Goal: Task Accomplishment & Management: Use online tool/utility

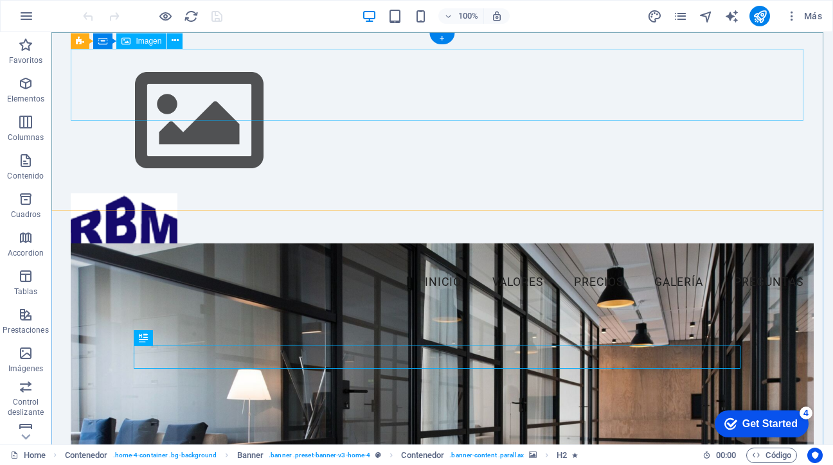
click at [157, 79] on figure at bounding box center [442, 121] width 742 height 145
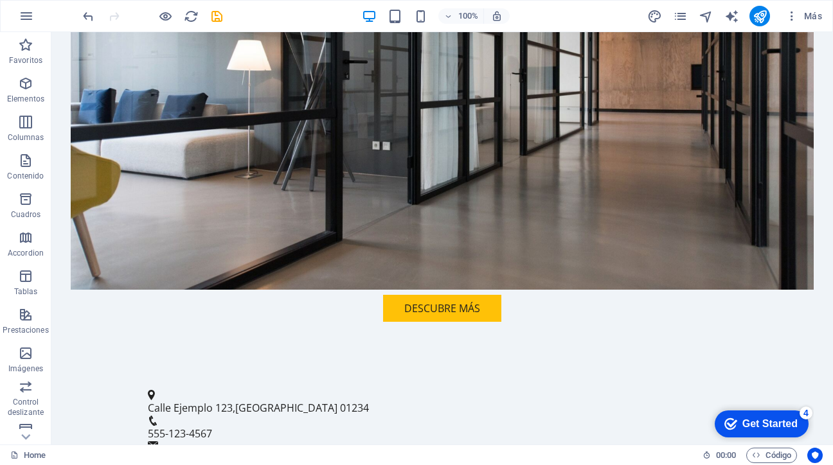
scroll to position [362, 0]
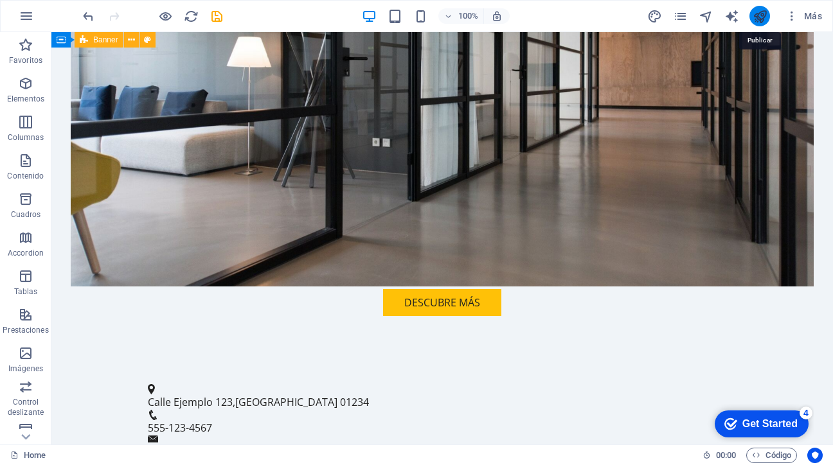
click at [758, 20] on icon "publish" at bounding box center [760, 16] width 15 height 15
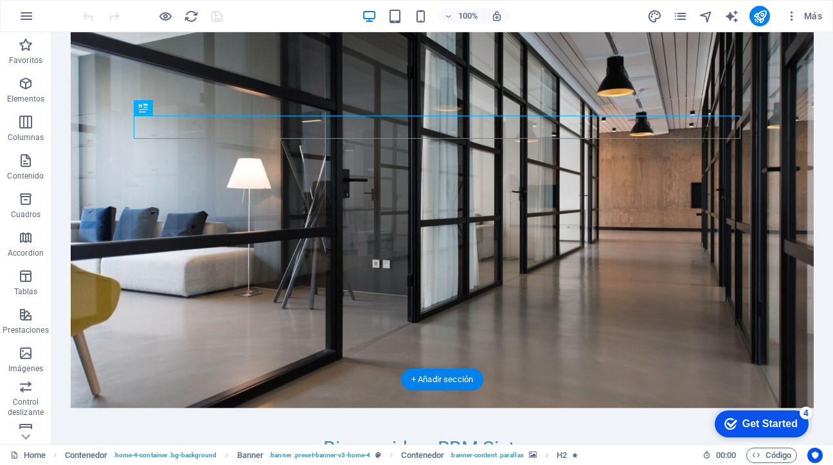
scroll to position [162, 0]
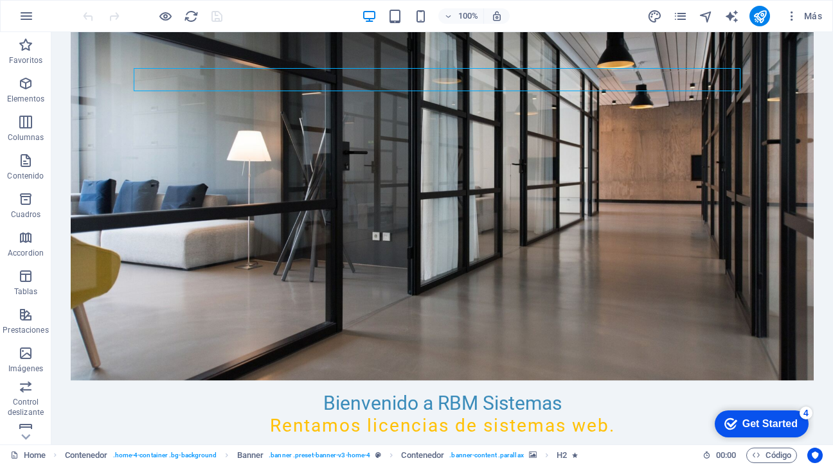
scroll to position [205, 0]
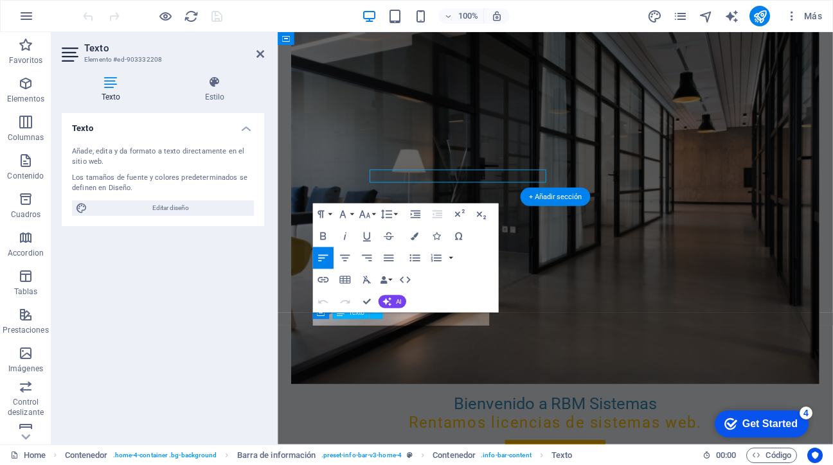
click at [274, 201] on div "Texto Estilo Texto Añade, edita y da formato a texto directamente en el sitio w…" at bounding box center [162, 255] width 223 height 379
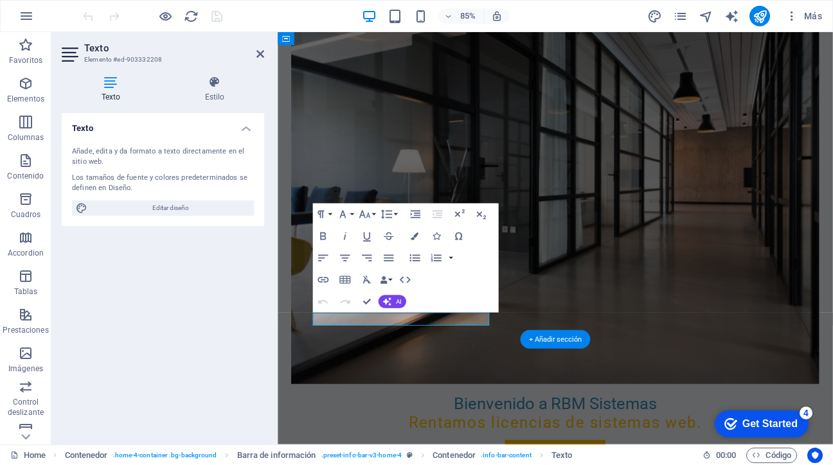
click at [274, 201] on div "Texto Estilo Texto Añade, edita y da formato a texto directamente en el sitio w…" at bounding box center [162, 255] width 223 height 379
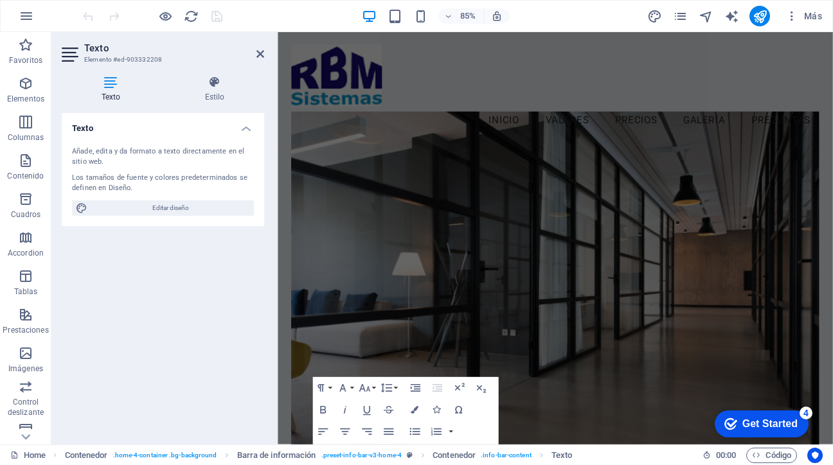
scroll to position [0, 0]
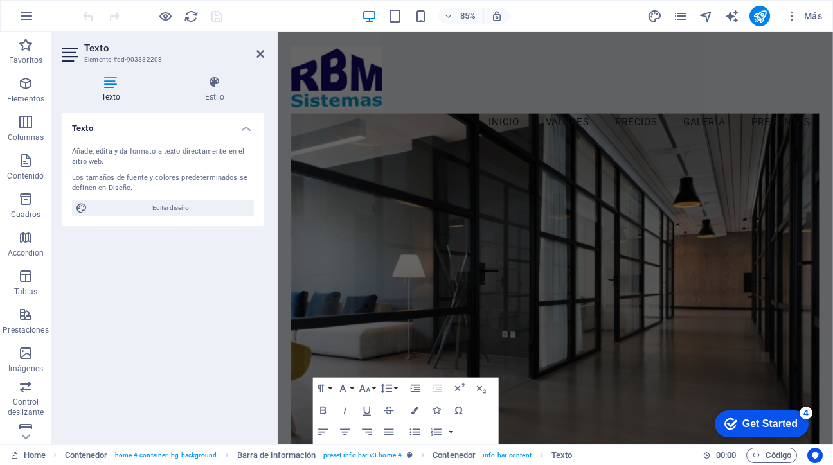
click at [116, 92] on h4 "Texto" at bounding box center [113, 89] width 103 height 27
click at [67, 53] on icon at bounding box center [71, 54] width 19 height 21
click at [147, 211] on span "Editar diseño" at bounding box center [170, 207] width 159 height 15
select select "px"
select select "200"
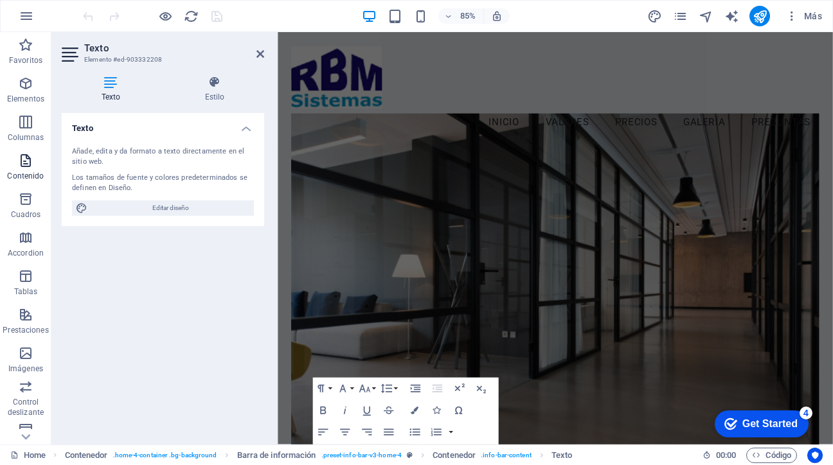
select select "px"
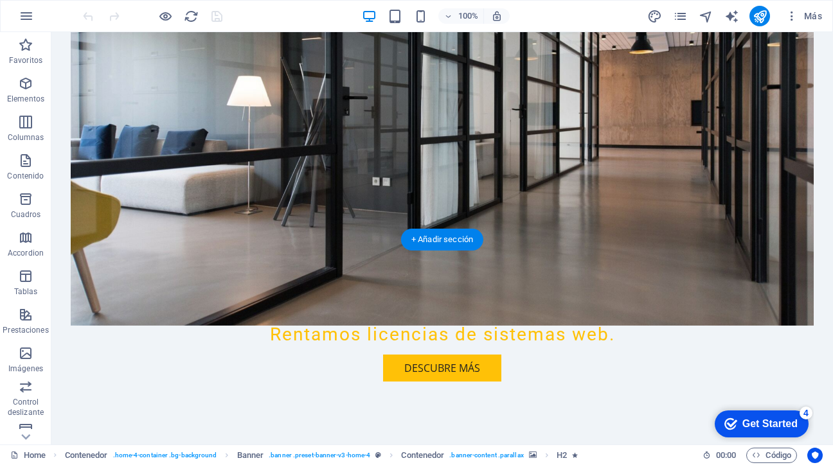
scroll to position [298, 0]
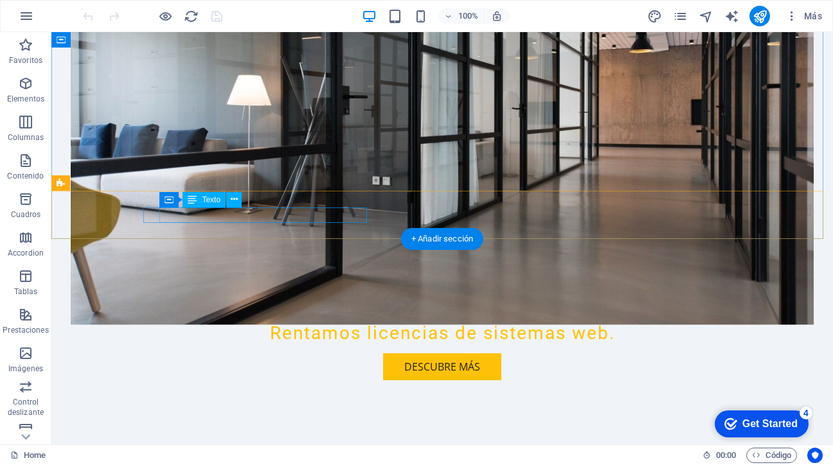
click at [317, 459] on span "[GEOGRAPHIC_DATA]" at bounding box center [286, 466] width 102 height 14
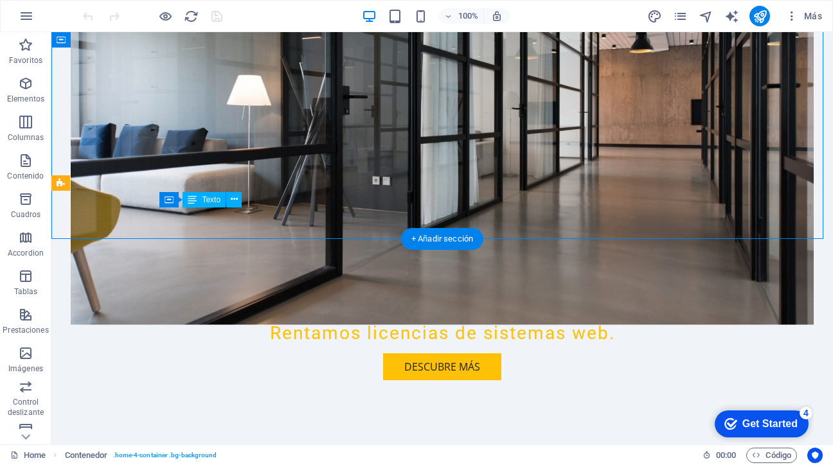
click at [229, 459] on span "Calle Ejemplo 123" at bounding box center [190, 466] width 85 height 14
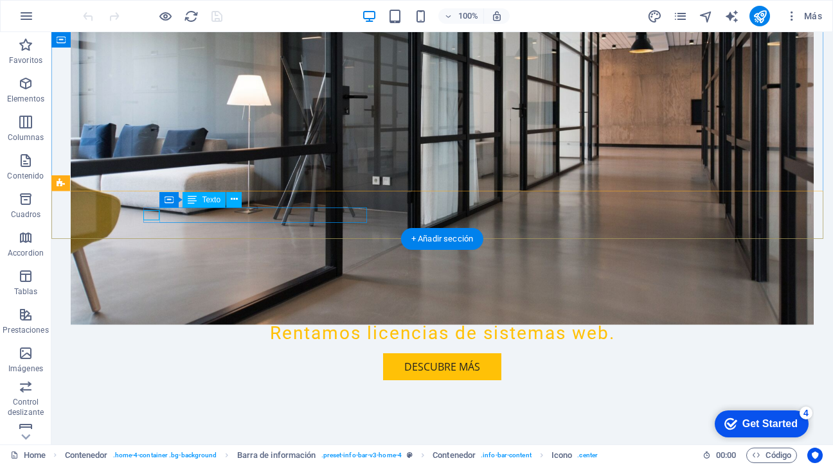
click at [227, 459] on span "Calle Ejemplo 123" at bounding box center [190, 466] width 85 height 14
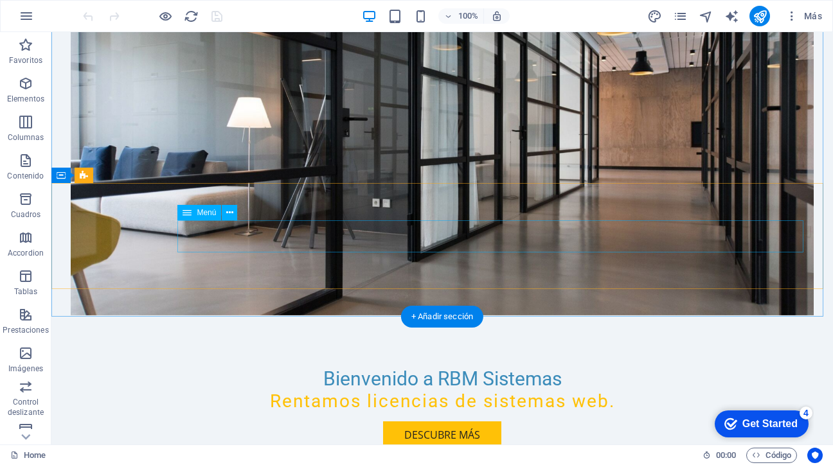
scroll to position [75, 0]
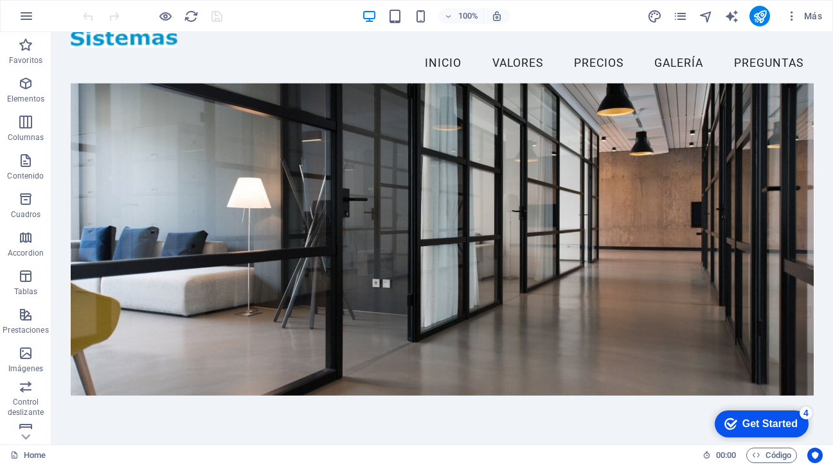
click at [605, 98] on figure at bounding box center [442, 240] width 742 height 312
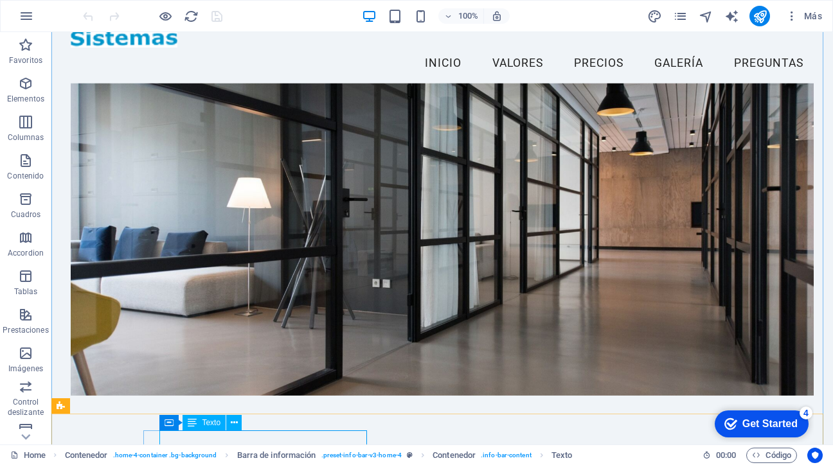
click at [211, 425] on span "Texto" at bounding box center [211, 423] width 19 height 8
click at [234, 425] on icon at bounding box center [234, 422] width 7 height 13
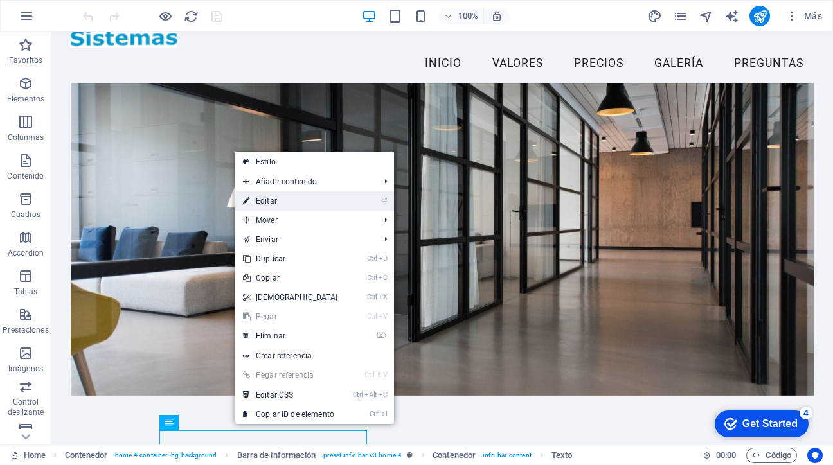
click at [278, 206] on link "⏎ Editar" at bounding box center [290, 201] width 111 height 19
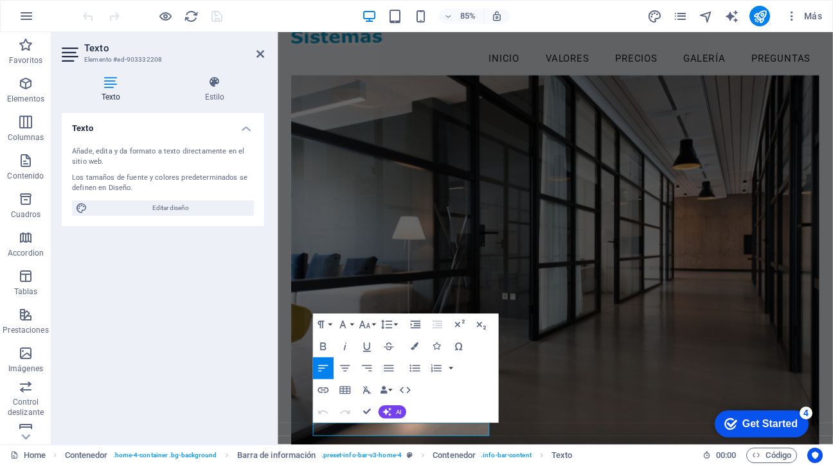
click at [244, 130] on h4 "Texto" at bounding box center [163, 124] width 202 height 23
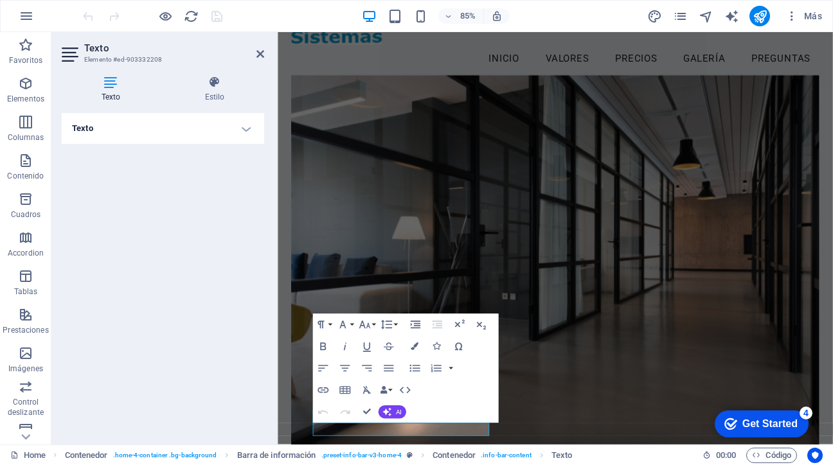
click at [244, 130] on h4 "Texto" at bounding box center [163, 128] width 202 height 31
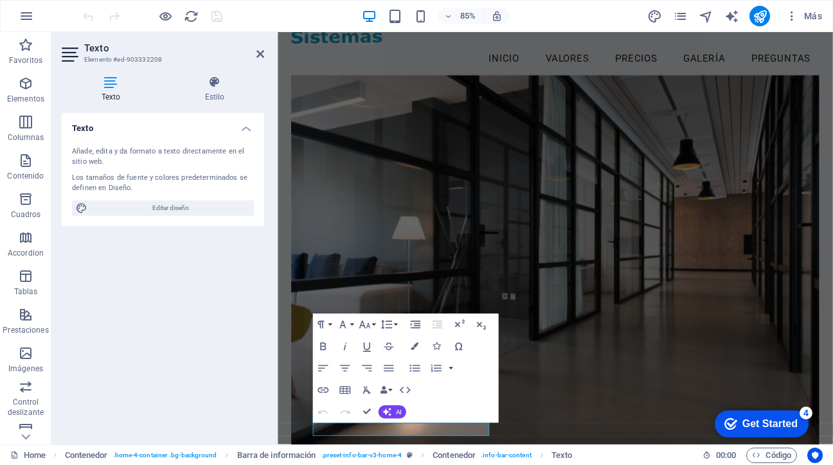
click at [114, 89] on h4 "Texto" at bounding box center [113, 89] width 103 height 27
click at [418, 346] on icon "button" at bounding box center [415, 347] width 8 height 8
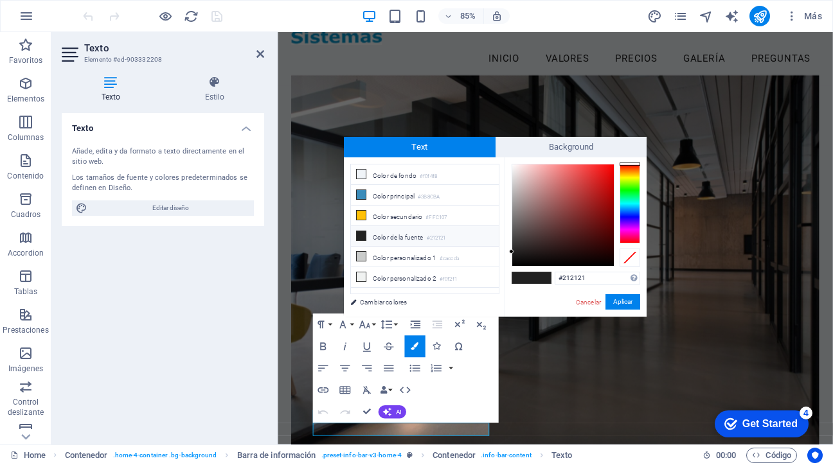
click at [572, 427] on figure at bounding box center [604, 304] width 620 height 442
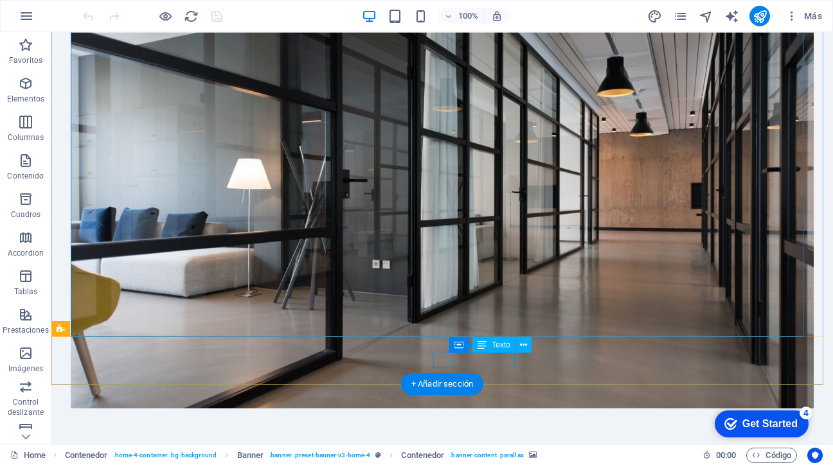
scroll to position [152, 0]
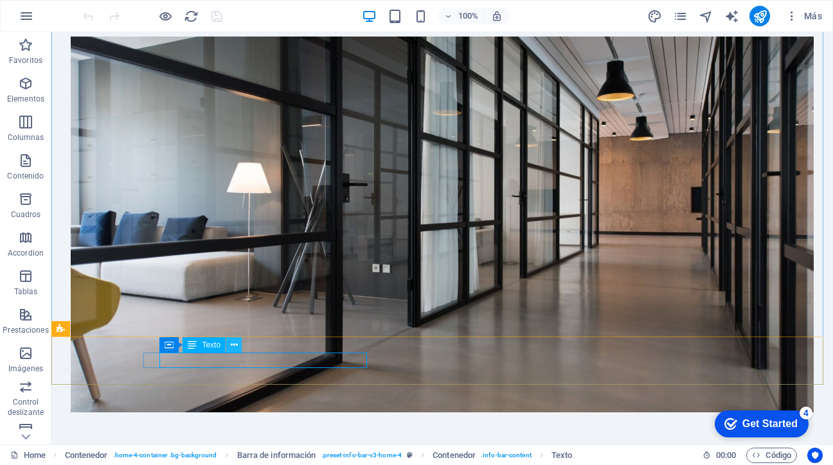
click at [234, 346] on icon at bounding box center [234, 345] width 7 height 13
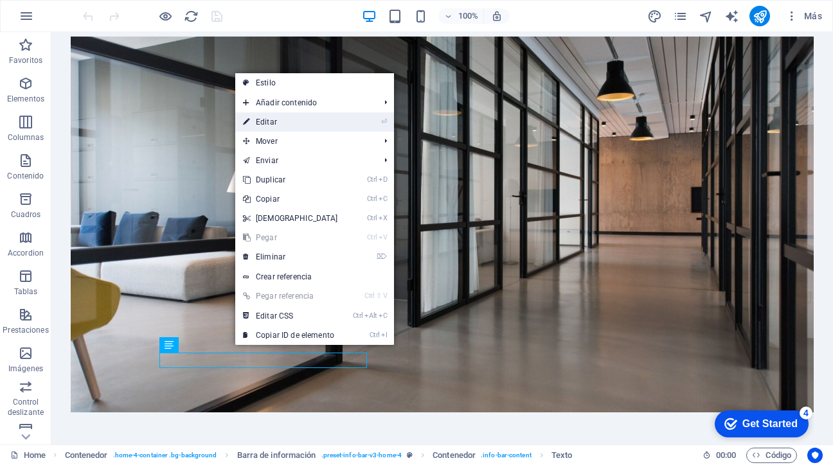
click at [278, 125] on link "⏎ Editar" at bounding box center [290, 121] width 111 height 19
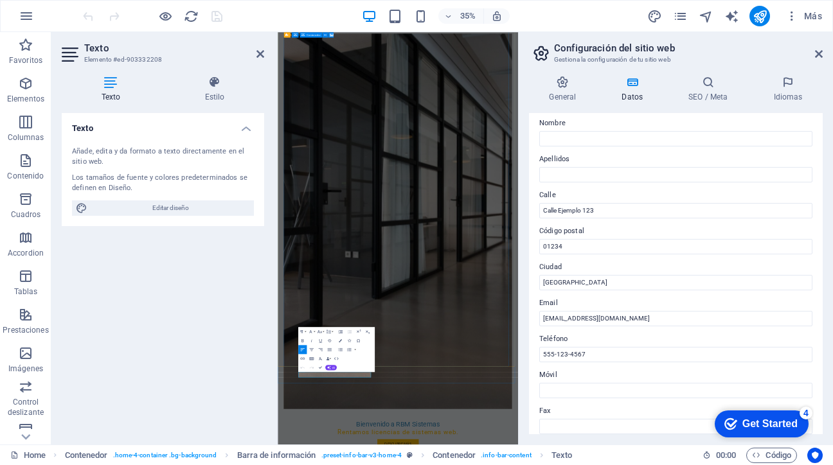
scroll to position [0, 0]
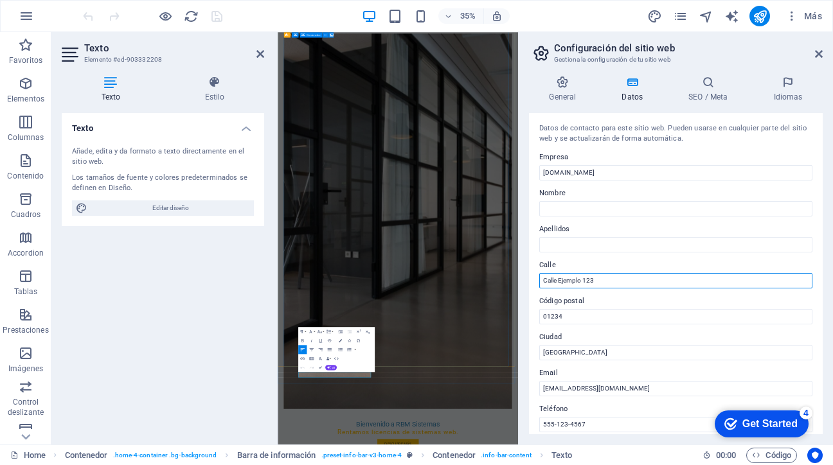
click at [607, 281] on input "Calle Ejemplo 123" at bounding box center [675, 280] width 273 height 15
type input "Calle Ejemplo"
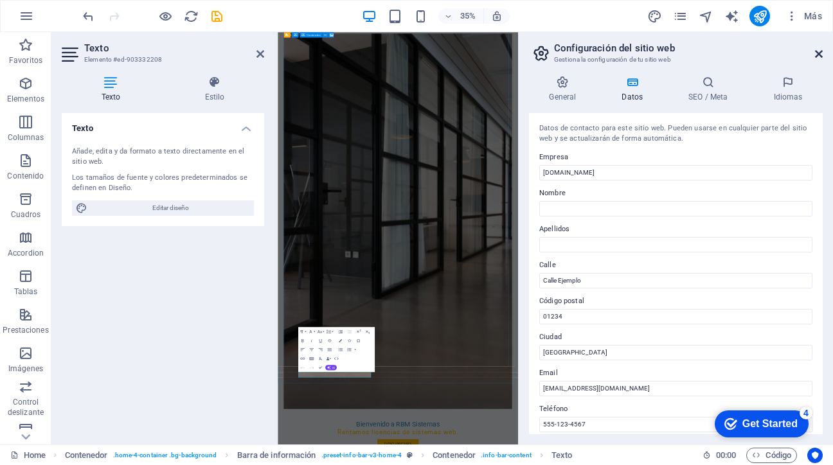
click at [819, 52] on icon at bounding box center [819, 54] width 8 height 10
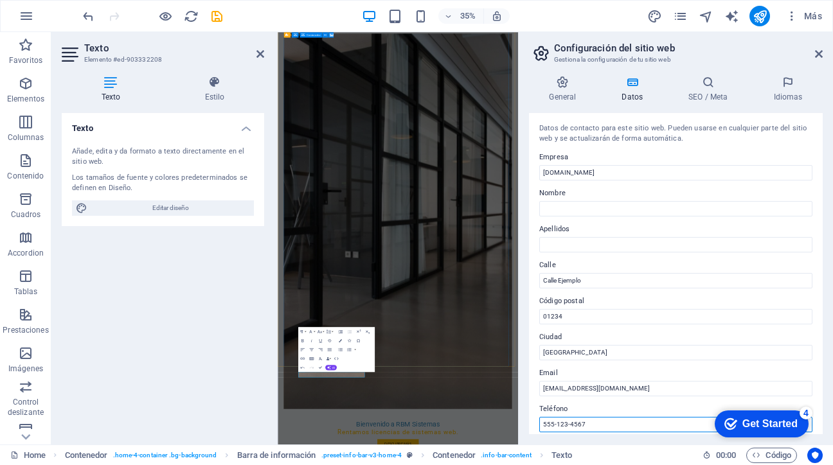
click at [587, 427] on input "555-123-4567" at bounding box center [675, 424] width 273 height 15
type input "5"
type input "341 12303 98"
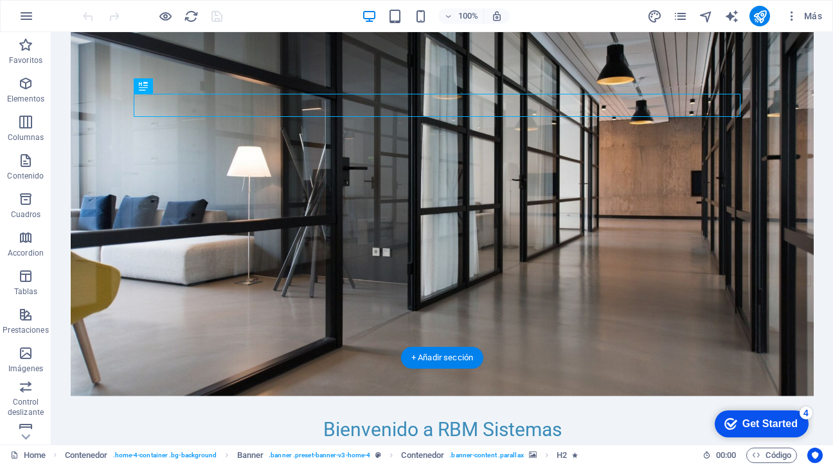
scroll to position [178, 0]
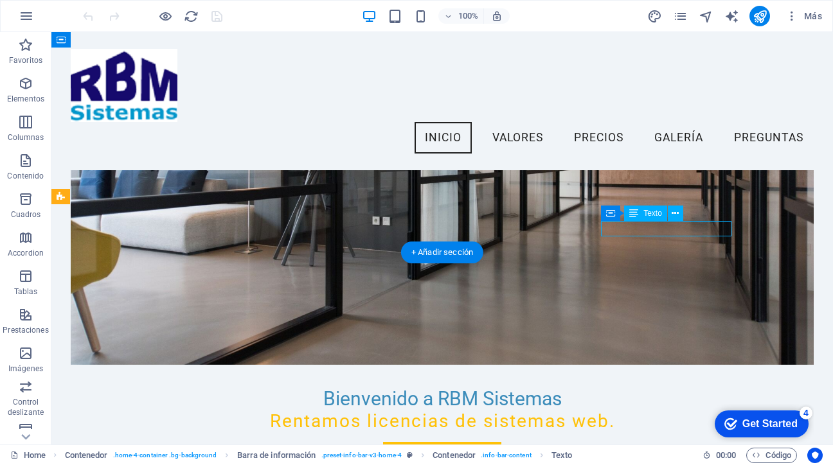
click at [652, 218] on icon at bounding box center [653, 213] width 7 height 13
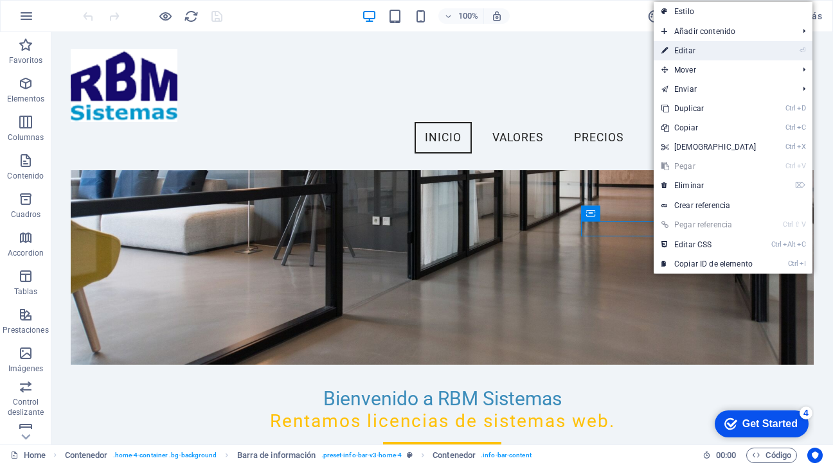
click at [684, 48] on link "⏎ Editar" at bounding box center [709, 50] width 111 height 19
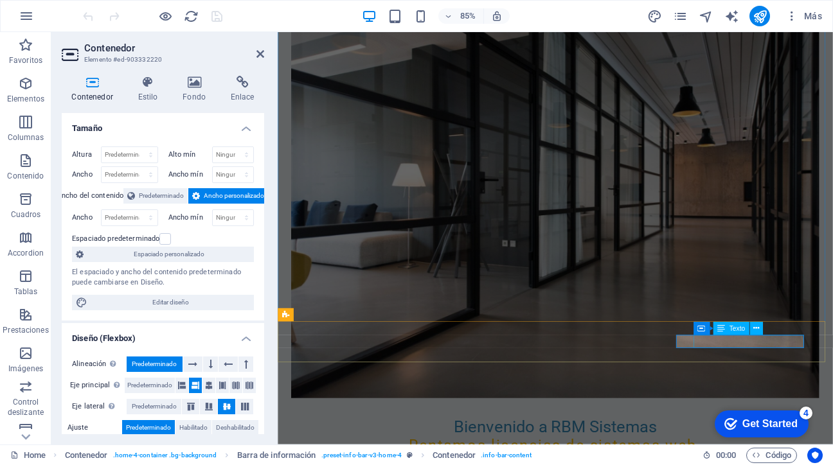
click at [735, 329] on span "Texto" at bounding box center [736, 329] width 15 height 6
click at [758, 330] on icon at bounding box center [756, 329] width 6 height 12
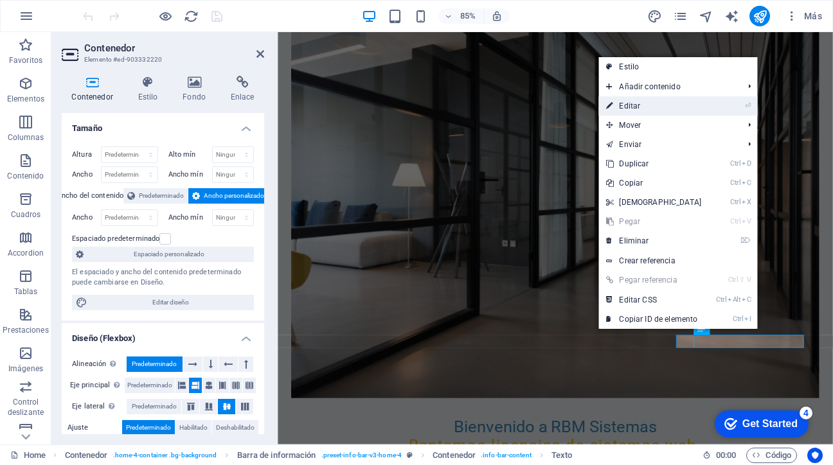
click at [639, 108] on link "⏎ Editar" at bounding box center [653, 105] width 111 height 19
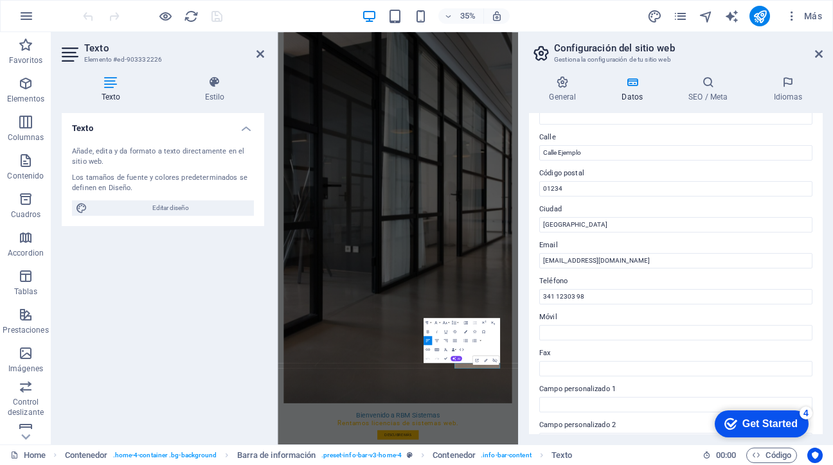
scroll to position [129, 0]
click at [544, 260] on input "contacto@rbmsistemas.mx" at bounding box center [675, 260] width 273 height 15
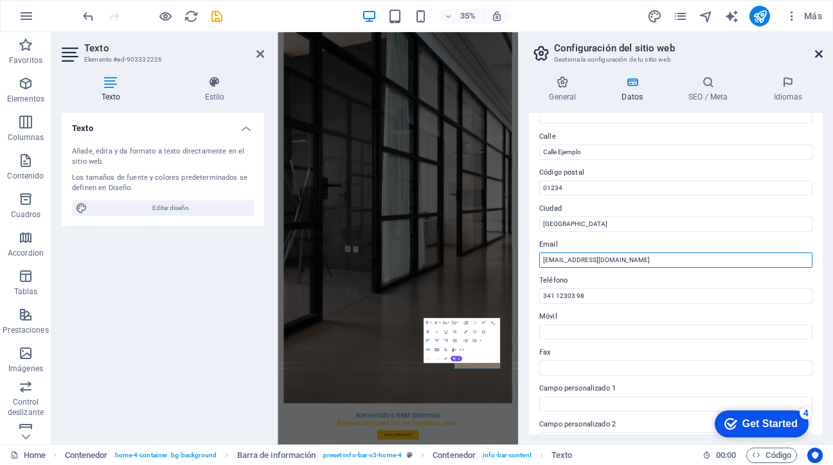
type input "[EMAIL_ADDRESS][DOMAIN_NAME]"
click at [819, 51] on icon at bounding box center [819, 54] width 8 height 10
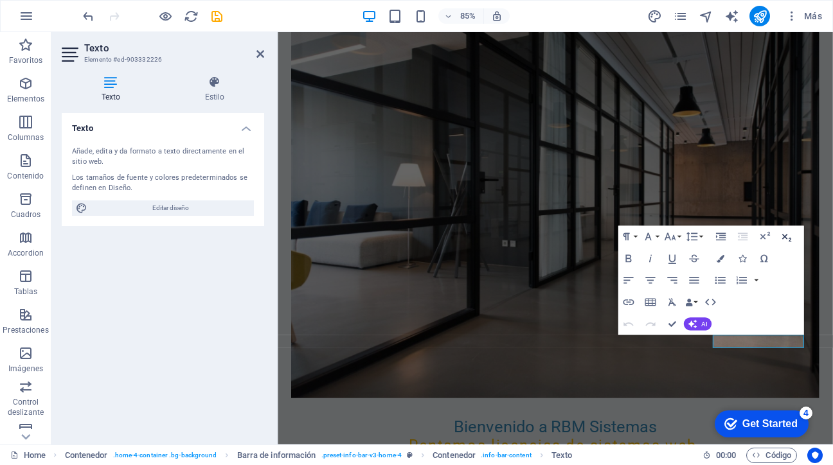
click at [784, 237] on icon "button" at bounding box center [786, 239] width 9 height 8
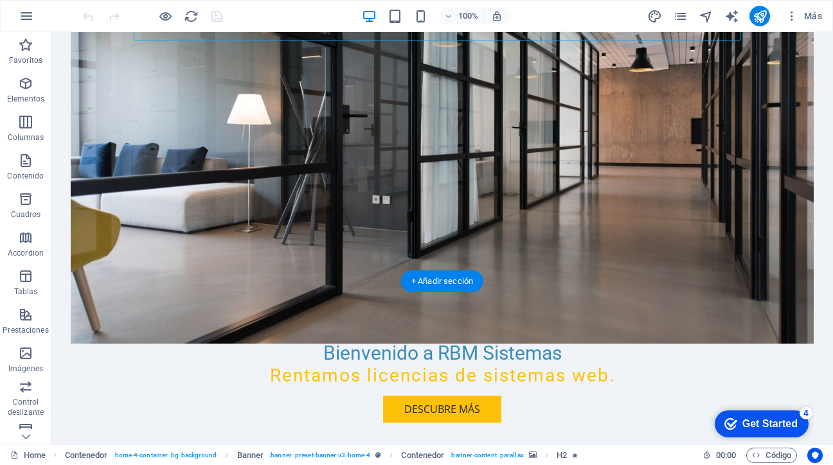
scroll to position [258, 0]
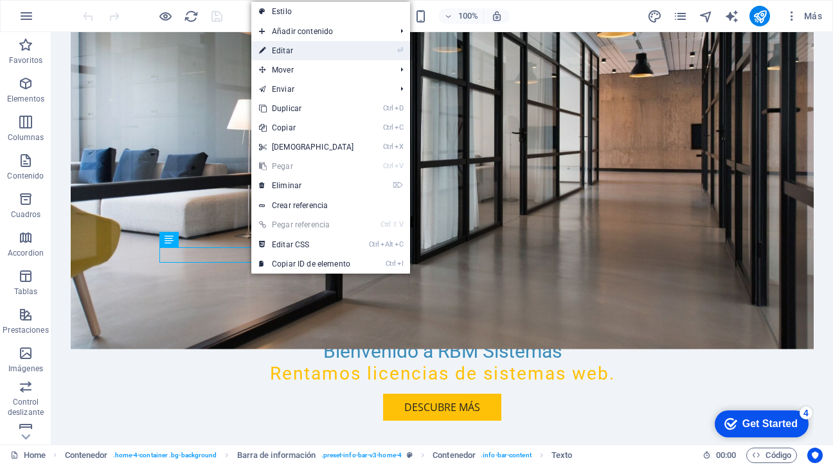
click at [283, 48] on link "⏎ Editar" at bounding box center [306, 50] width 111 height 19
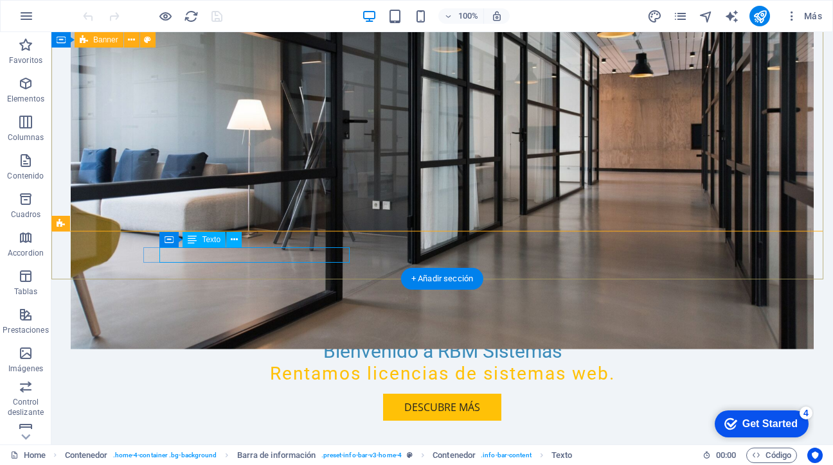
click at [213, 242] on span "Texto" at bounding box center [211, 240] width 19 height 8
click at [193, 242] on icon at bounding box center [192, 239] width 9 height 15
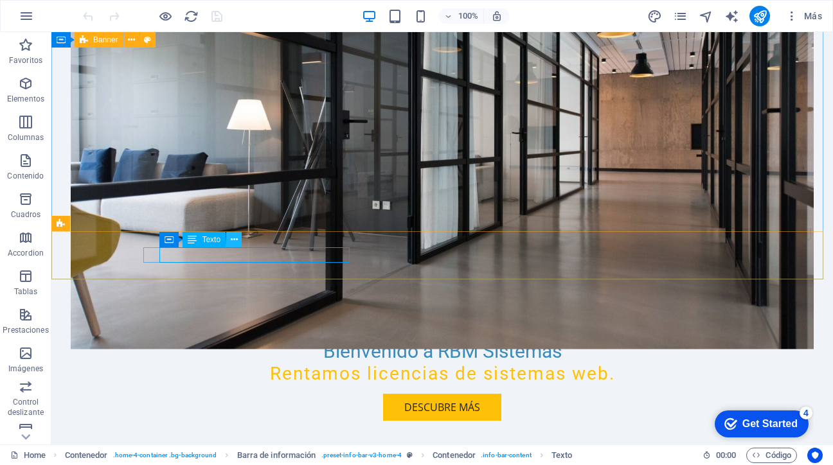
click at [235, 243] on icon at bounding box center [234, 239] width 7 height 13
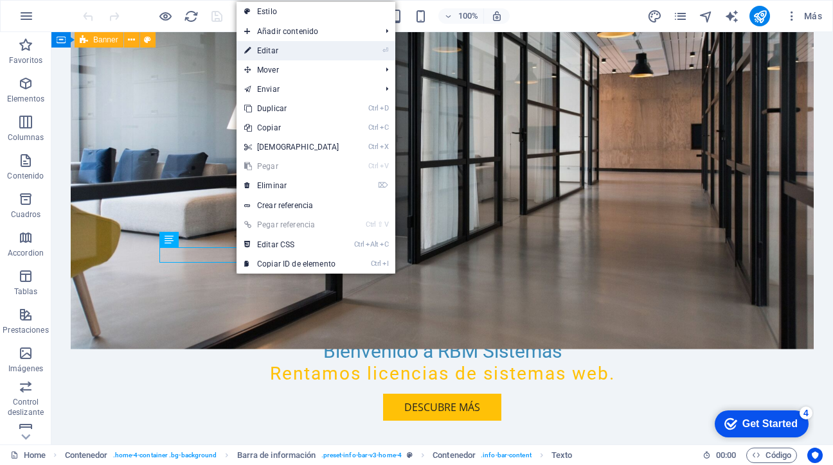
click at [262, 53] on link "⏎ Editar" at bounding box center [291, 50] width 111 height 19
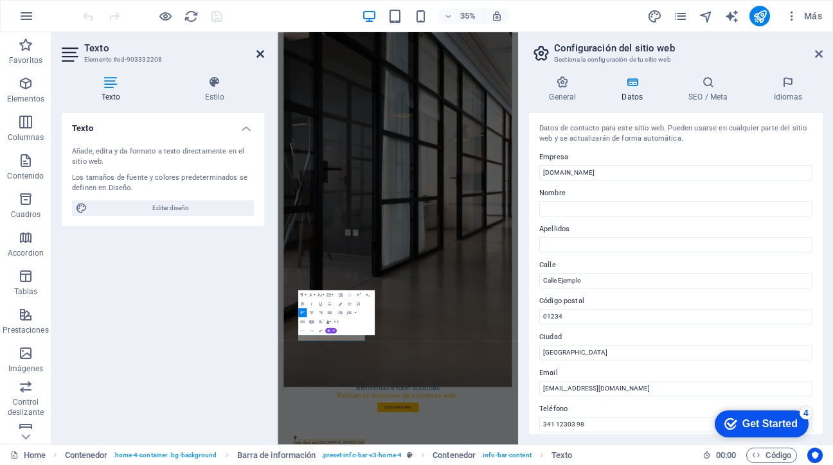
click at [262, 57] on icon at bounding box center [260, 54] width 8 height 10
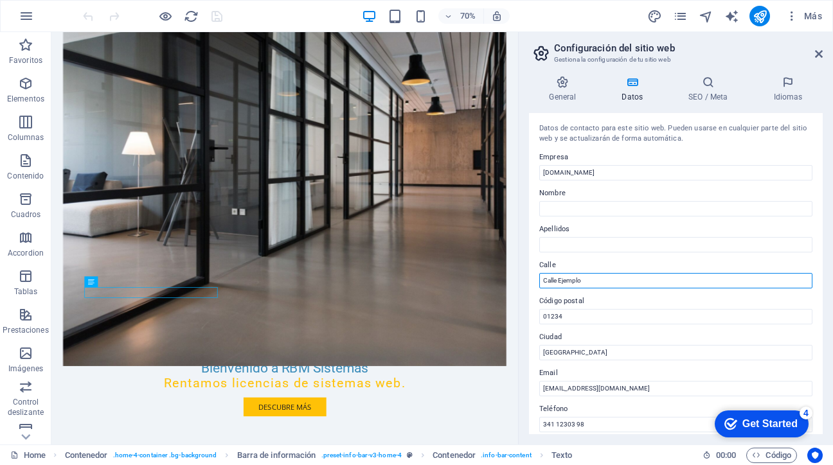
click at [582, 278] on input "Calle Ejemplo" at bounding box center [675, 280] width 273 height 15
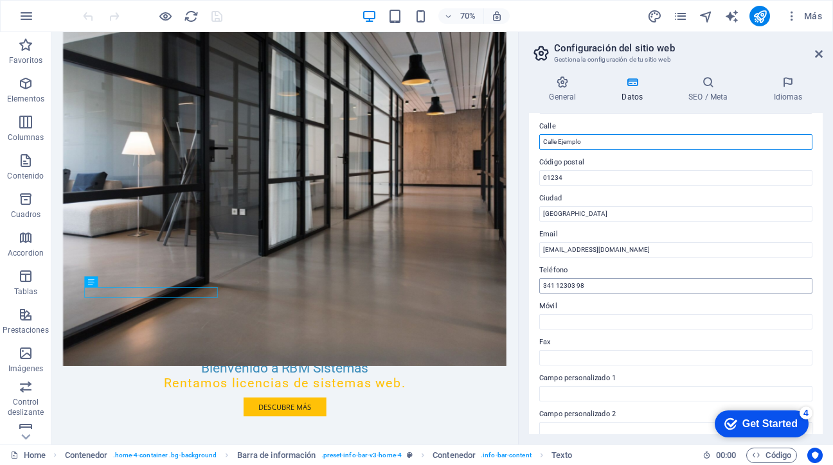
scroll to position [10, 0]
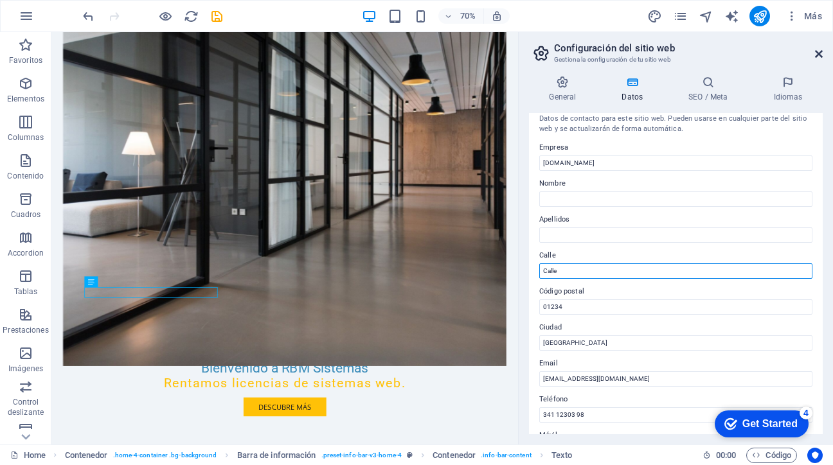
type input "Calle"
click at [819, 51] on icon at bounding box center [819, 54] width 8 height 10
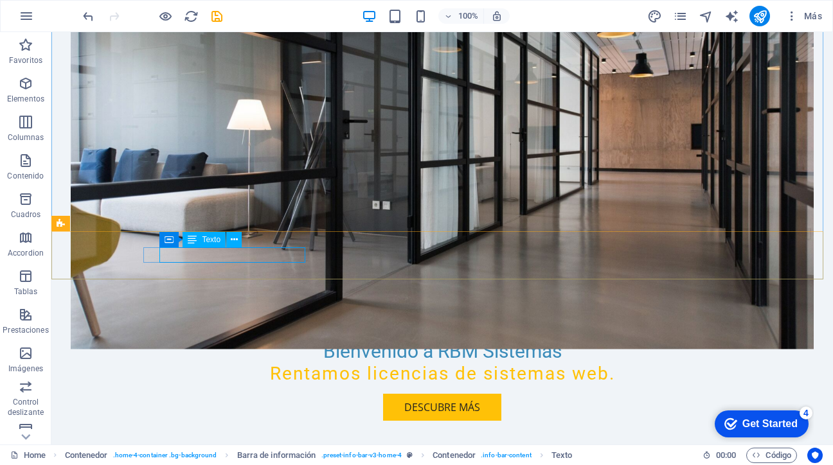
click at [209, 242] on span "Texto" at bounding box center [211, 240] width 19 height 8
click at [237, 242] on button at bounding box center [233, 239] width 15 height 15
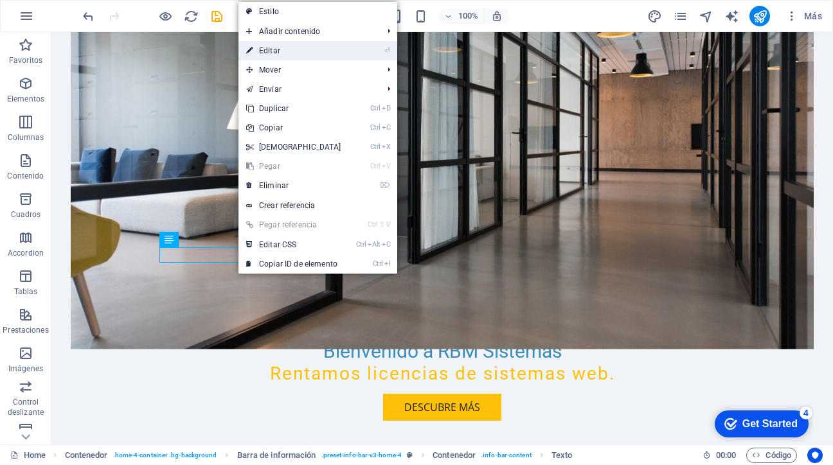
click at [272, 57] on link "⏎ Editar" at bounding box center [293, 50] width 111 height 19
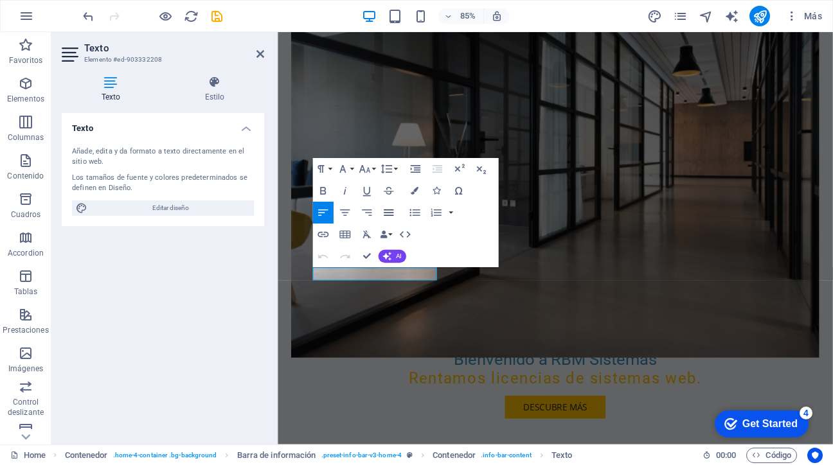
click at [389, 215] on icon "button" at bounding box center [388, 212] width 13 height 13
click at [396, 253] on span "AI" at bounding box center [398, 256] width 6 height 6
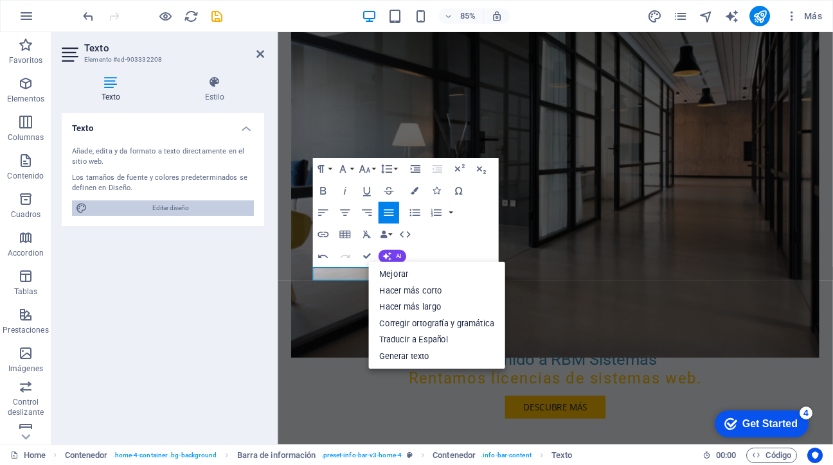
click at [180, 210] on span "Editar diseño" at bounding box center [170, 207] width 159 height 15
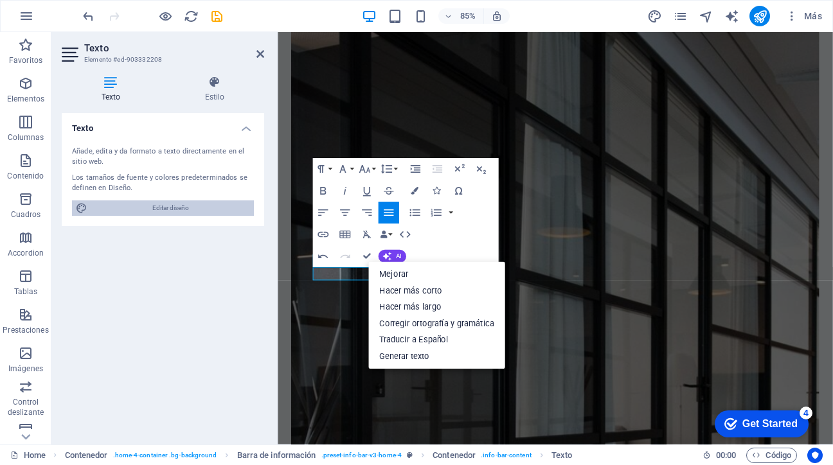
select select "px"
select select "200"
select select "px"
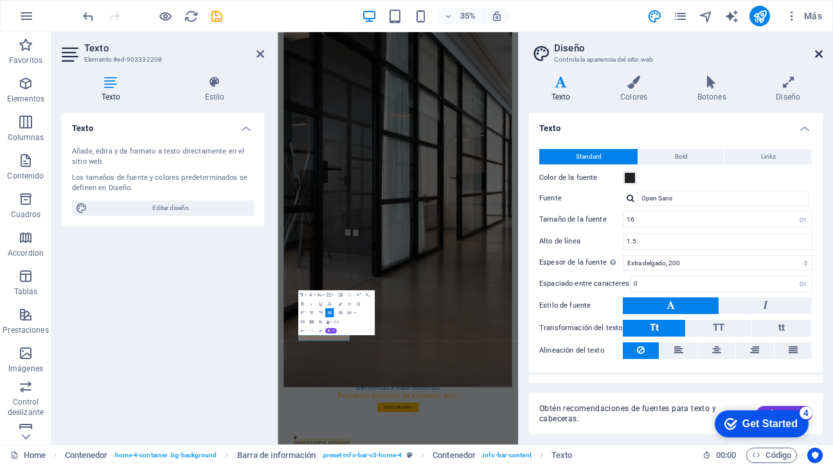
click at [815, 54] on icon at bounding box center [819, 54] width 8 height 10
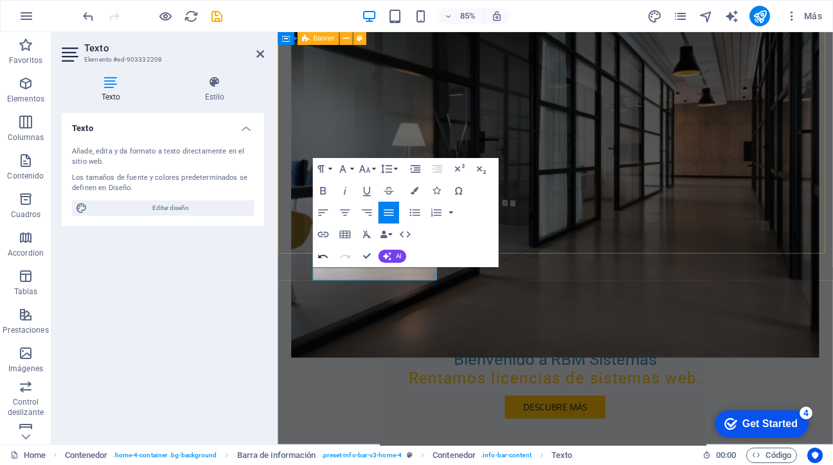
click at [323, 259] on icon "button" at bounding box center [322, 256] width 13 height 13
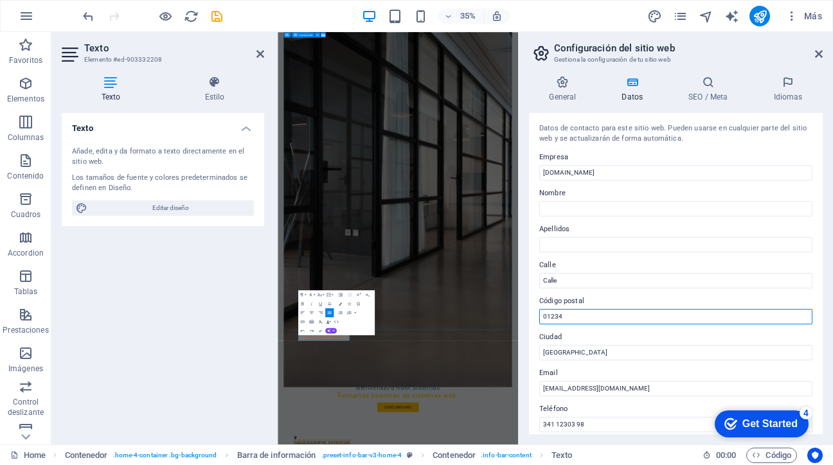
click at [576, 316] on input "01234" at bounding box center [675, 316] width 273 height 15
type input "0"
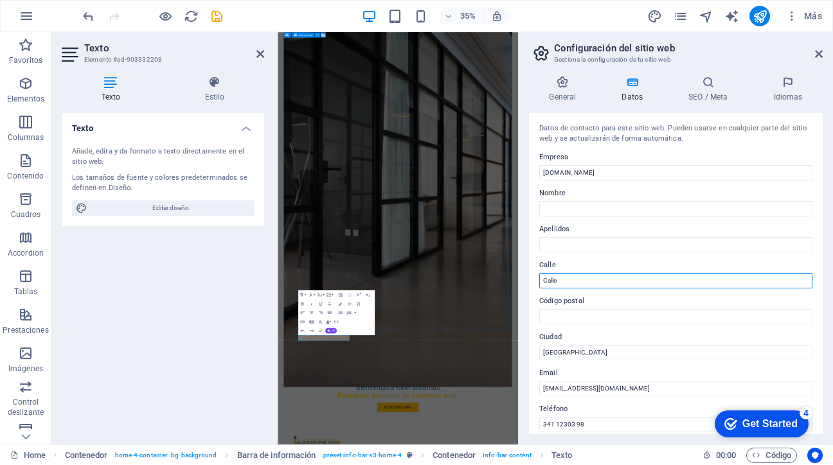
click at [576, 280] on input "Calle" at bounding box center [675, 280] width 273 height 15
type input "C"
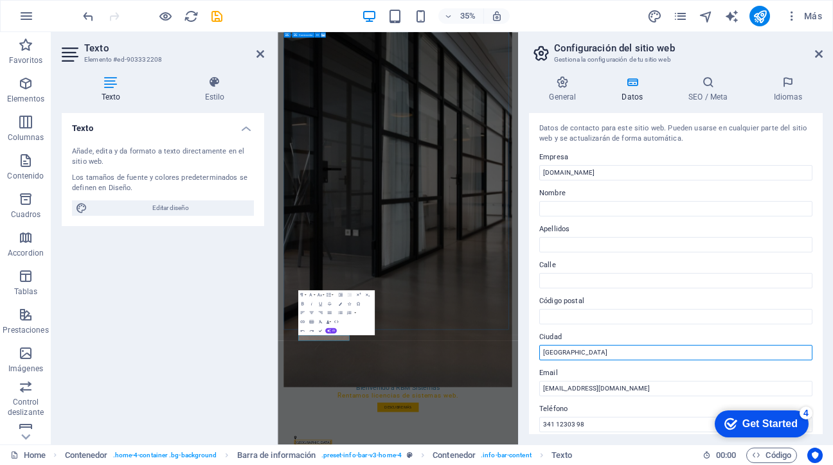
click at [605, 355] on input "Ciudad de México" at bounding box center [675, 352] width 273 height 15
type input "C"
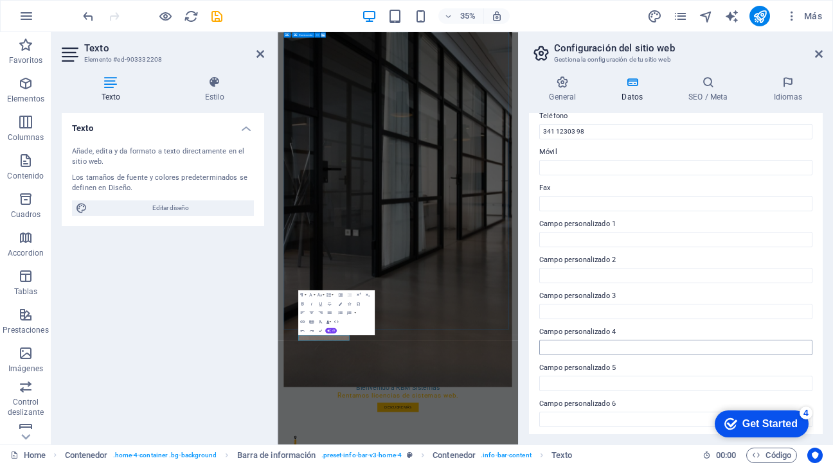
scroll to position [296, 0]
click at [817, 55] on icon at bounding box center [819, 54] width 8 height 10
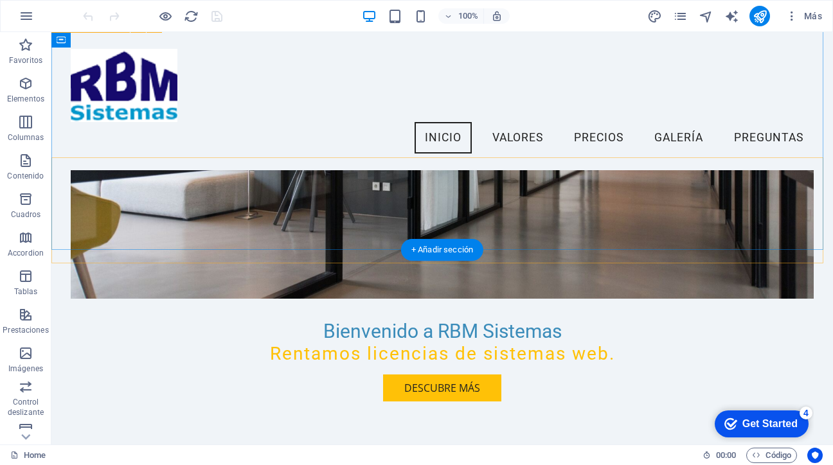
scroll to position [181, 0]
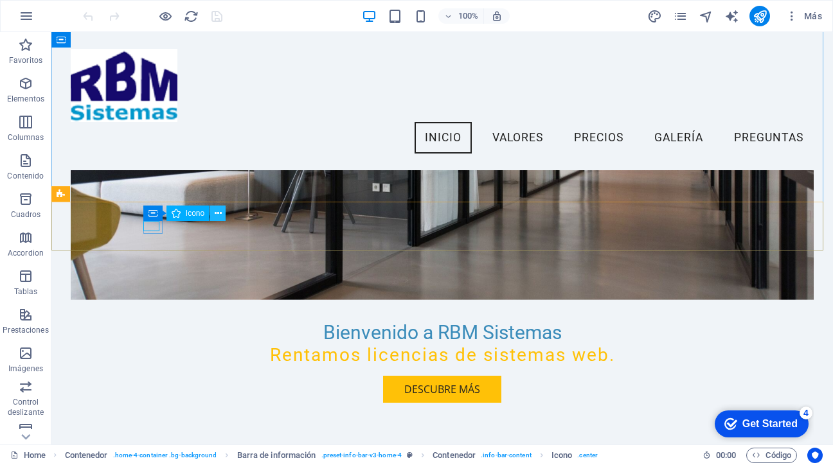
click at [217, 215] on icon at bounding box center [218, 213] width 7 height 13
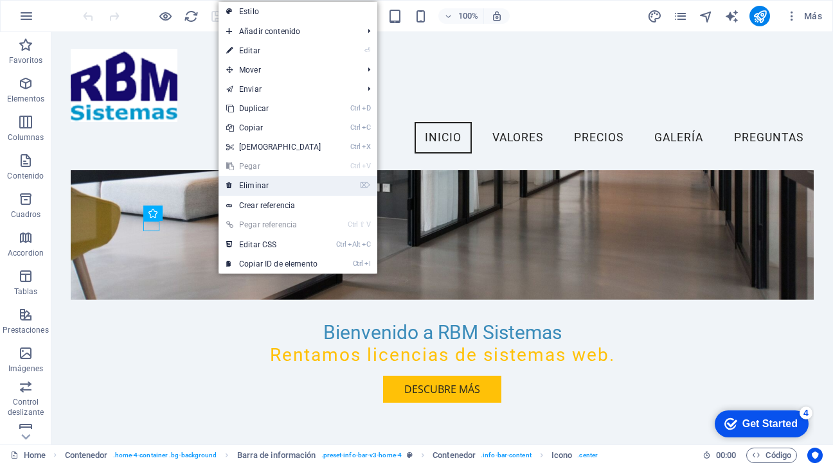
click at [256, 188] on link "⌦ Eliminar" at bounding box center [273, 185] width 111 height 19
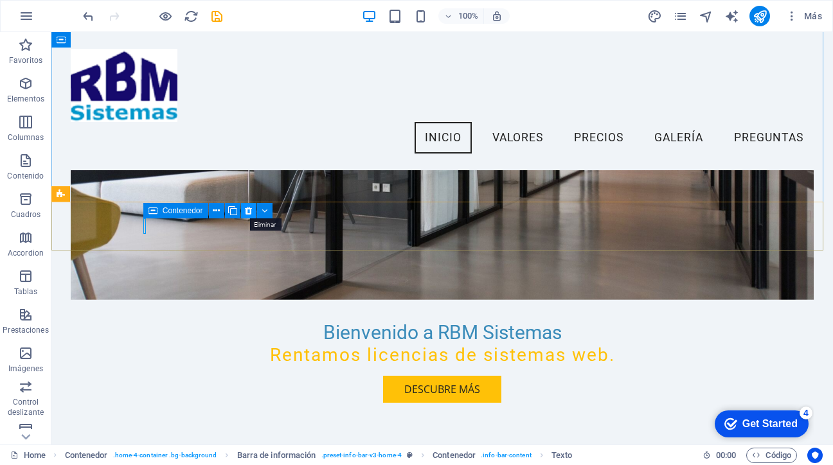
click at [247, 211] on icon at bounding box center [248, 210] width 7 height 13
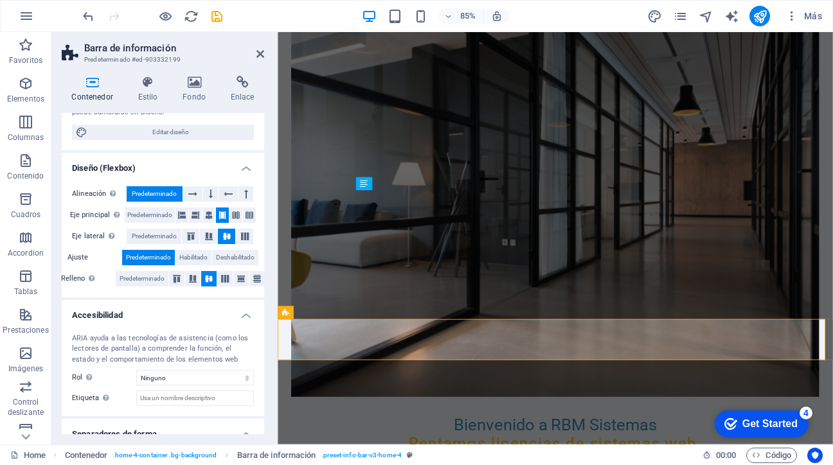
scroll to position [191, 0]
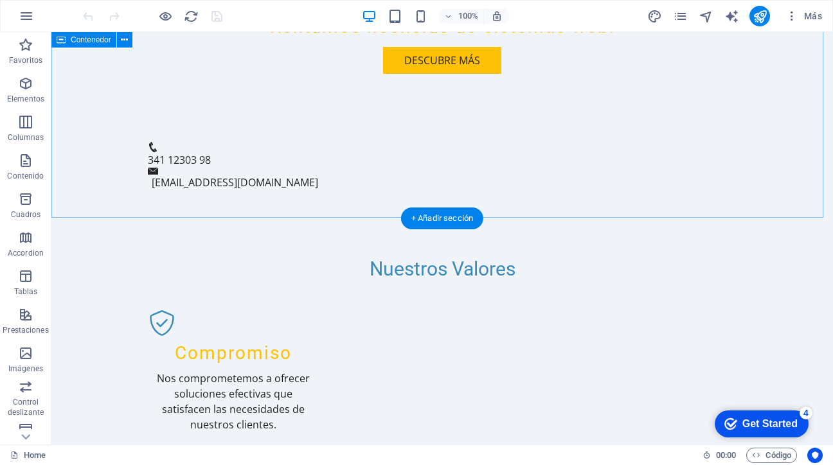
scroll to position [607, 0]
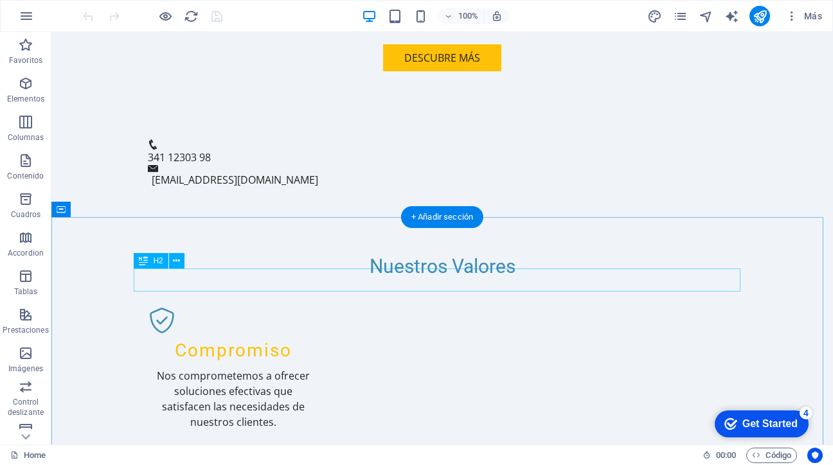
click at [175, 260] on icon at bounding box center [176, 260] width 7 height 13
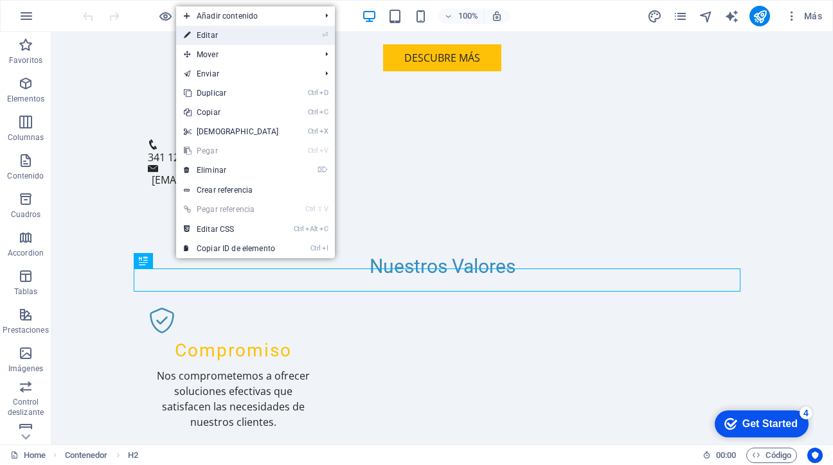
click at [211, 36] on link "⏎ Editar" at bounding box center [231, 35] width 111 height 19
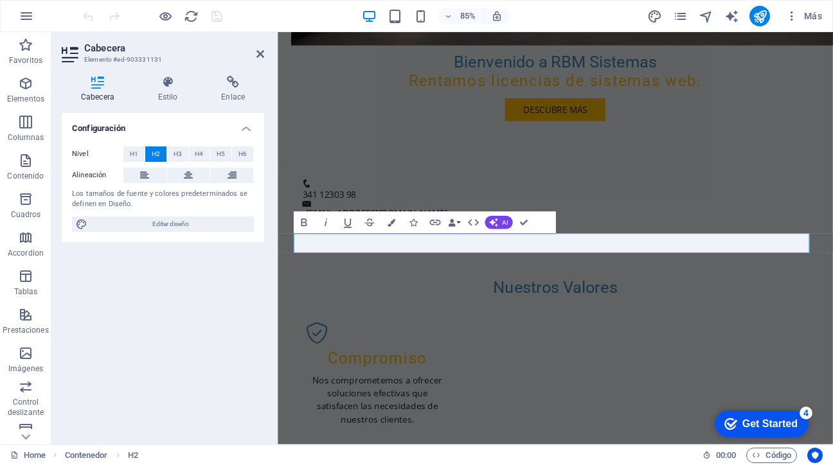
scroll to position [668, 0]
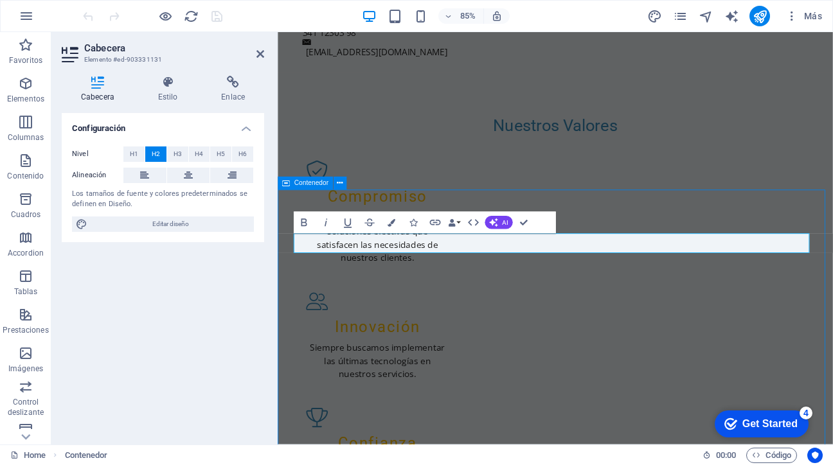
scroll to position [607, 0]
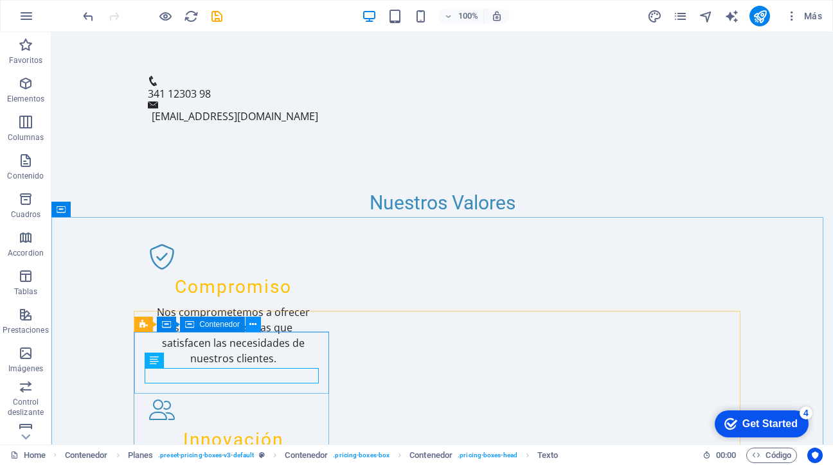
click at [252, 320] on icon at bounding box center [252, 324] width 7 height 13
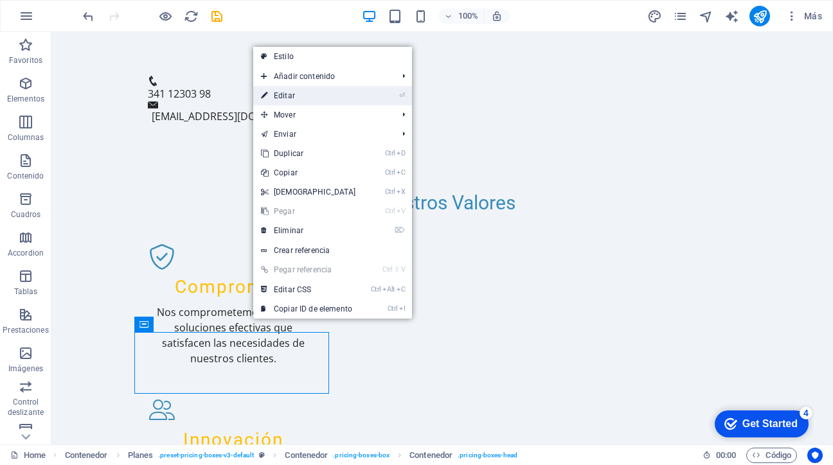
click at [286, 98] on link "⏎ Editar" at bounding box center [308, 95] width 111 height 19
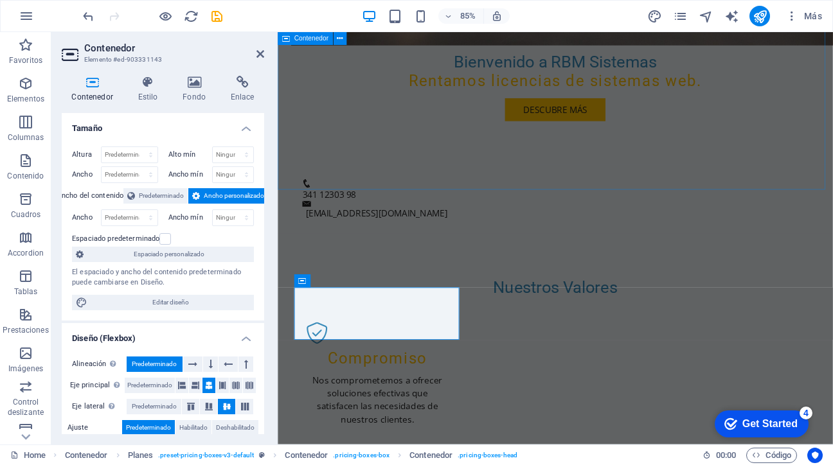
scroll to position [668, 0]
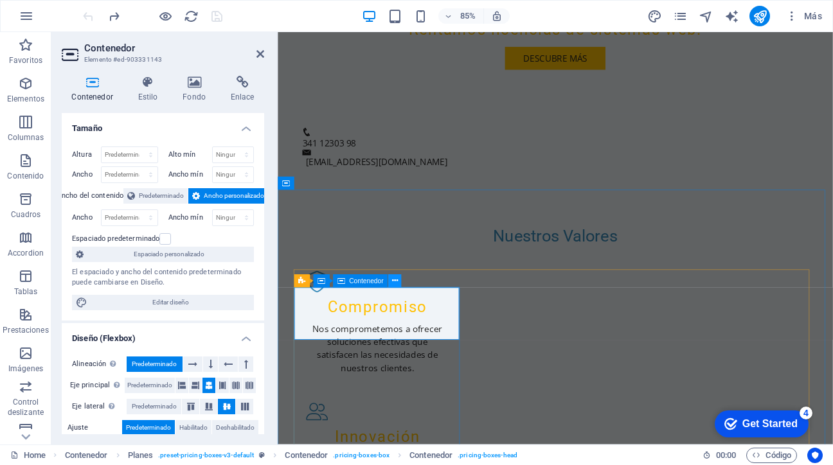
click at [393, 283] on icon at bounding box center [394, 282] width 6 height 12
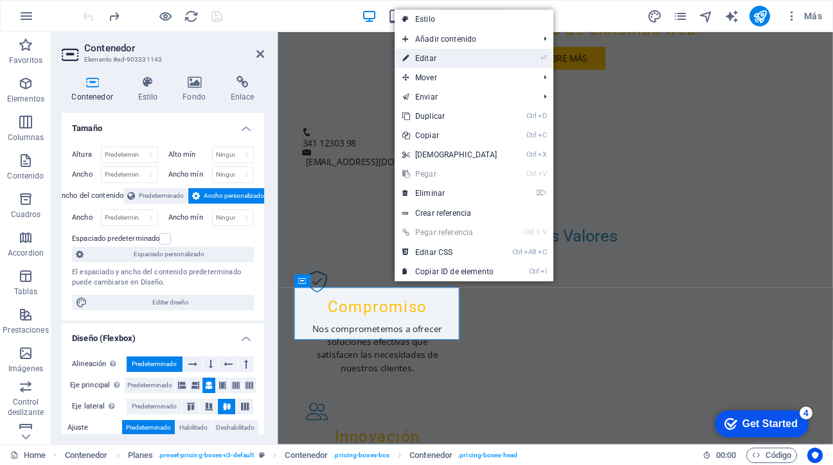
click at [429, 61] on link "⏎ Editar" at bounding box center [450, 58] width 111 height 19
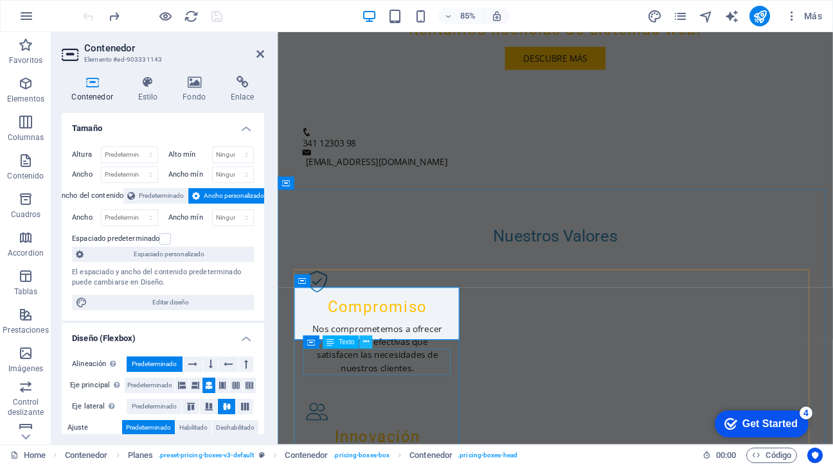
click at [364, 343] on icon at bounding box center [365, 343] width 6 height 12
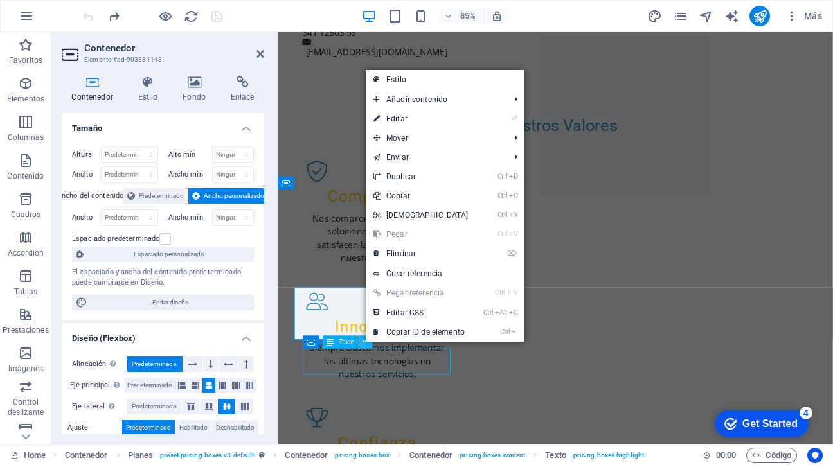
scroll to position [607, 0]
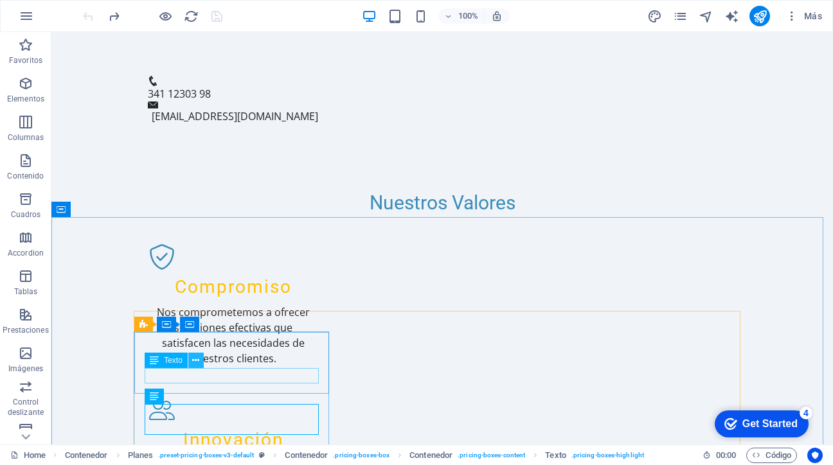
click at [197, 361] on icon at bounding box center [195, 360] width 7 height 13
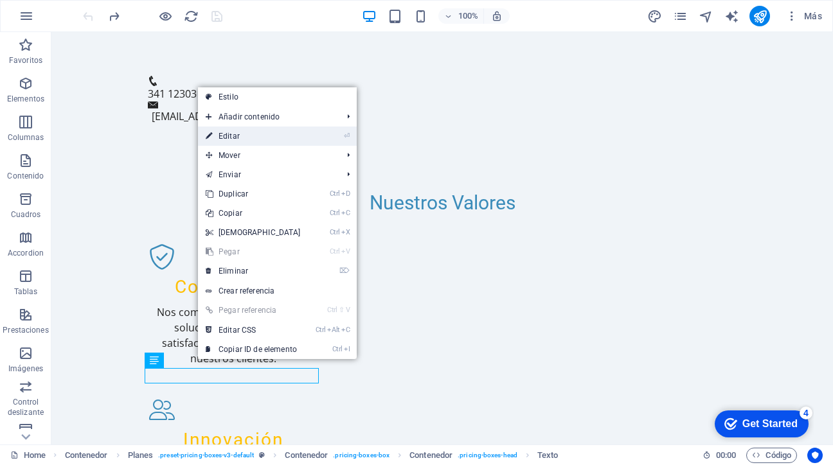
click at [224, 138] on link "⏎ Editar" at bounding box center [253, 136] width 111 height 19
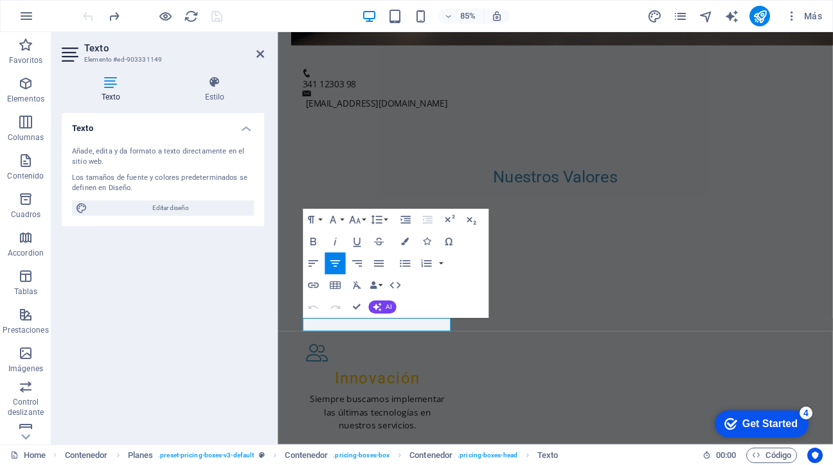
scroll to position [668, 0]
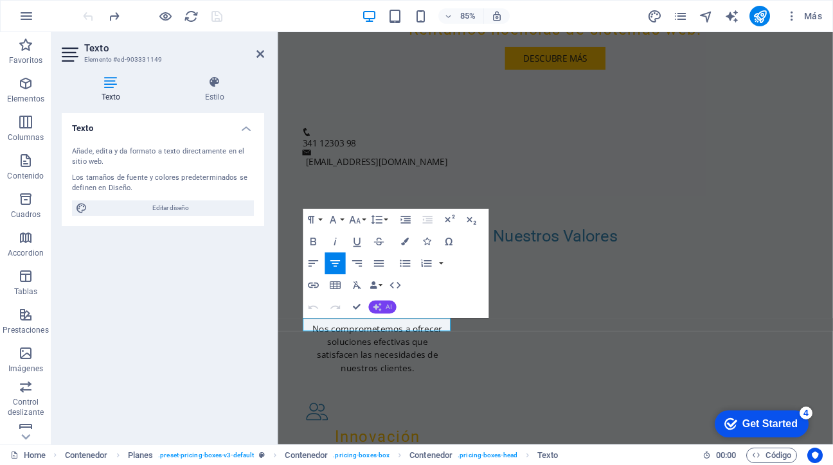
click at [379, 308] on icon "button" at bounding box center [377, 307] width 9 height 9
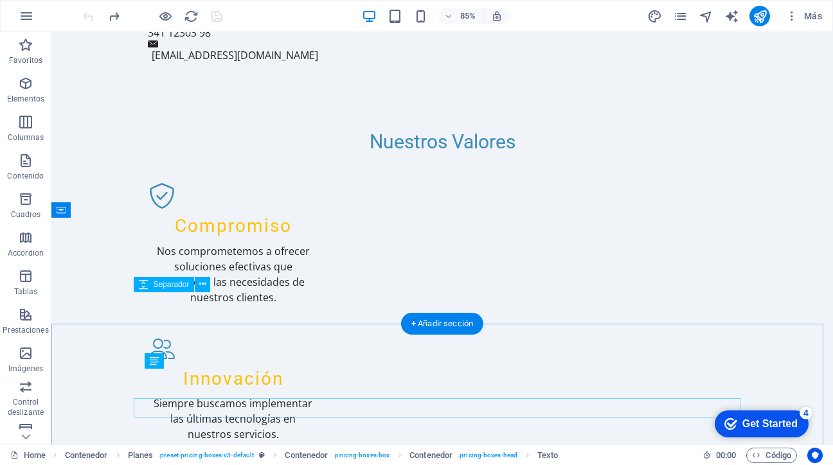
scroll to position [607, 0]
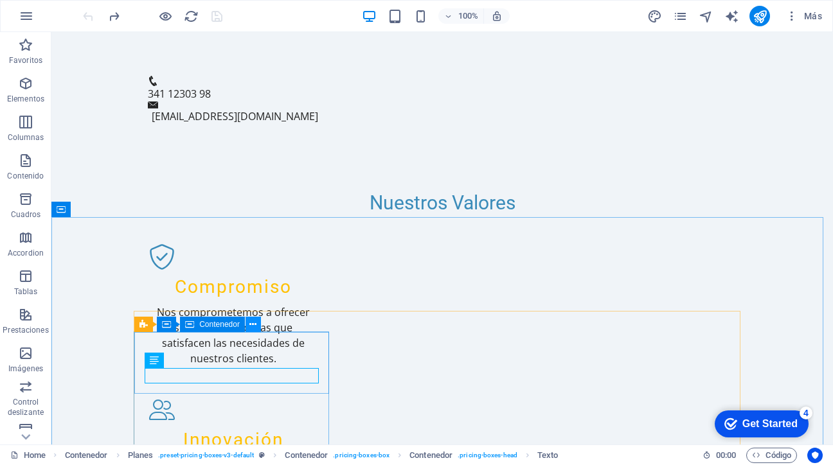
click at [254, 327] on icon at bounding box center [252, 324] width 7 height 13
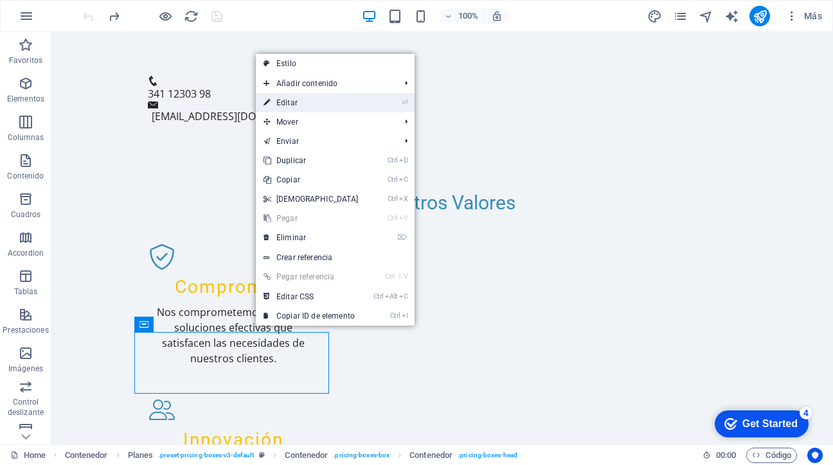
click at [288, 105] on link "⏎ Editar" at bounding box center [311, 102] width 111 height 19
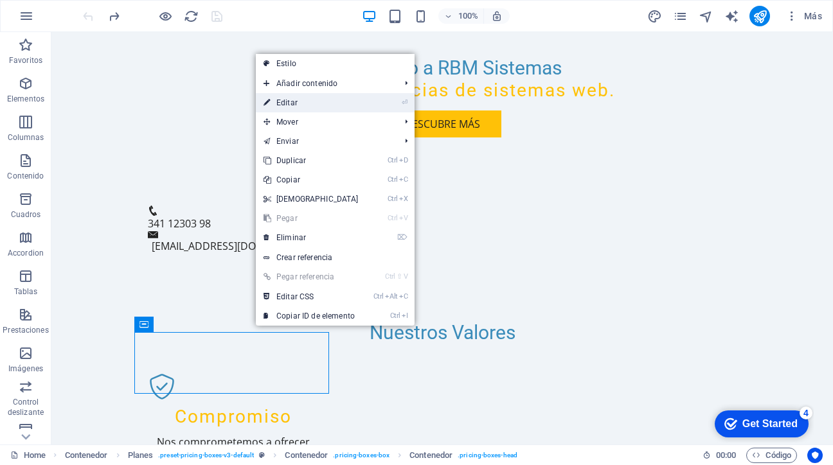
scroll to position [668, 0]
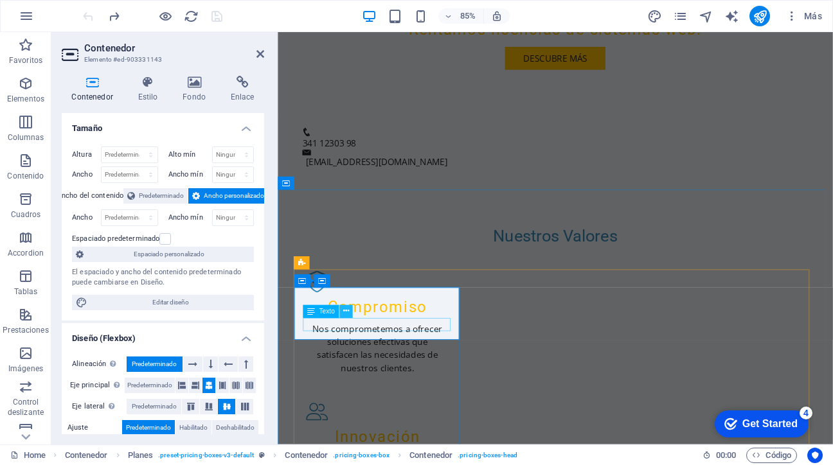
click at [343, 310] on icon at bounding box center [346, 312] width 6 height 12
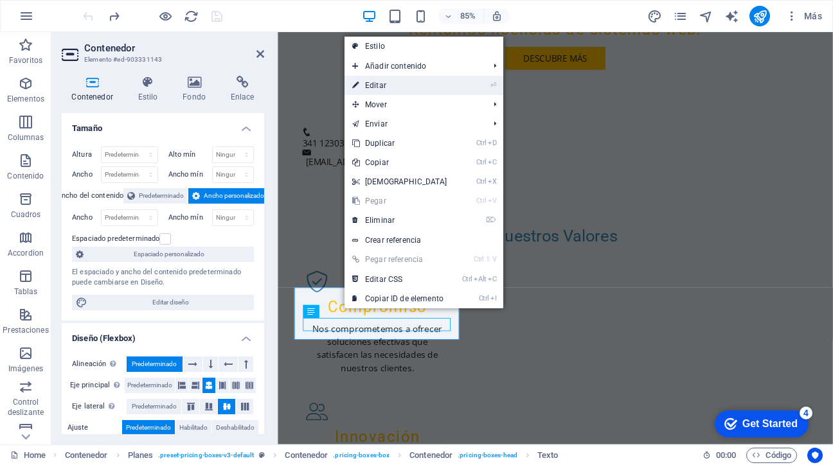
click at [375, 82] on link "⏎ Editar" at bounding box center [399, 85] width 111 height 19
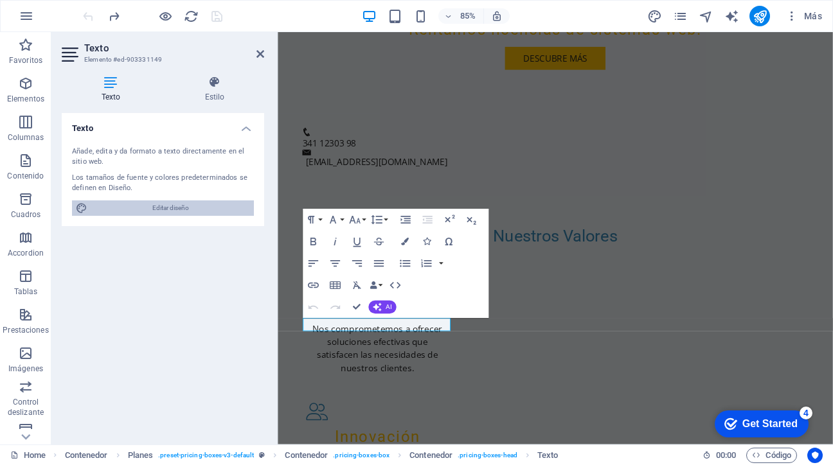
click at [195, 206] on span "Editar diseño" at bounding box center [170, 207] width 159 height 15
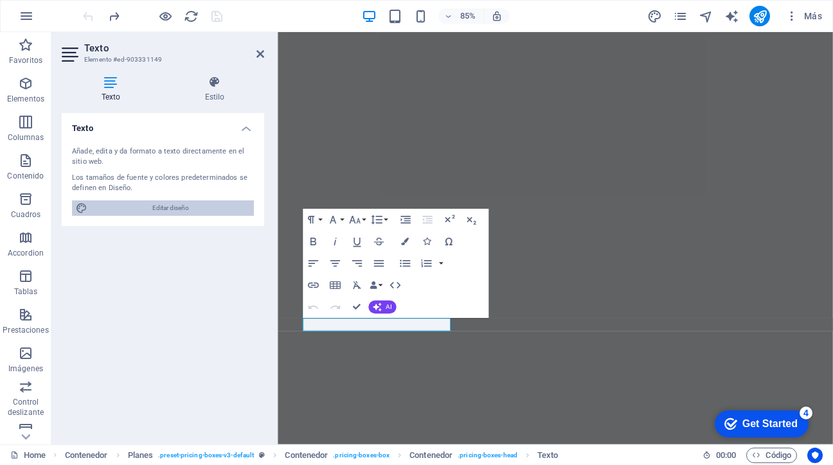
select select "px"
select select "200"
select select "px"
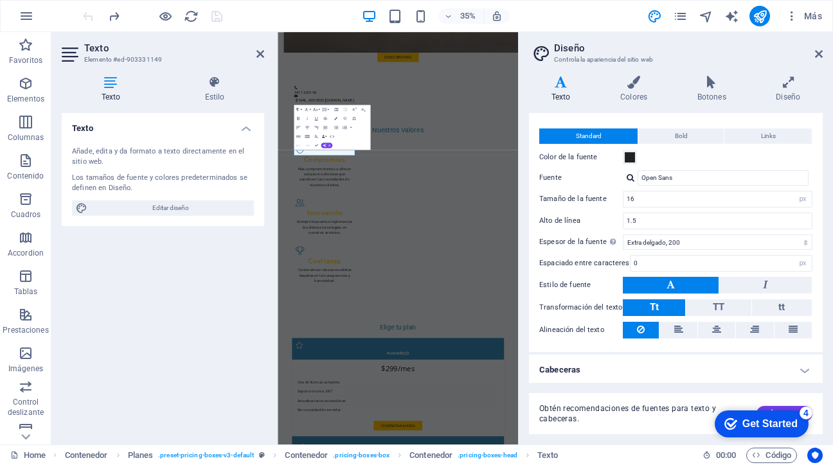
scroll to position [20, 0]
click at [592, 371] on h4 "Cabeceras" at bounding box center [676, 370] width 294 height 31
click at [576, 371] on h4 "Cabeceras" at bounding box center [676, 366] width 294 height 23
click at [802, 371] on h4 "Cabeceras" at bounding box center [676, 370] width 294 height 31
click at [129, 89] on h4 "Texto" at bounding box center [113, 89] width 103 height 27
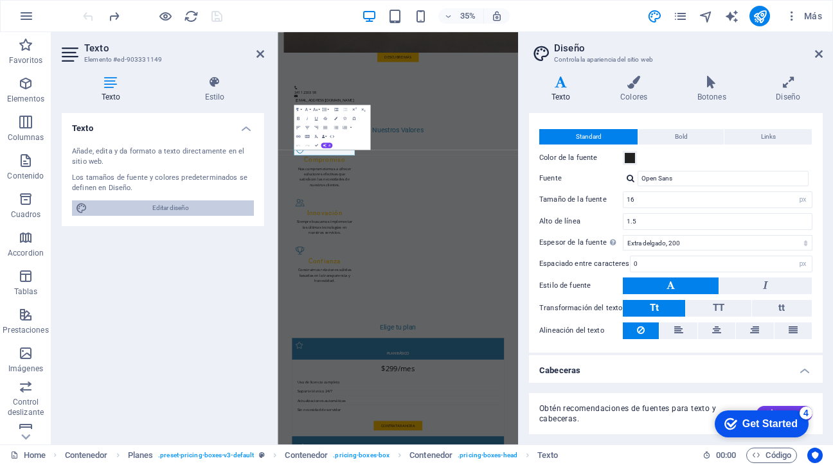
click at [170, 213] on span "Editar diseño" at bounding box center [170, 207] width 159 height 15
click at [677, 136] on span "Bold" at bounding box center [681, 136] width 13 height 15
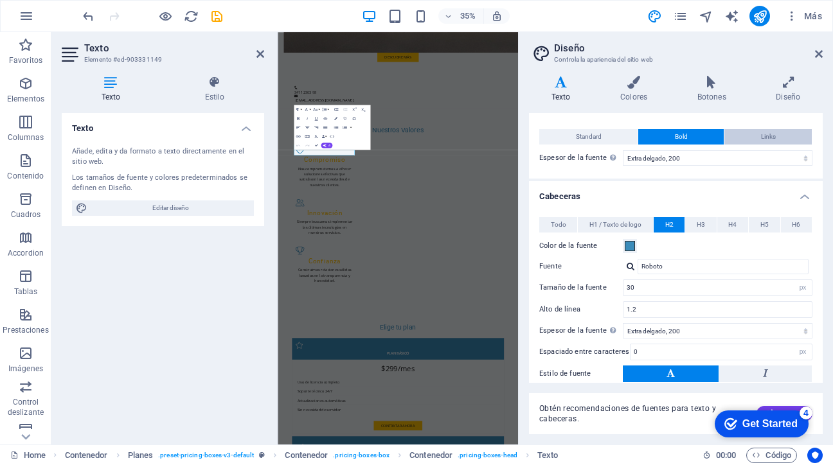
click at [753, 136] on button "Links" at bounding box center [767, 136] width 87 height 15
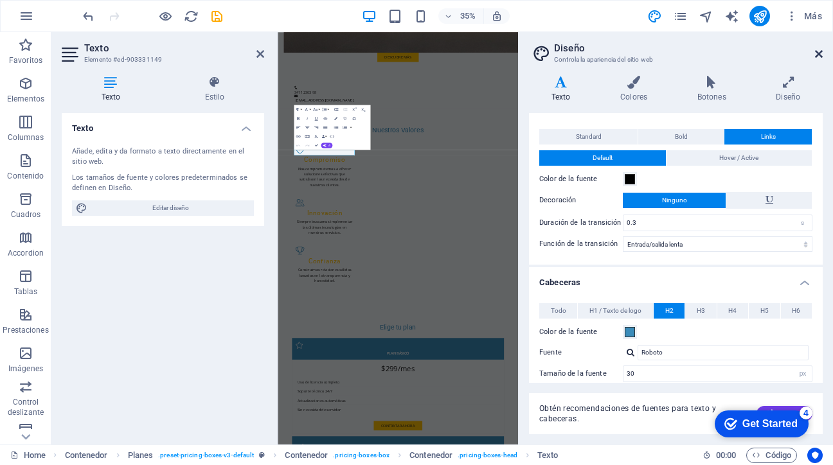
click at [819, 53] on icon at bounding box center [819, 54] width 8 height 10
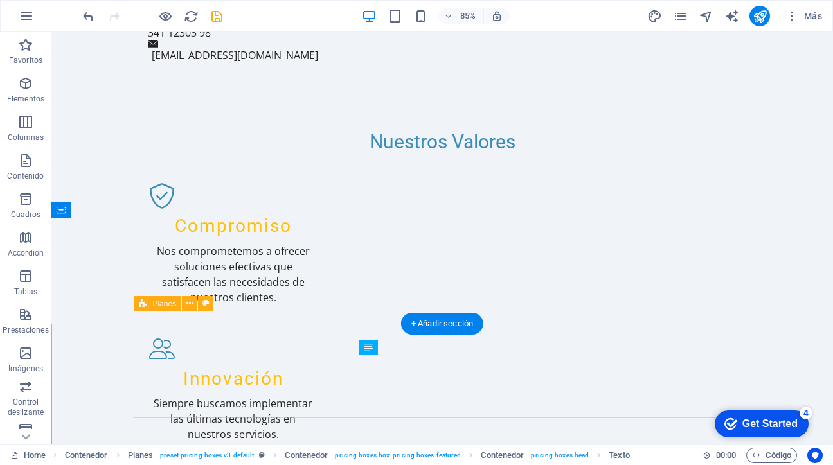
scroll to position [607, 0]
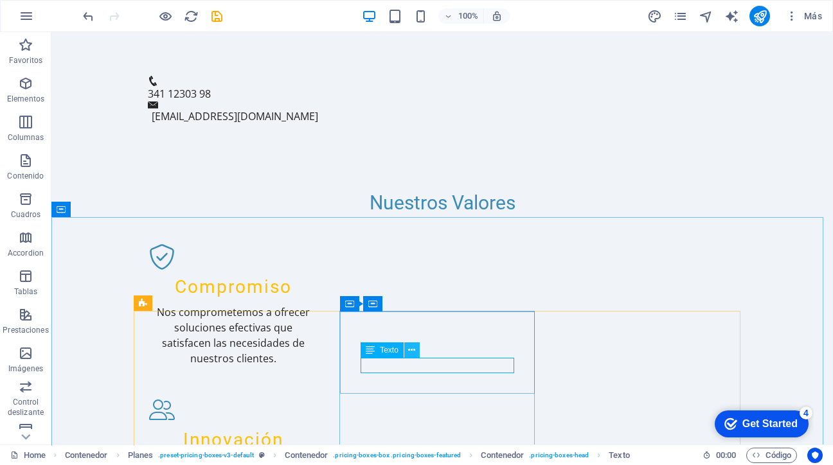
click at [414, 349] on icon at bounding box center [411, 350] width 7 height 13
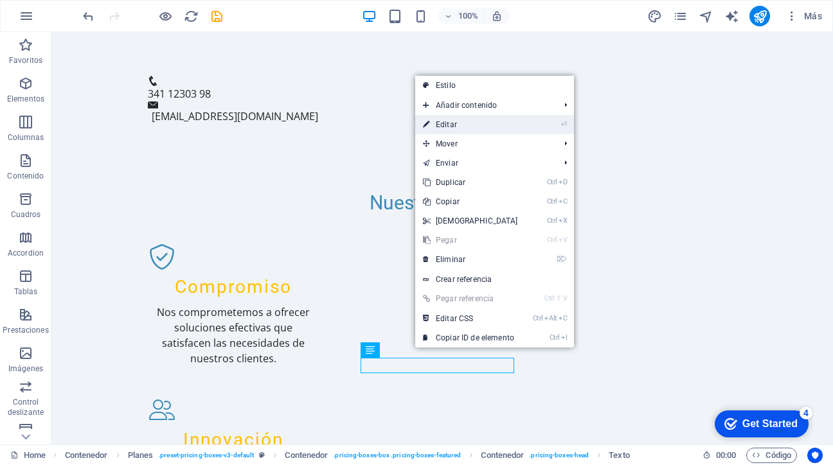
click at [447, 127] on link "⏎ Editar" at bounding box center [470, 124] width 111 height 19
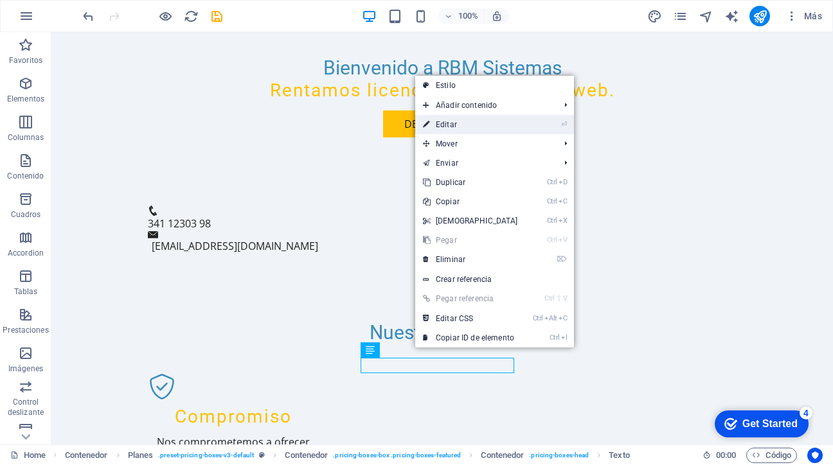
scroll to position [668, 0]
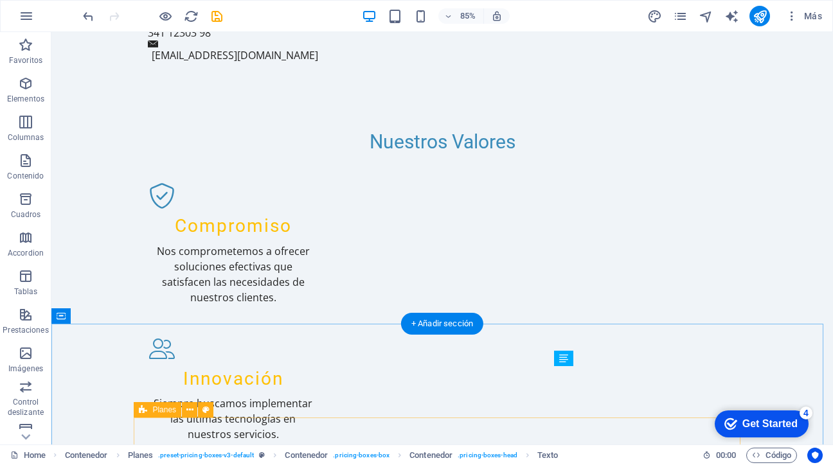
scroll to position [607, 0]
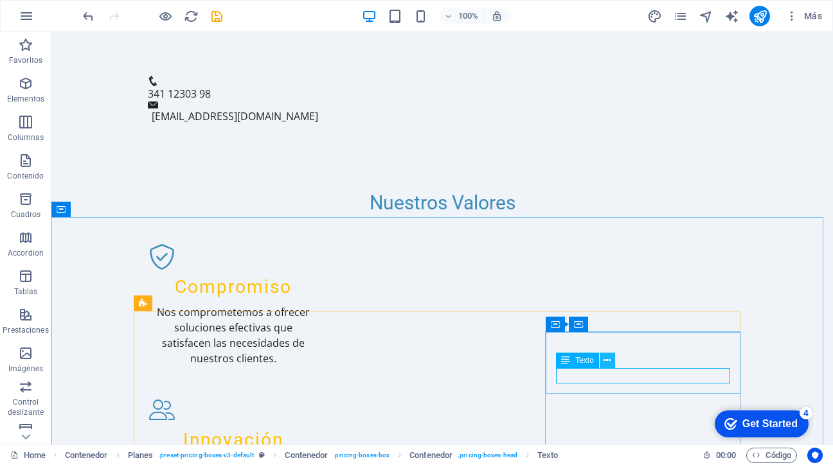
click at [603, 360] on icon at bounding box center [606, 360] width 7 height 13
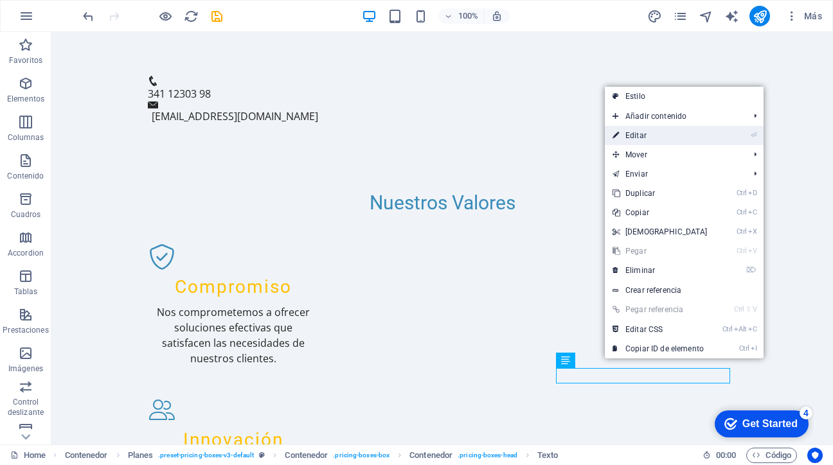
click at [632, 139] on link "⏎ Editar" at bounding box center [660, 135] width 111 height 19
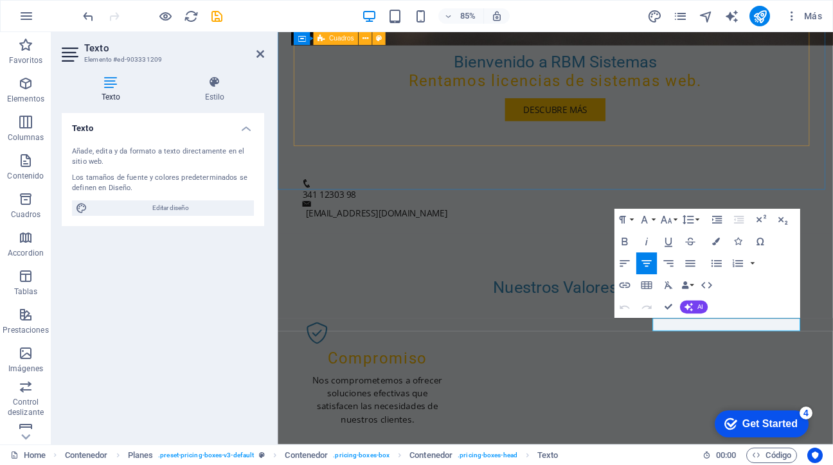
scroll to position [668, 0]
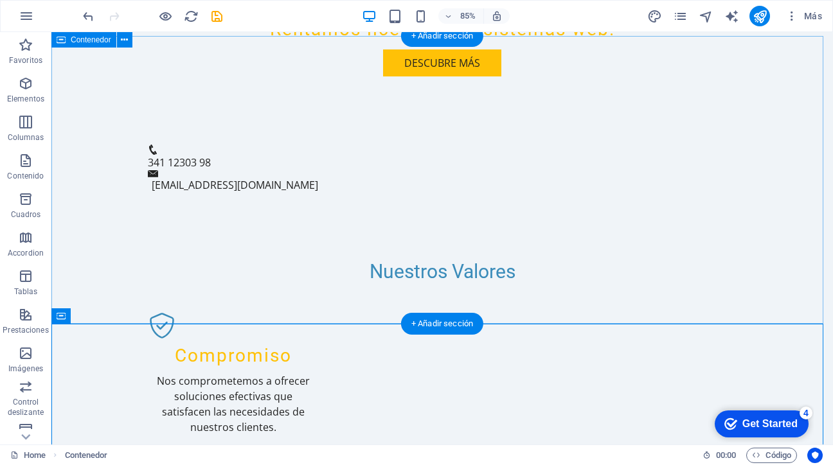
scroll to position [607, 0]
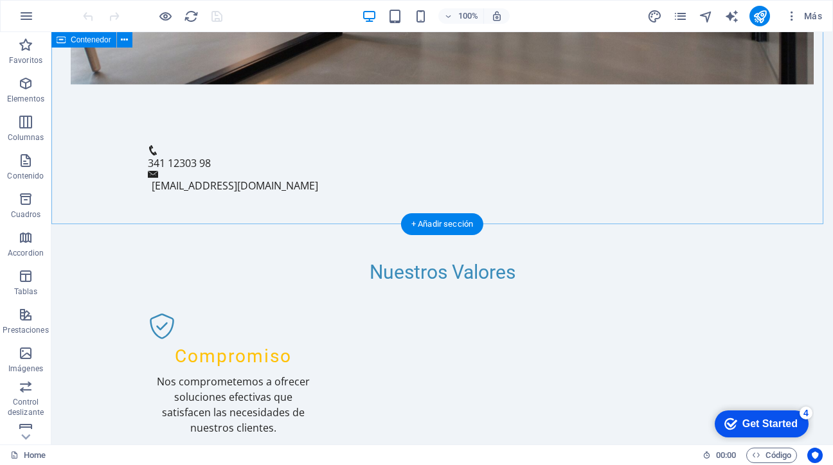
scroll to position [600, 0]
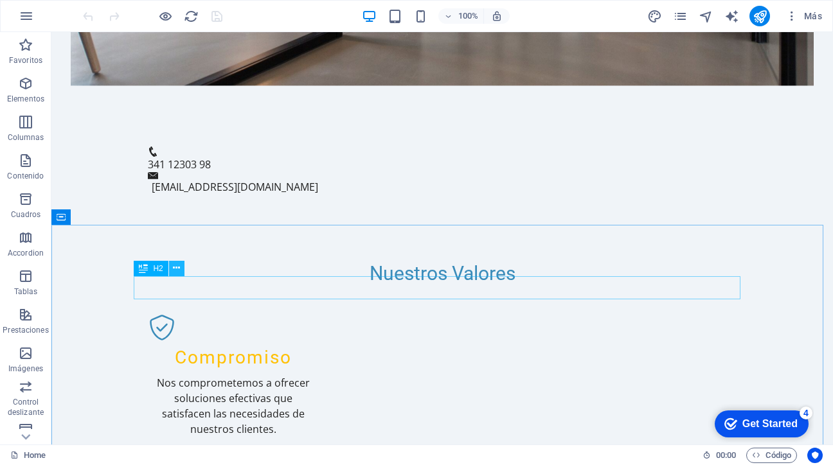
click at [174, 270] on icon at bounding box center [176, 268] width 7 height 13
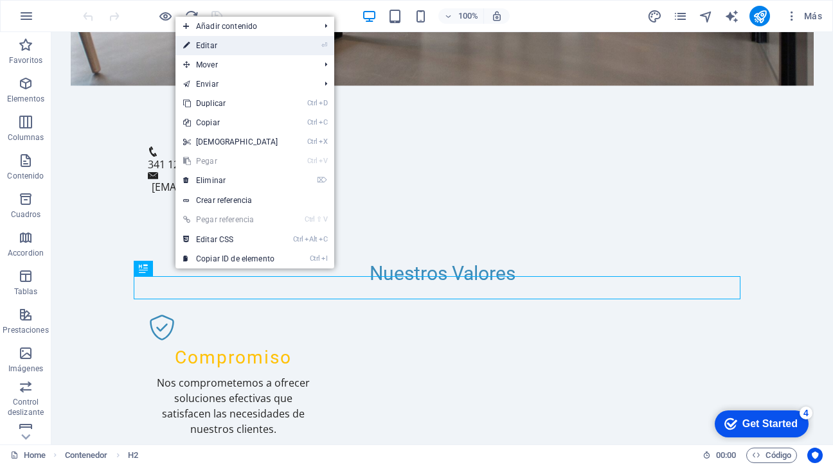
click at [209, 44] on link "⏎ Editar" at bounding box center [230, 45] width 111 height 19
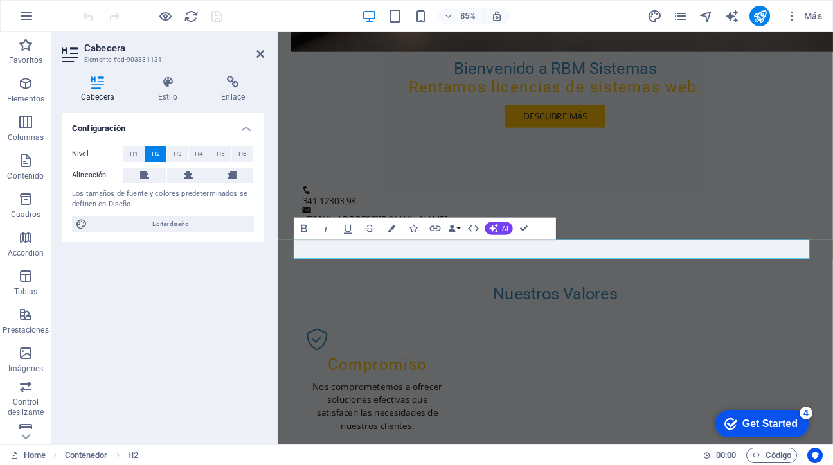
scroll to position [661, 0]
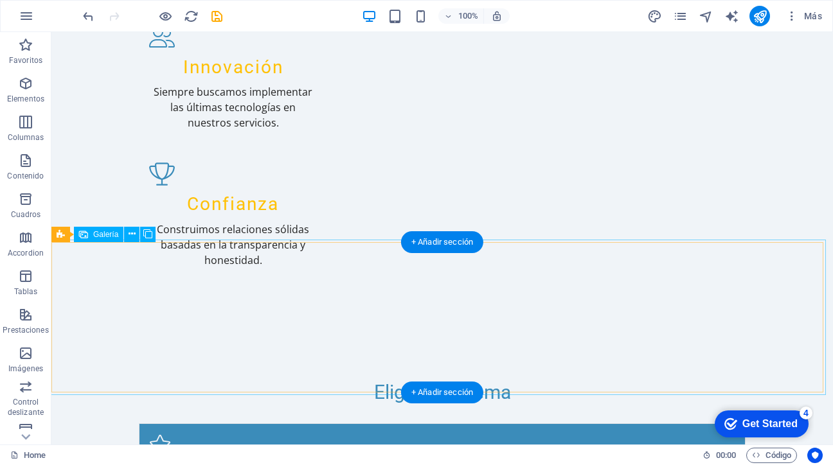
scroll to position [1044, 0]
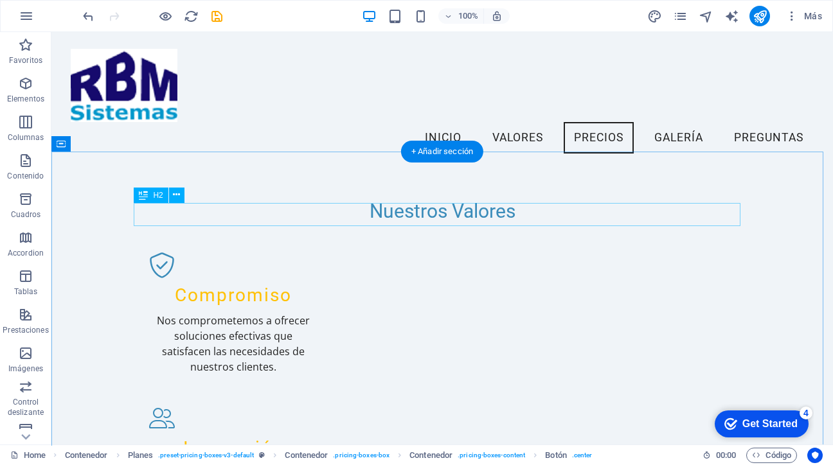
scroll to position [566, 0]
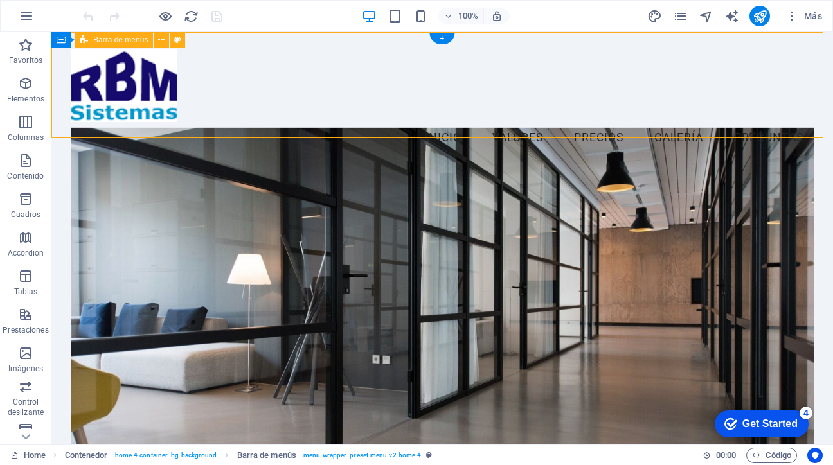
drag, startPoint x: 51, startPoint y: 32, endPoint x: 771, endPoint y: 36, distance: 719.7
click at [771, 36] on div "Menu Inicio Valores Precios Galería Preguntas" at bounding box center [441, 101] width 781 height 138
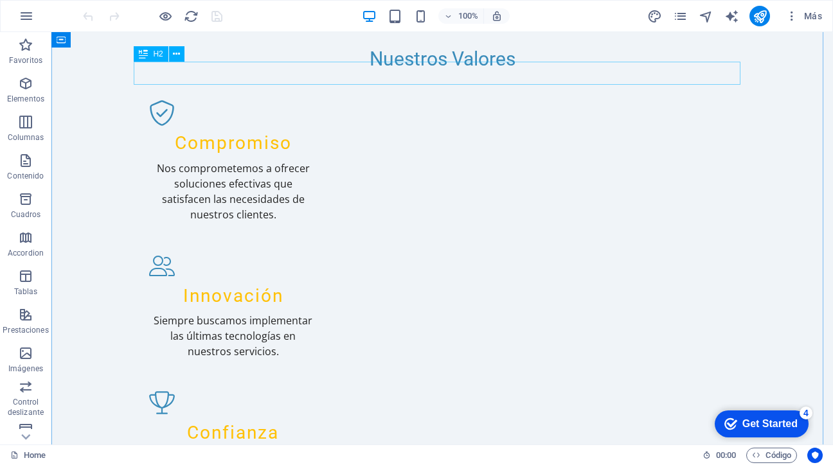
scroll to position [817, 0]
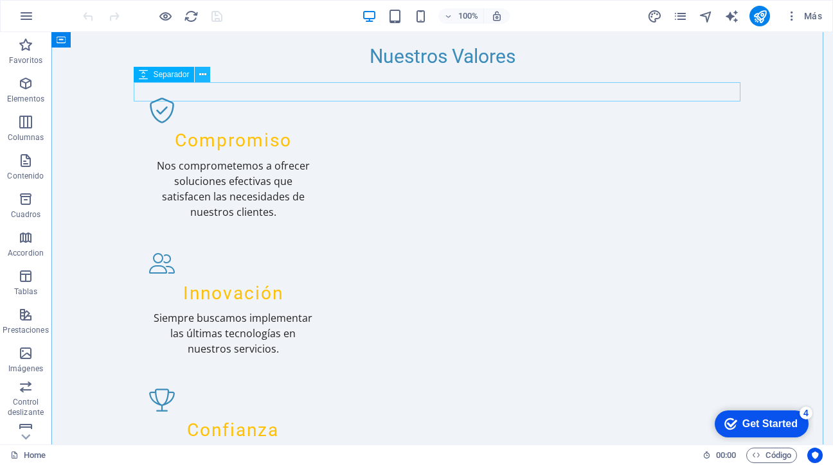
click at [204, 78] on icon at bounding box center [202, 74] width 7 height 13
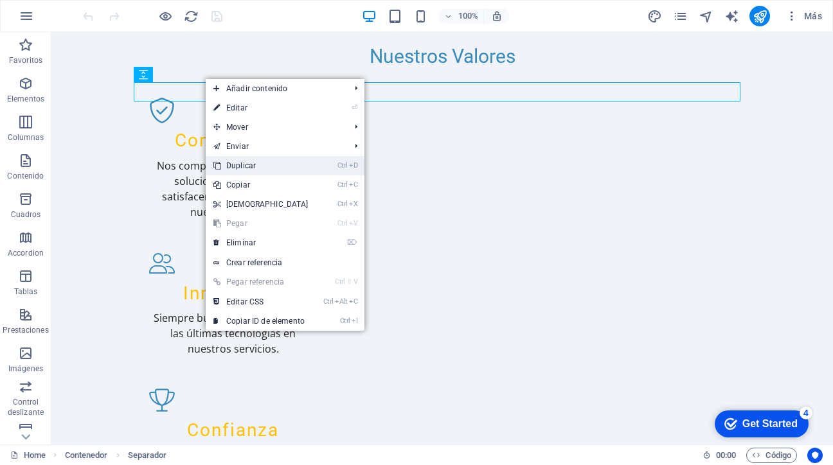
click at [242, 168] on link "Ctrl D Duplicar" at bounding box center [261, 165] width 111 height 19
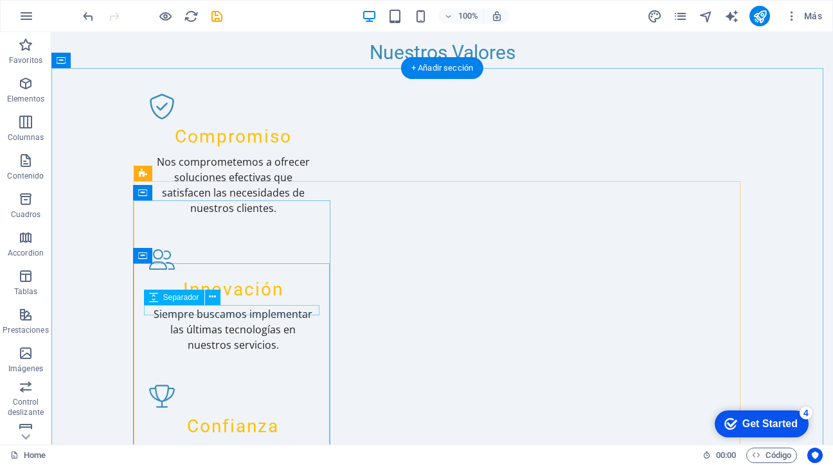
scroll to position [758, 0]
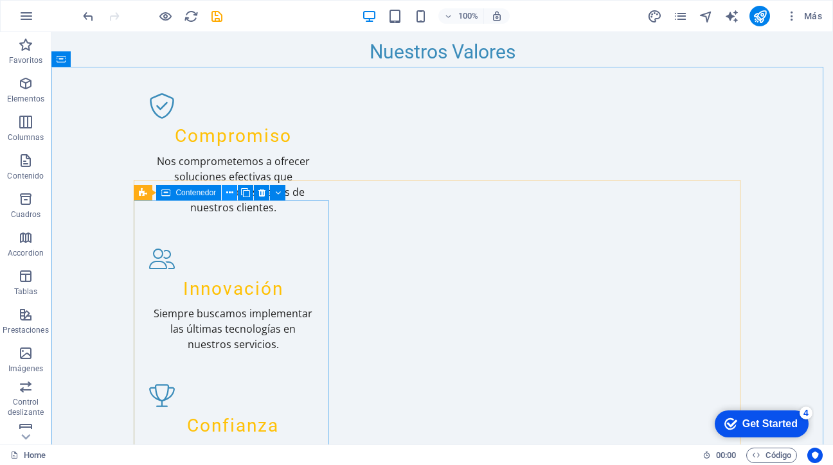
click at [225, 193] on button at bounding box center [229, 192] width 15 height 15
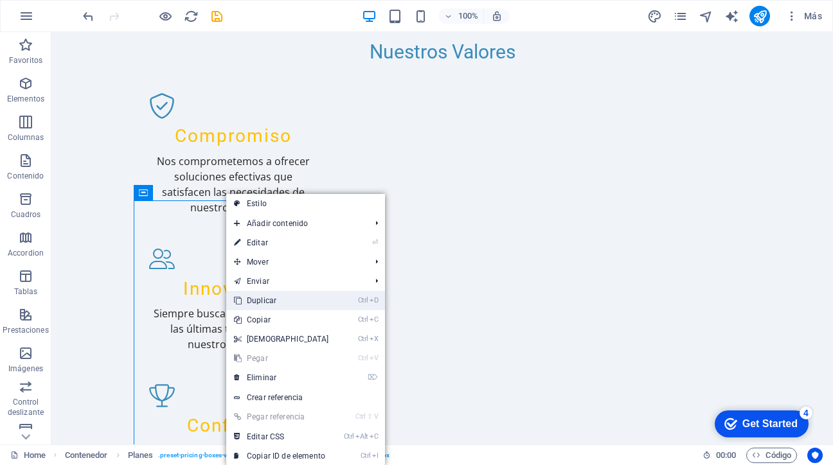
click at [267, 301] on link "Ctrl D Duplicar" at bounding box center [281, 300] width 111 height 19
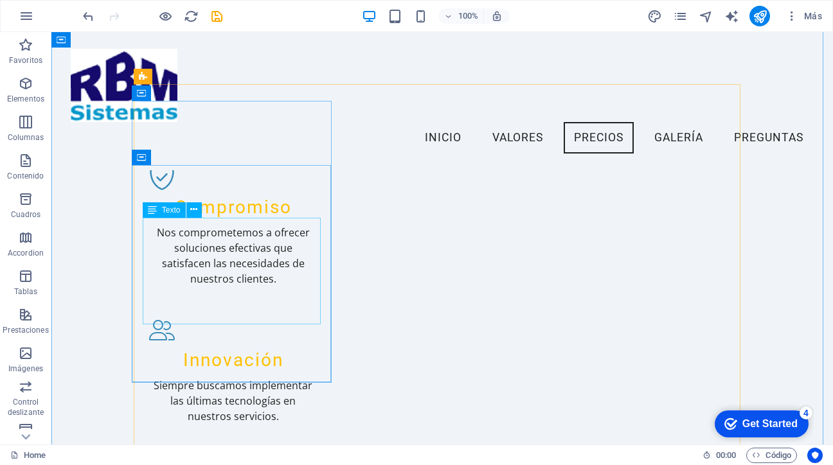
scroll to position [664, 0]
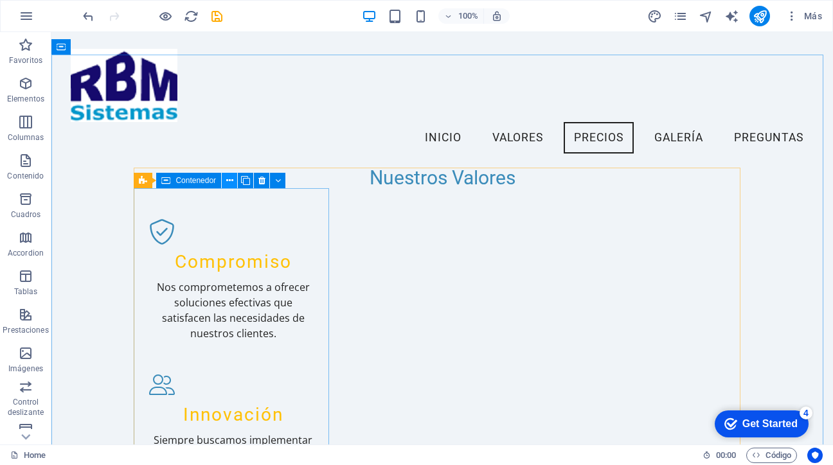
click at [227, 181] on icon at bounding box center [229, 180] width 7 height 13
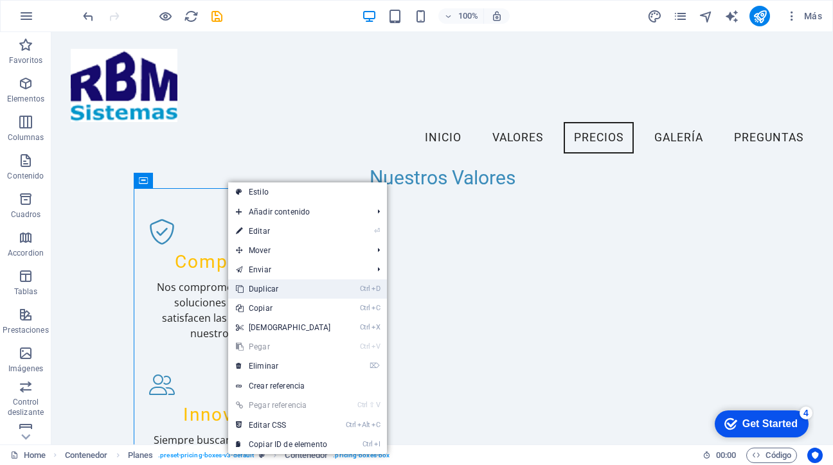
click at [260, 290] on link "Ctrl D Duplicar" at bounding box center [283, 289] width 111 height 19
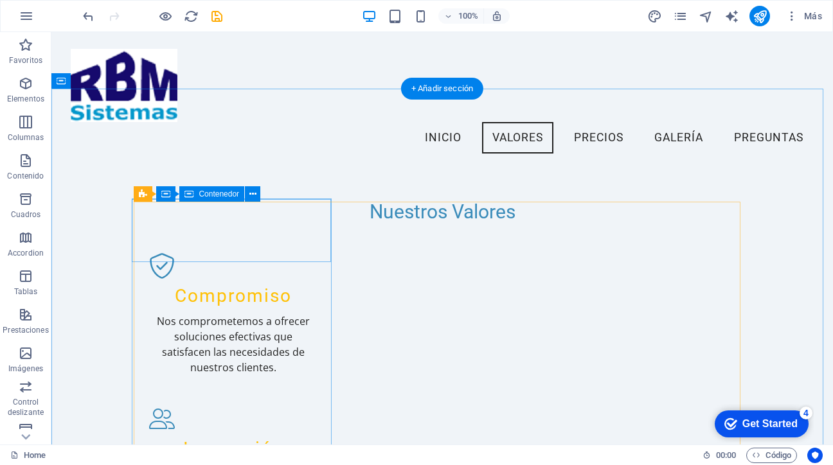
scroll to position [737, 0]
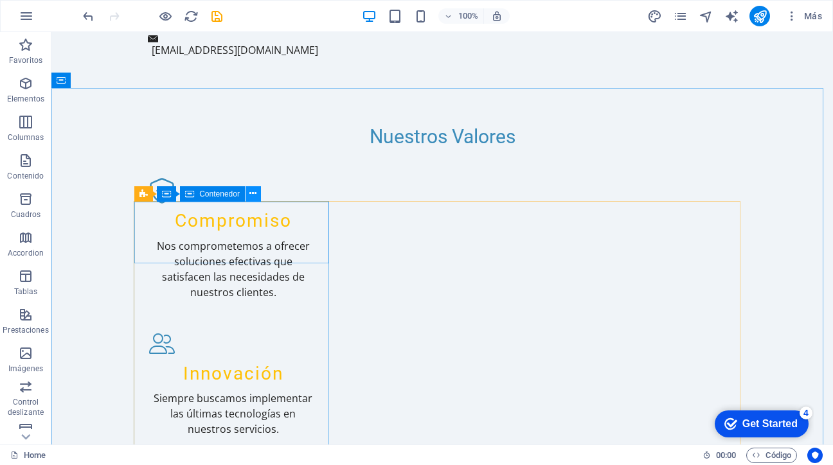
click at [254, 190] on icon at bounding box center [252, 193] width 7 height 13
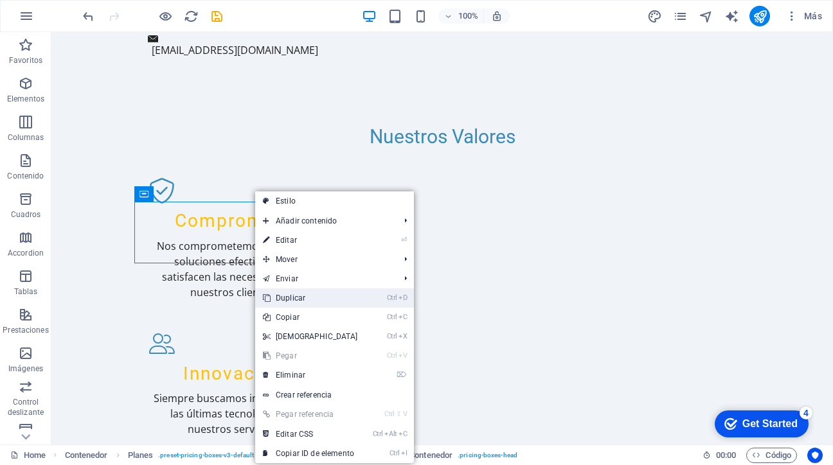
click at [288, 299] on link "Ctrl D Duplicar" at bounding box center [310, 298] width 111 height 19
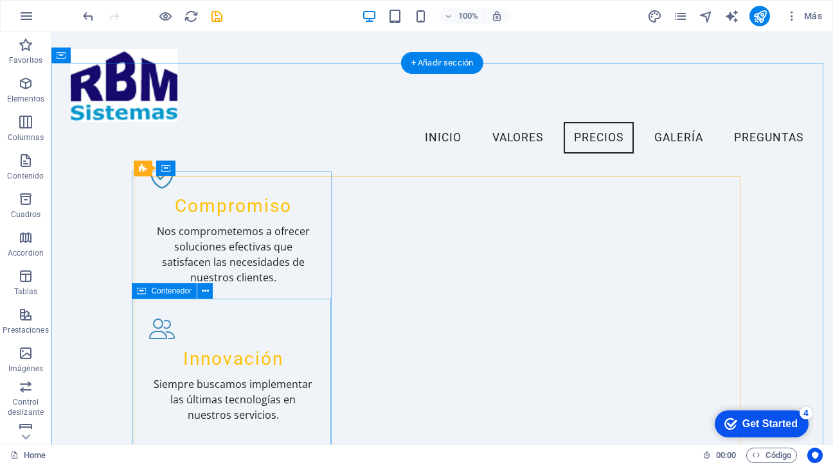
scroll to position [655, 0]
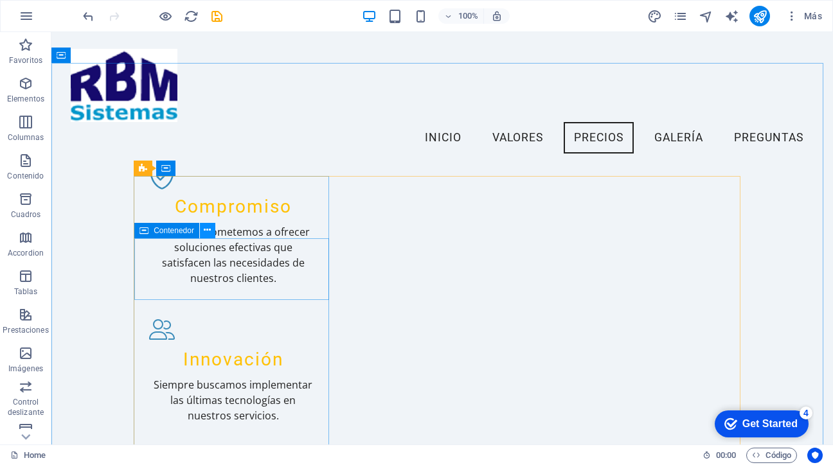
click at [207, 230] on icon at bounding box center [207, 230] width 7 height 13
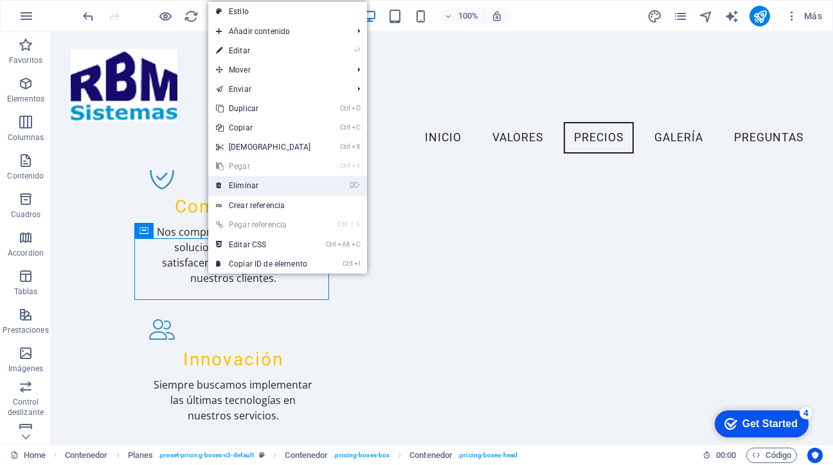
click at [242, 185] on link "⌦ Eliminar" at bounding box center [263, 185] width 111 height 19
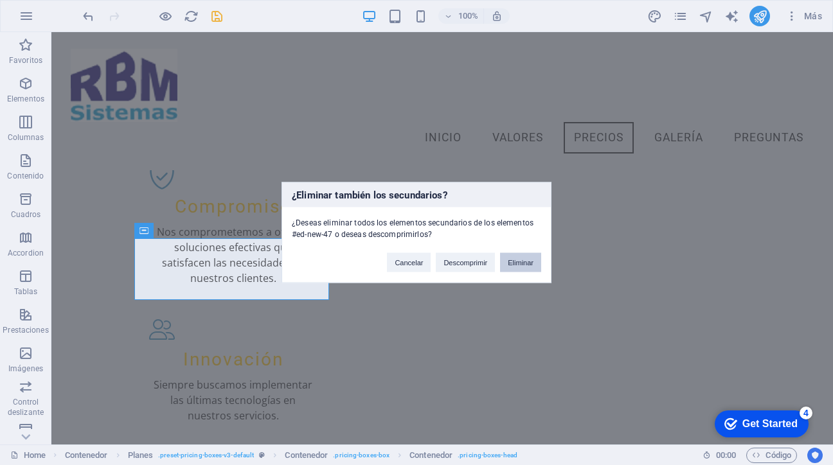
click at [514, 262] on button "Eliminar" at bounding box center [520, 262] width 41 height 19
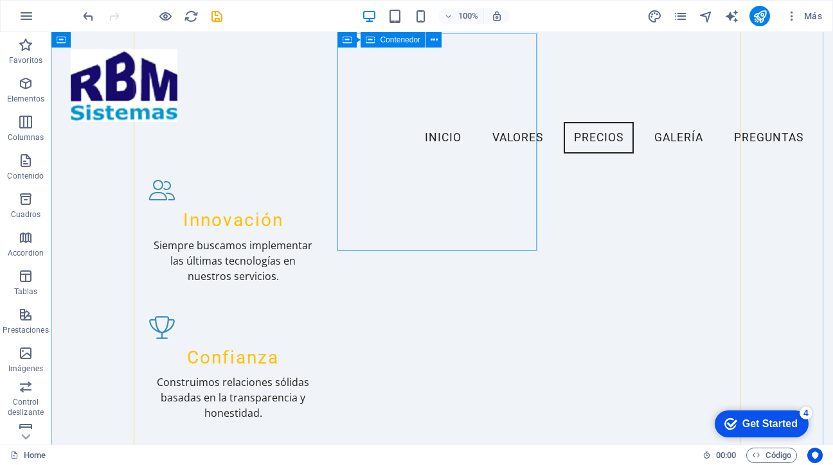
scroll to position [965, 0]
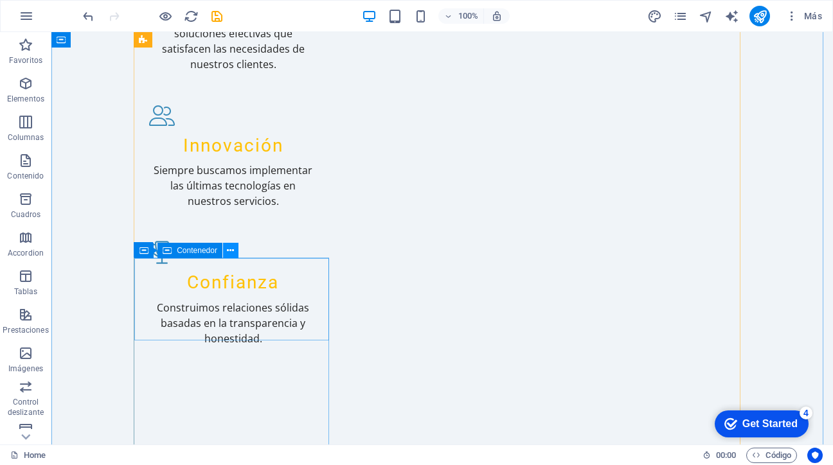
click at [227, 247] on icon at bounding box center [230, 250] width 7 height 13
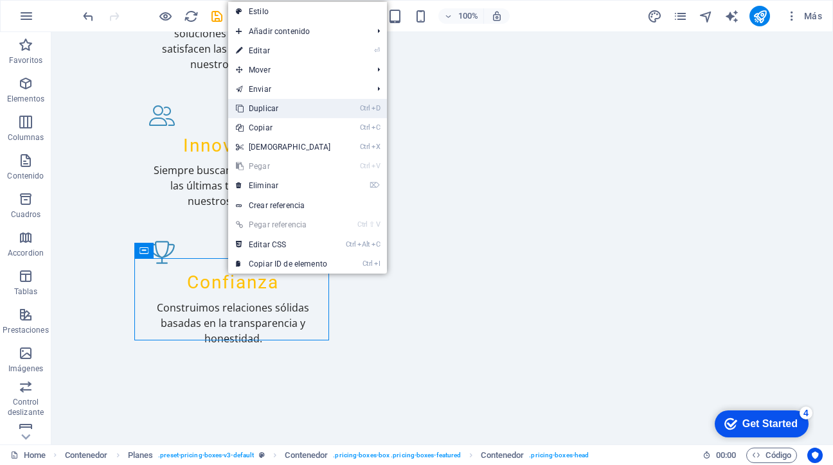
click at [262, 111] on link "Ctrl D Duplicar" at bounding box center [283, 108] width 111 height 19
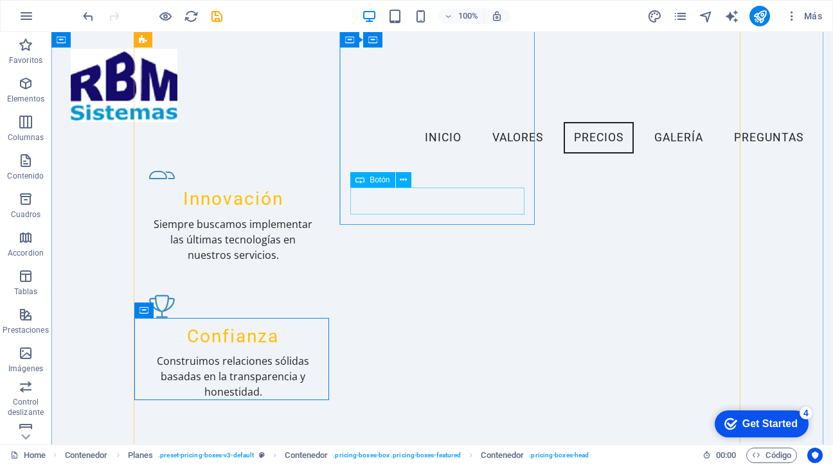
scroll to position [879, 0]
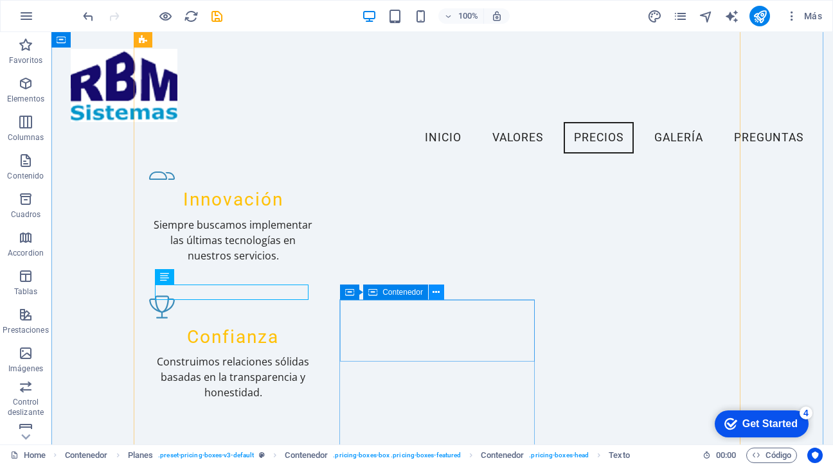
click at [432, 290] on icon at bounding box center [435, 292] width 7 height 13
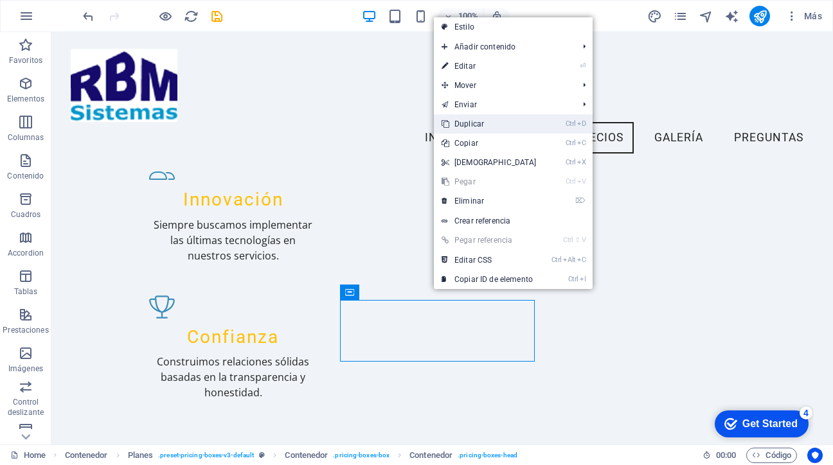
click at [466, 127] on link "Ctrl D Duplicar" at bounding box center [489, 123] width 111 height 19
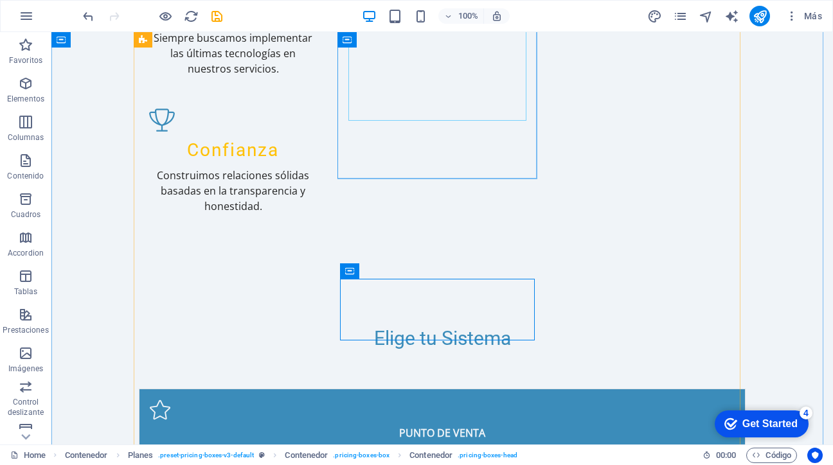
scroll to position [1037, 0]
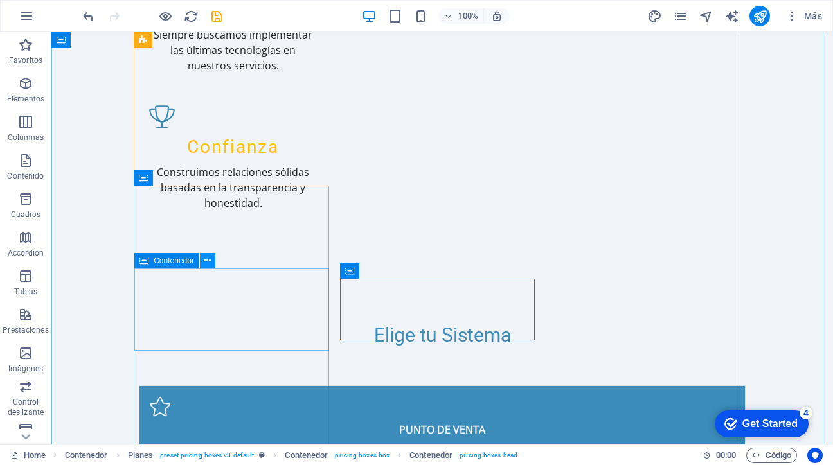
click at [207, 261] on icon at bounding box center [207, 260] width 7 height 13
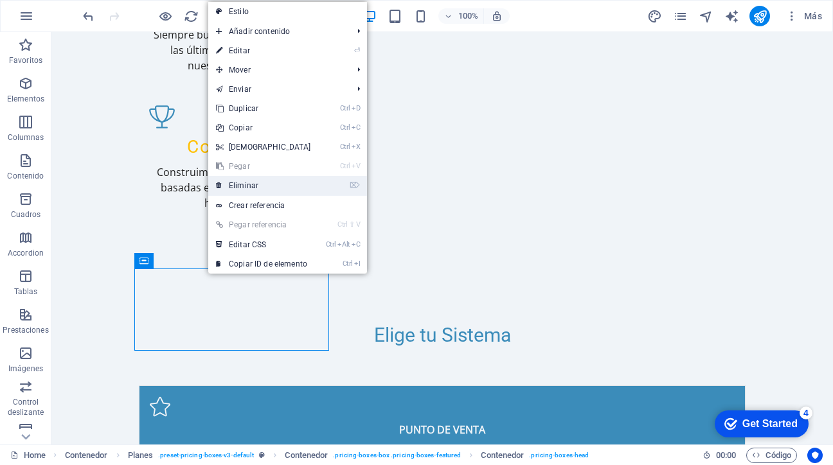
click at [252, 185] on link "⌦ Eliminar" at bounding box center [263, 185] width 111 height 19
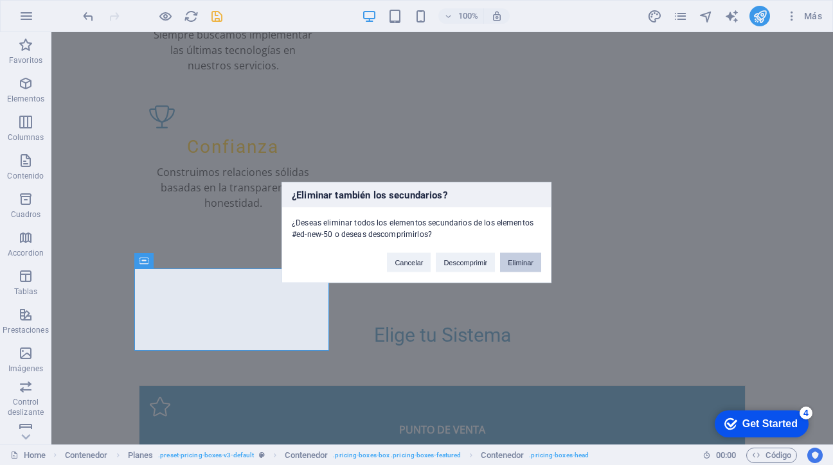
click at [522, 263] on button "Eliminar" at bounding box center [520, 262] width 41 height 19
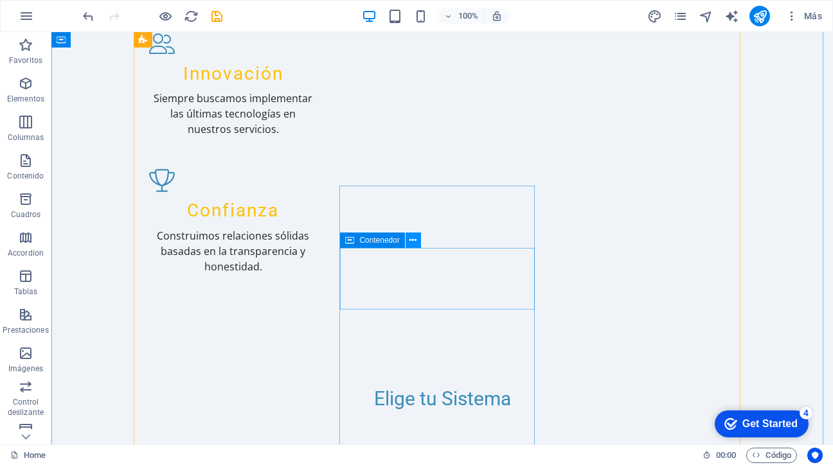
click at [409, 239] on icon at bounding box center [412, 240] width 7 height 13
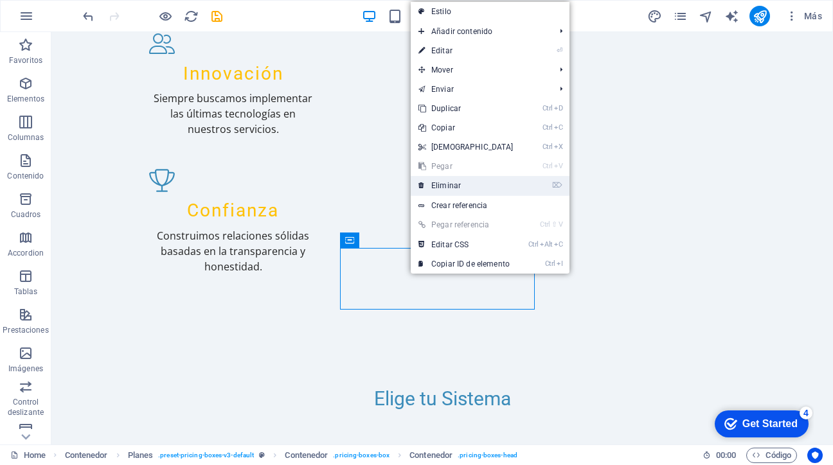
click at [444, 186] on link "⌦ Eliminar" at bounding box center [466, 185] width 111 height 19
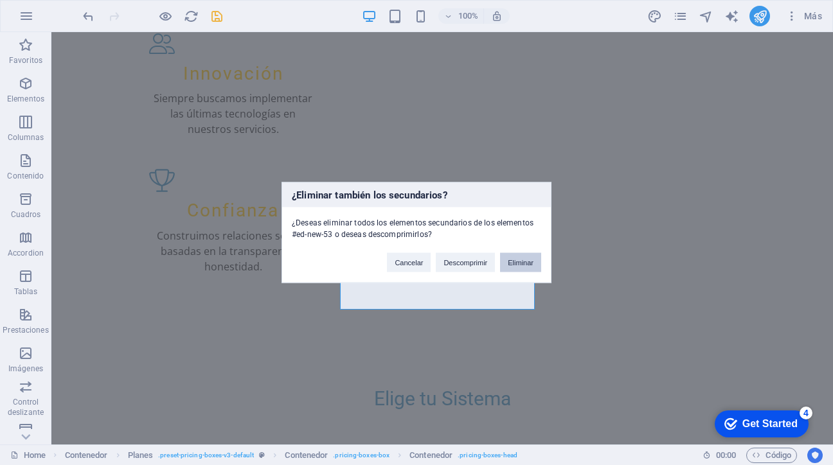
click at [521, 264] on button "Eliminar" at bounding box center [520, 262] width 41 height 19
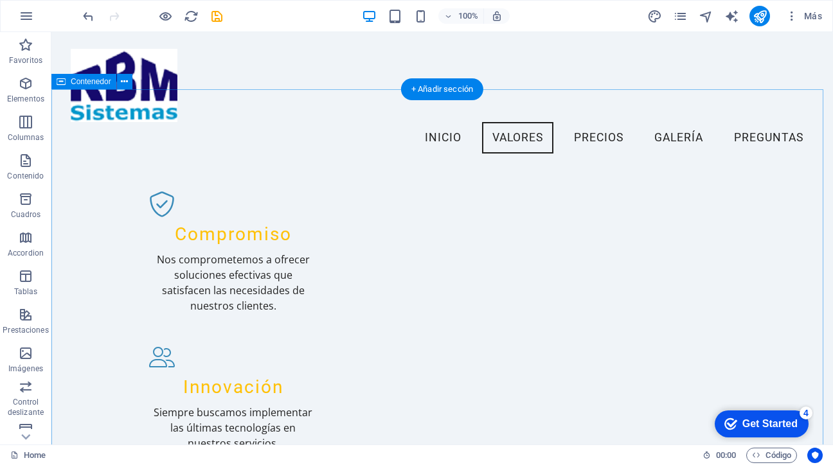
scroll to position [625, 0]
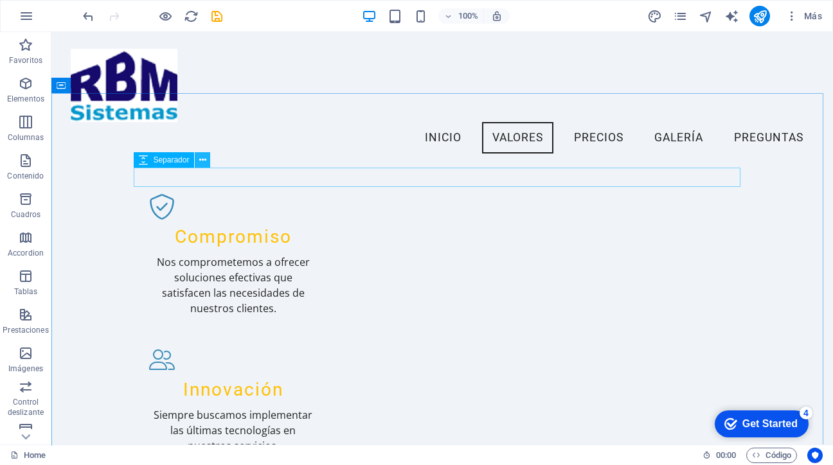
click at [203, 160] on icon at bounding box center [202, 160] width 7 height 13
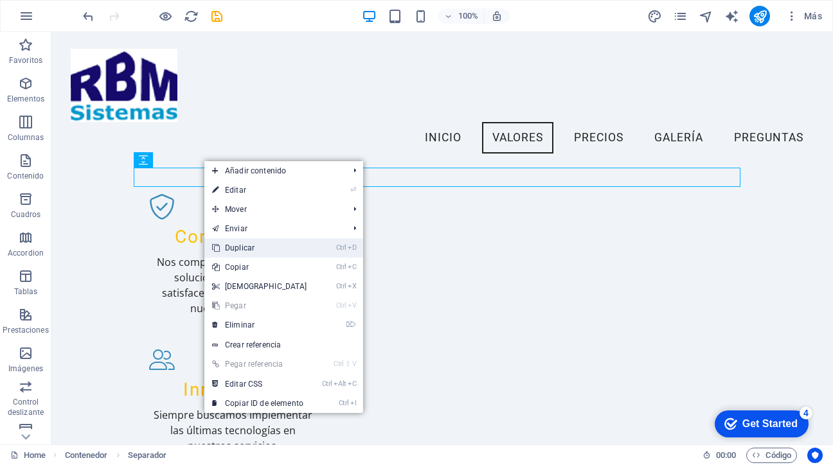
click at [238, 245] on link "Ctrl D Duplicar" at bounding box center [259, 247] width 111 height 19
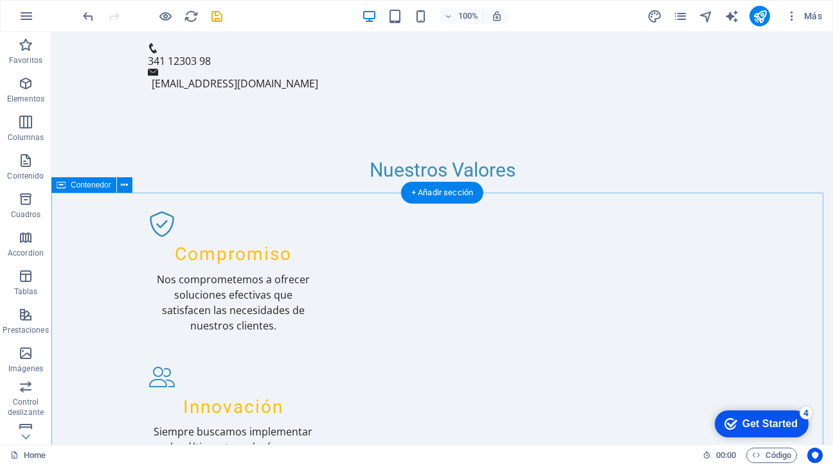
scroll to position [644, 0]
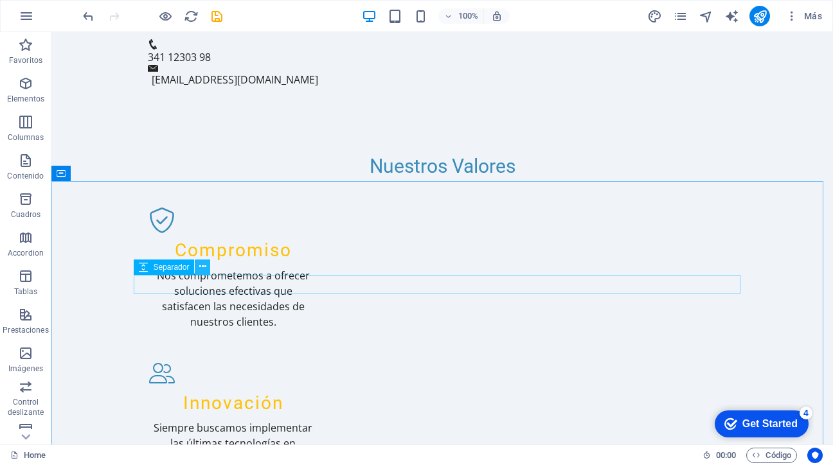
click at [203, 272] on icon at bounding box center [202, 266] width 7 height 13
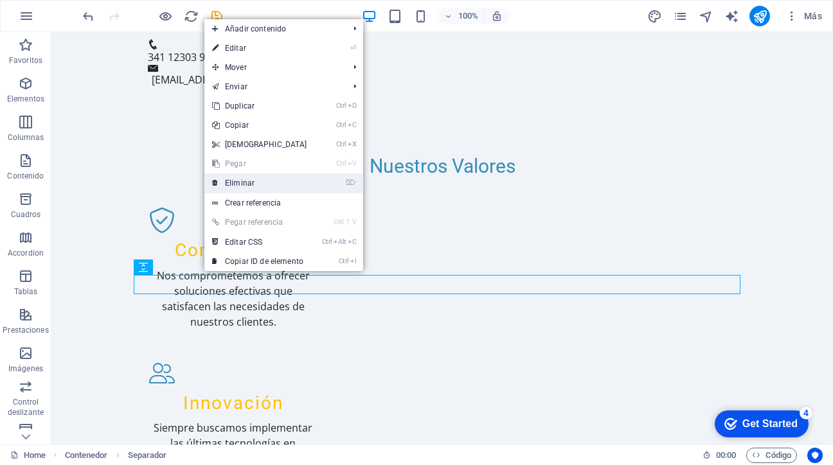
click at [242, 188] on link "⌦ Eliminar" at bounding box center [259, 183] width 111 height 19
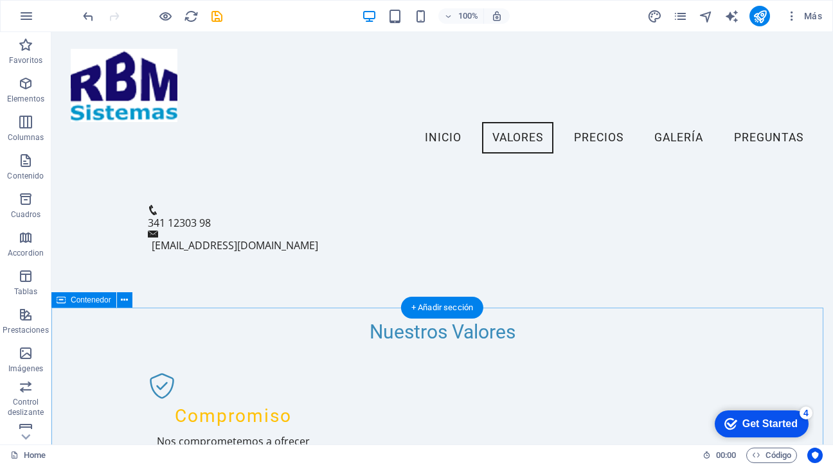
scroll to position [508, 0]
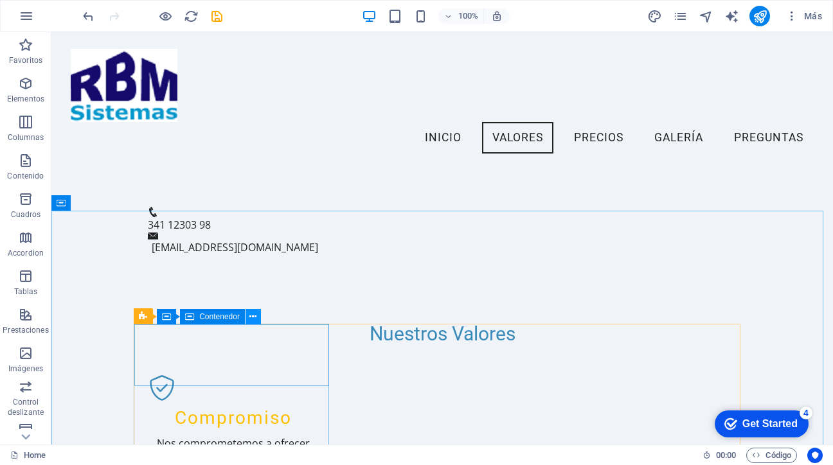
click at [250, 319] on icon at bounding box center [252, 316] width 7 height 13
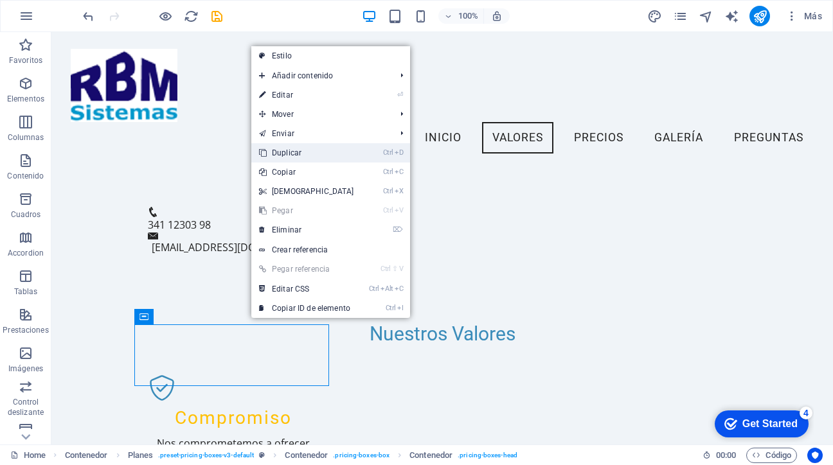
click at [290, 157] on link "Ctrl D Duplicar" at bounding box center [306, 152] width 111 height 19
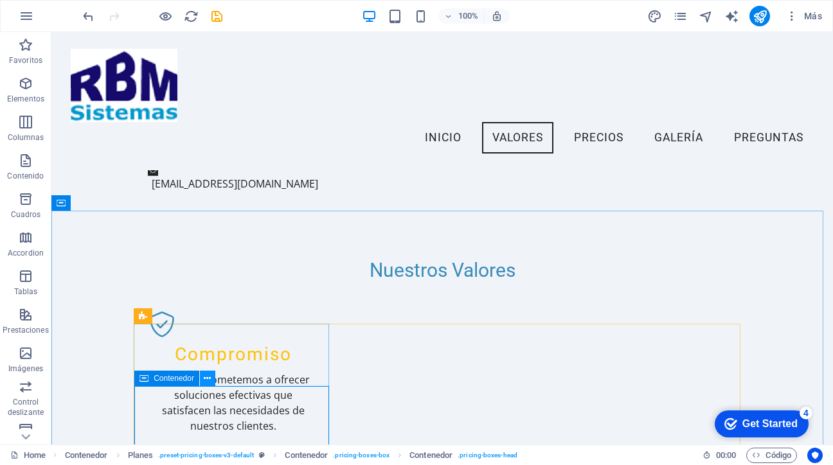
click at [208, 376] on icon at bounding box center [207, 378] width 7 height 13
click at [206, 376] on icon at bounding box center [207, 378] width 7 height 13
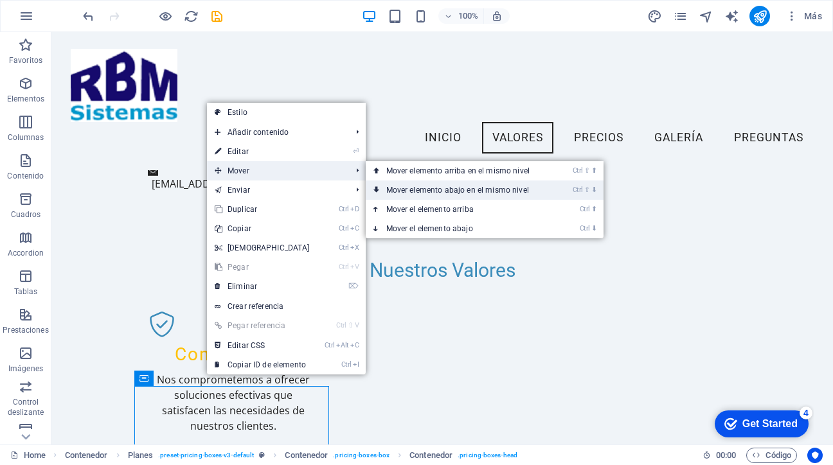
click at [398, 188] on link "Ctrl ⇧ ⬇ Mover elemento abajo en el mismo nivel" at bounding box center [461, 190] width 190 height 19
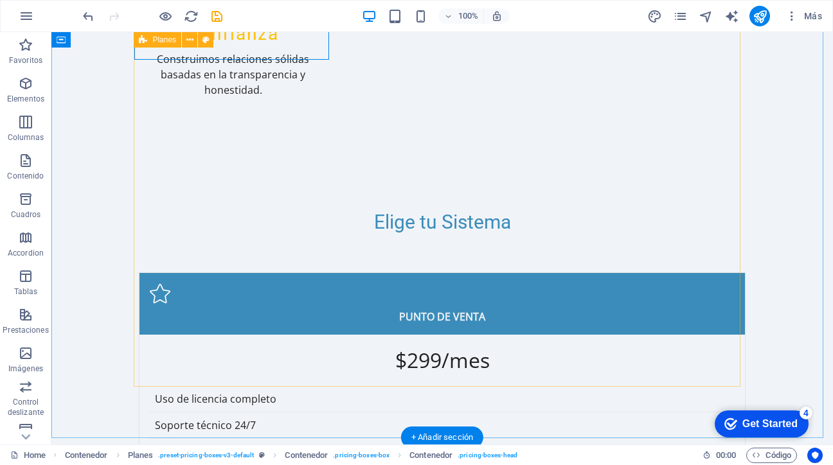
scroll to position [1237, 0]
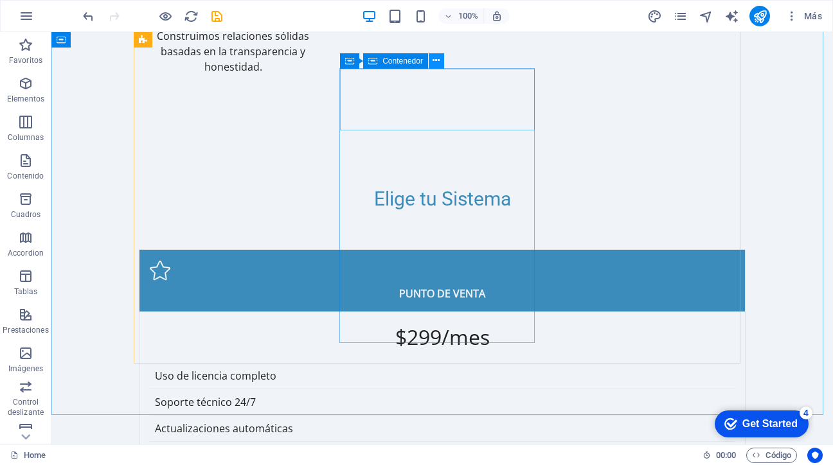
click at [431, 58] on button at bounding box center [436, 60] width 15 height 15
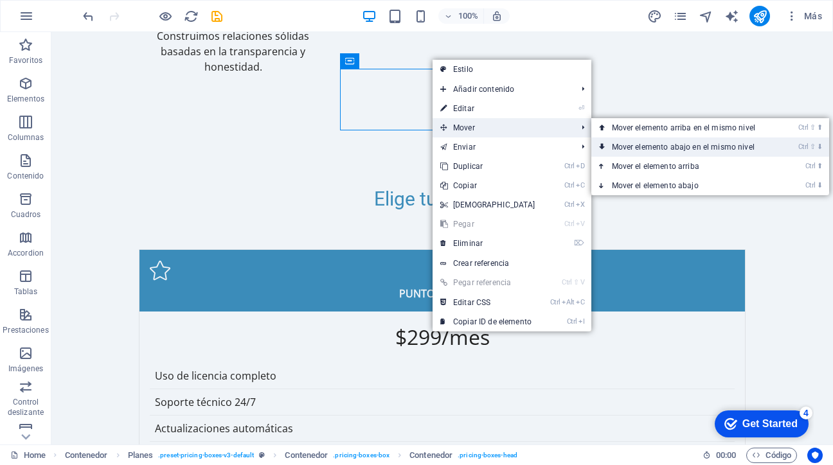
click at [621, 144] on link "Ctrl ⇧ ⬇ Mover elemento abajo en el mismo nivel" at bounding box center [686, 147] width 190 height 19
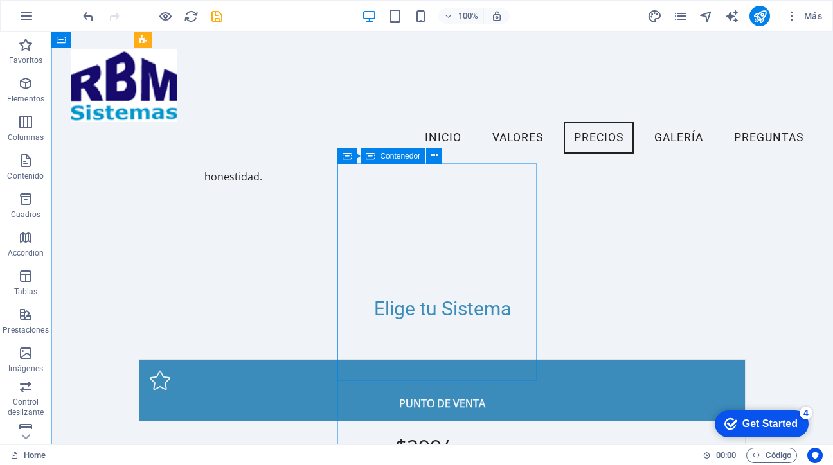
scroll to position [1031, 0]
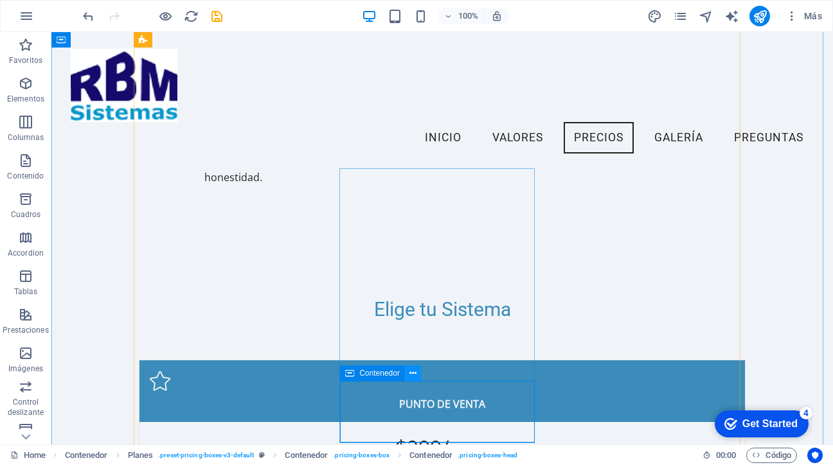
click at [411, 379] on icon at bounding box center [412, 373] width 7 height 13
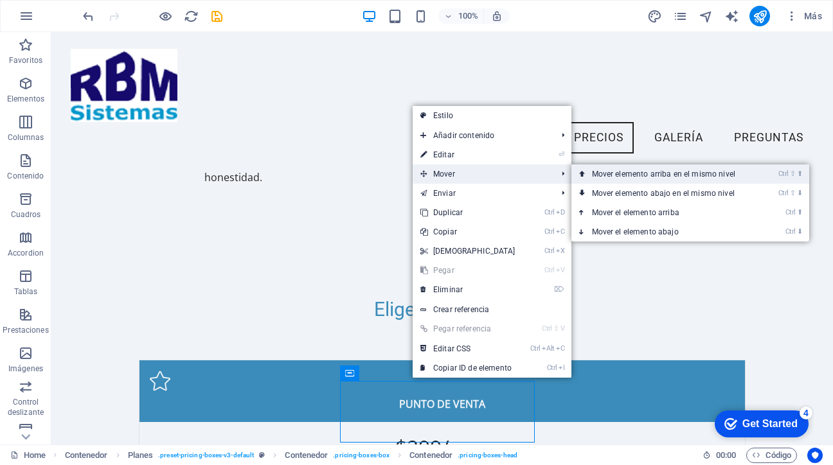
click at [609, 176] on link "Ctrl ⇧ ⬆ Mover elemento arriba en el mismo nivel" at bounding box center [666, 174] width 190 height 19
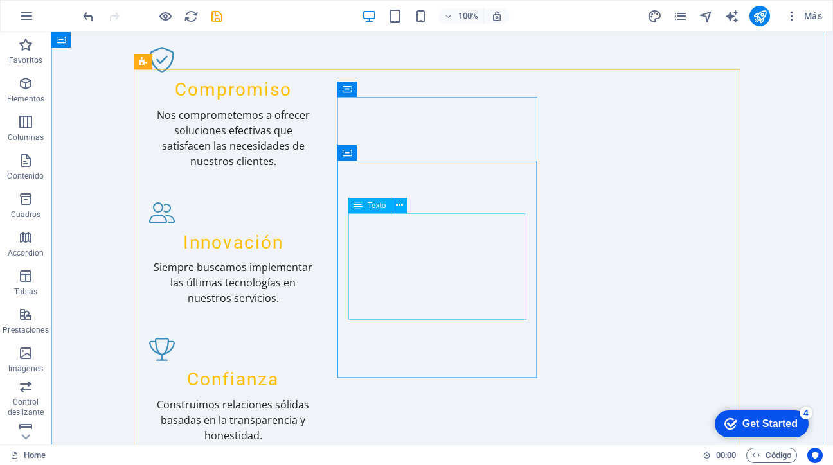
scroll to position [869, 0]
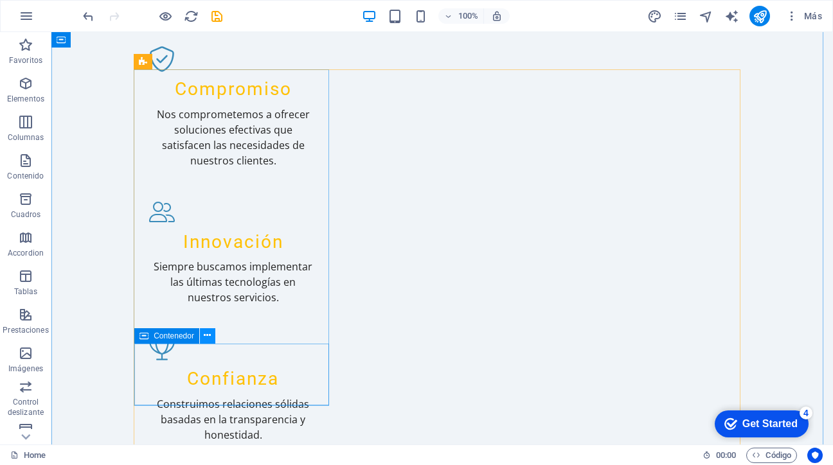
click at [204, 338] on icon at bounding box center [207, 335] width 7 height 13
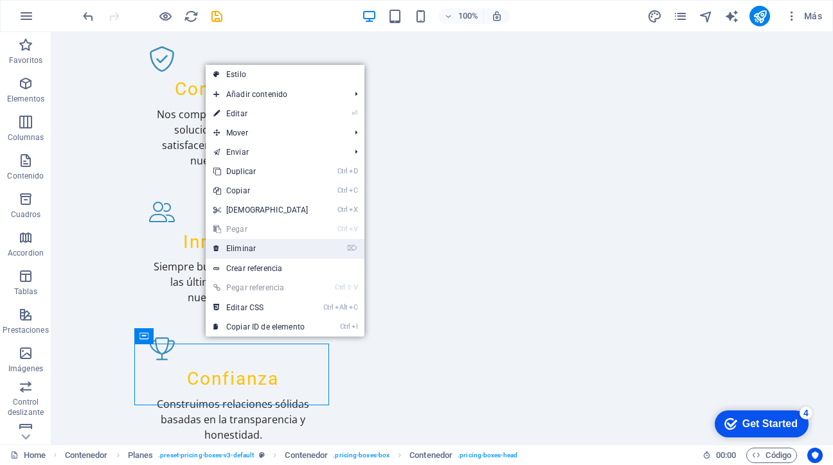
click at [255, 247] on link "⌦ Eliminar" at bounding box center [261, 248] width 111 height 19
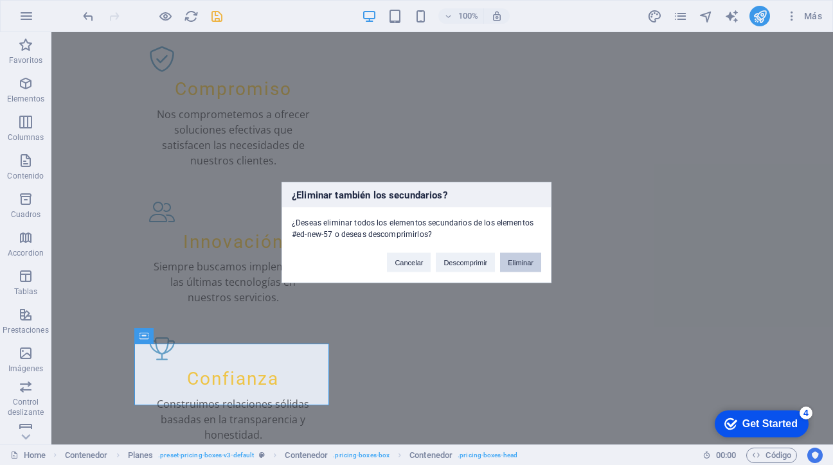
click at [519, 263] on button "Eliminar" at bounding box center [520, 262] width 41 height 19
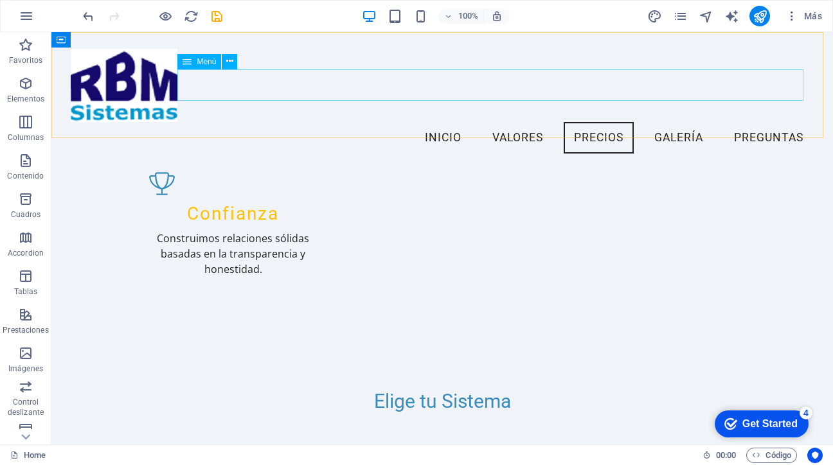
scroll to position [1002, 0]
click at [390, 130] on div "Menu Inicio Valores Precios Galería Preguntas" at bounding box center [441, 101] width 781 height 138
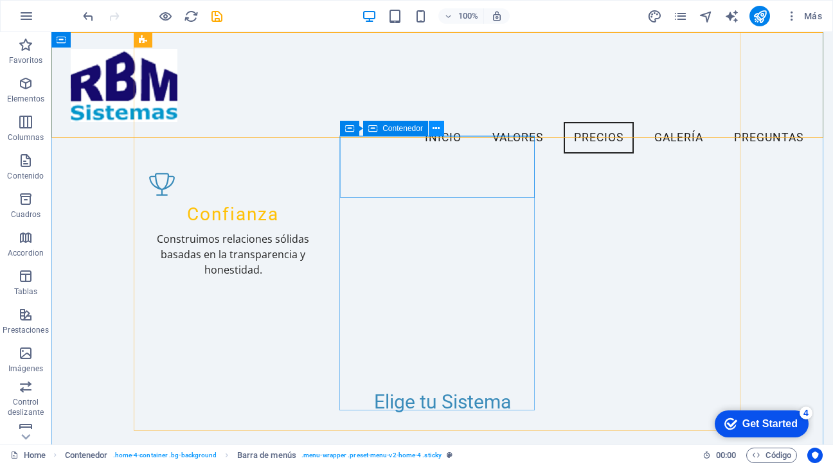
click at [434, 130] on icon at bounding box center [435, 128] width 7 height 13
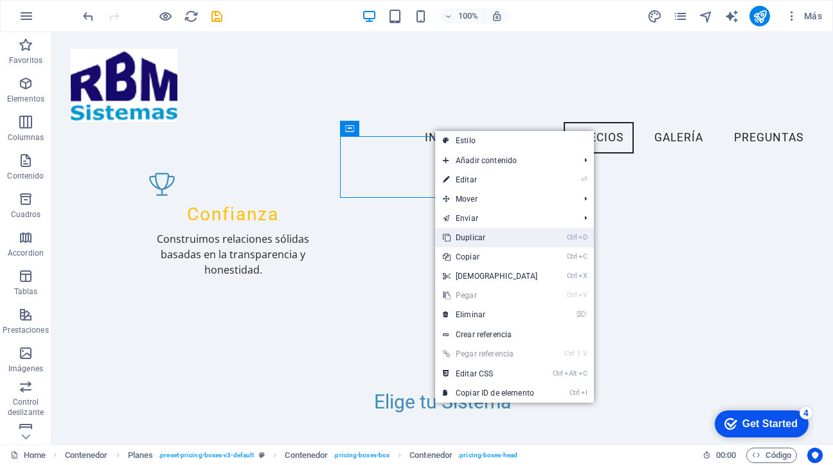
click at [464, 236] on link "Ctrl D Duplicar" at bounding box center [490, 237] width 111 height 19
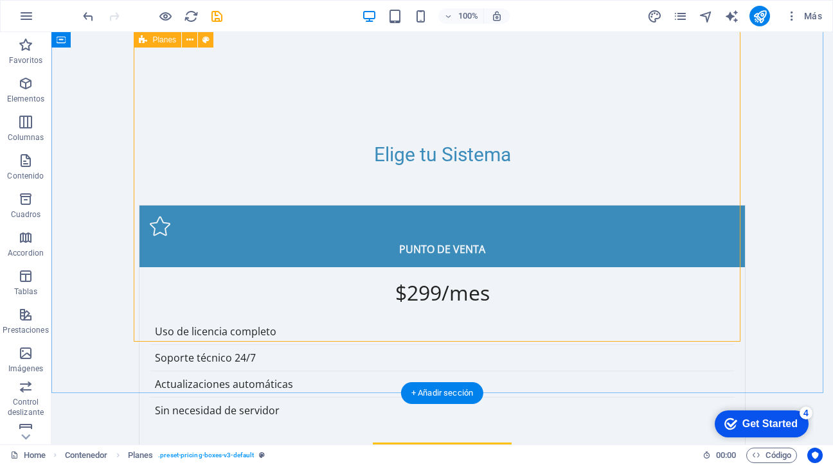
scroll to position [1225, 0]
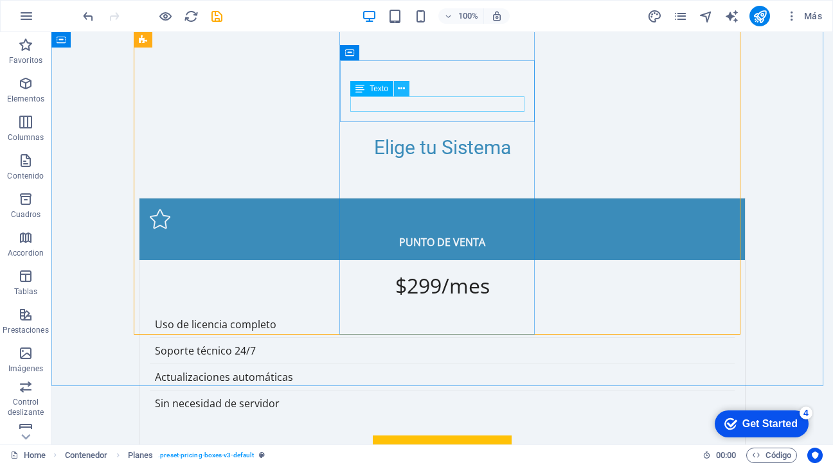
click at [400, 86] on icon at bounding box center [401, 88] width 7 height 13
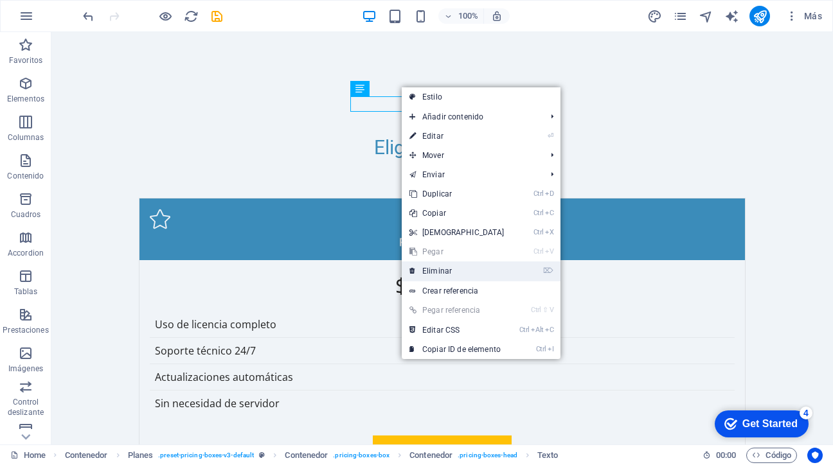
click at [443, 269] on link "⌦ Eliminar" at bounding box center [457, 271] width 111 height 19
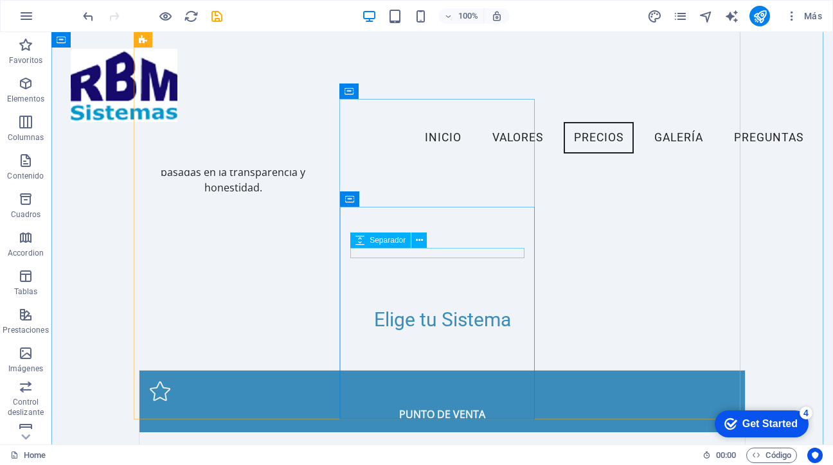
scroll to position [1018, 0]
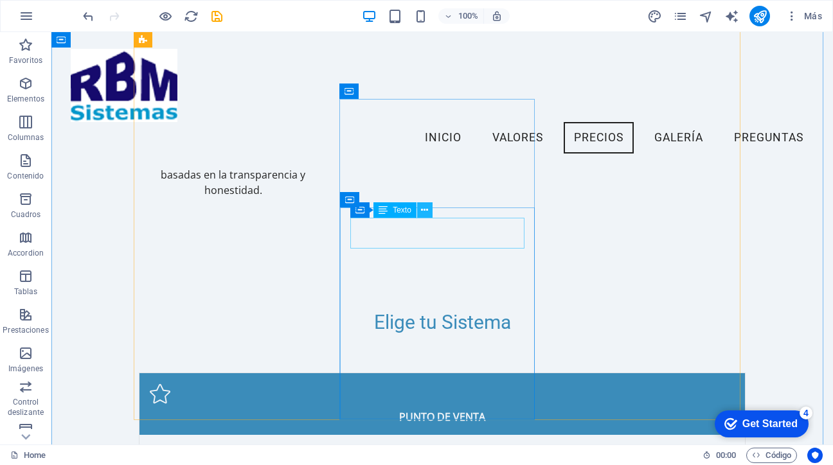
click at [420, 209] on button at bounding box center [424, 209] width 15 height 15
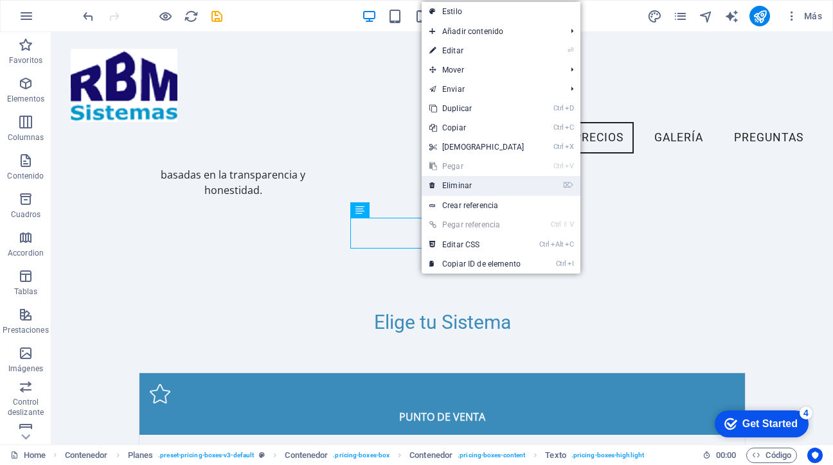
click at [451, 188] on link "⌦ Eliminar" at bounding box center [477, 185] width 111 height 19
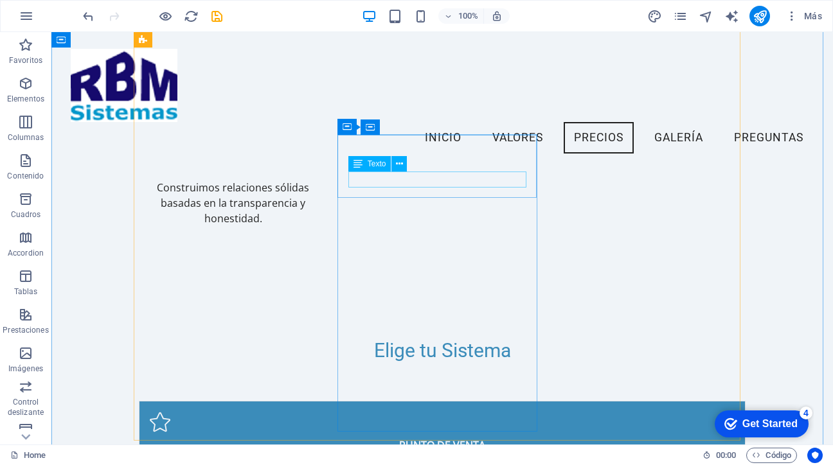
scroll to position [988, 0]
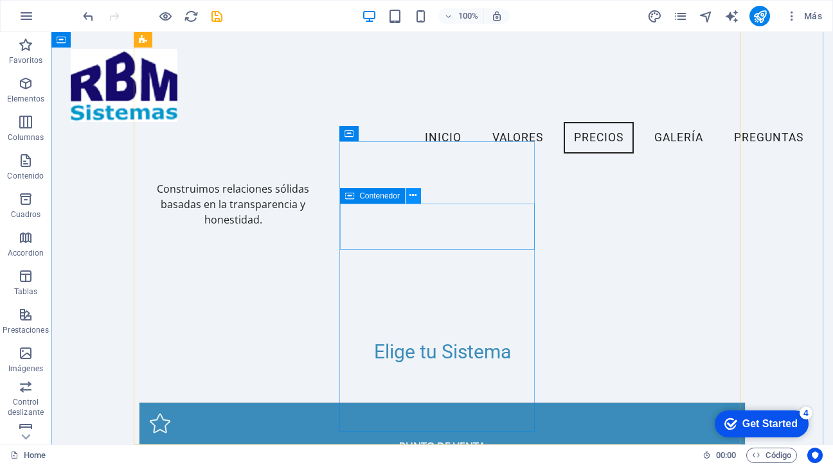
click at [414, 193] on icon at bounding box center [412, 195] width 7 height 13
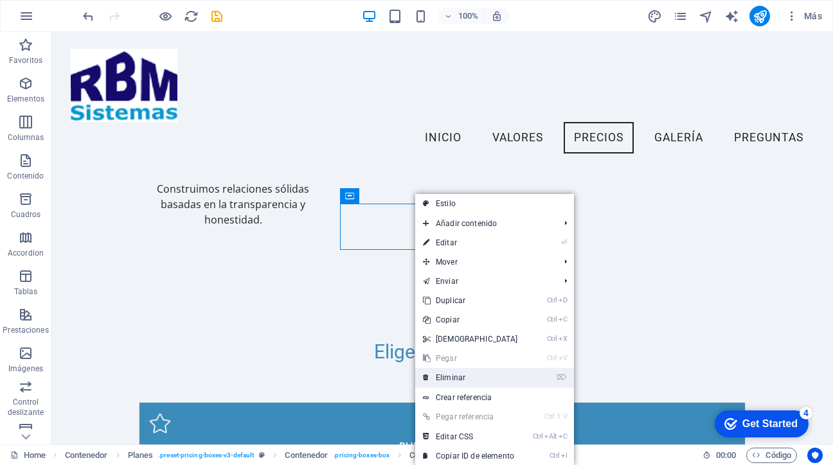
click at [459, 376] on link "⌦ Eliminar" at bounding box center [470, 377] width 111 height 19
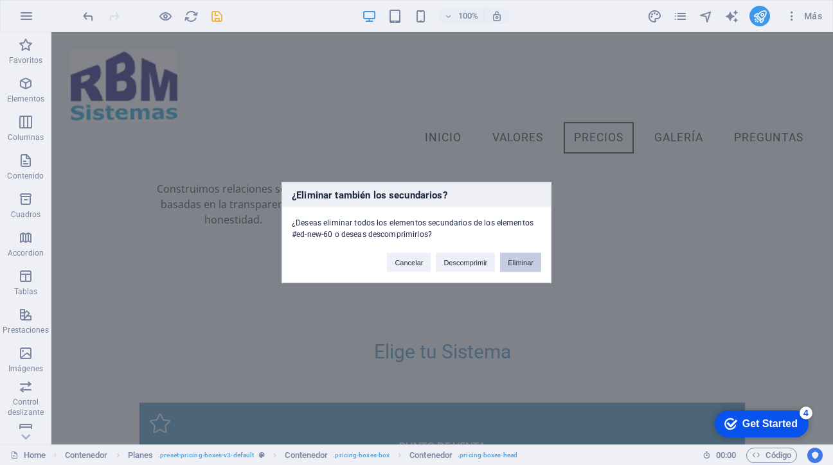
click at [528, 260] on button "Eliminar" at bounding box center [520, 262] width 41 height 19
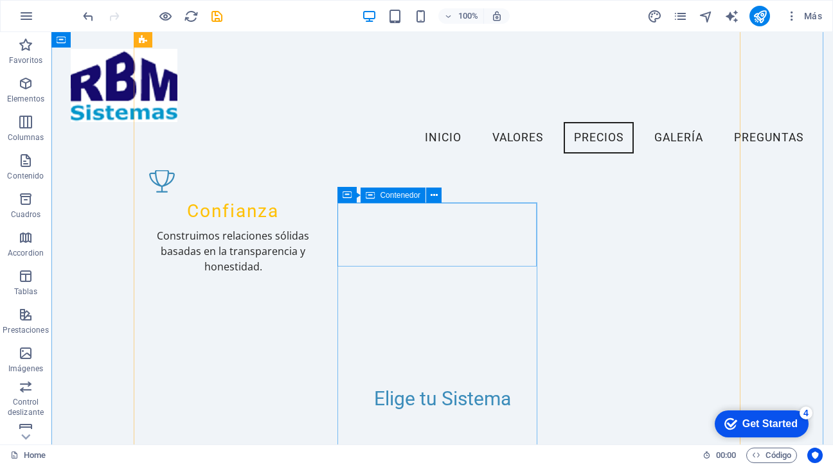
scroll to position [940, 0]
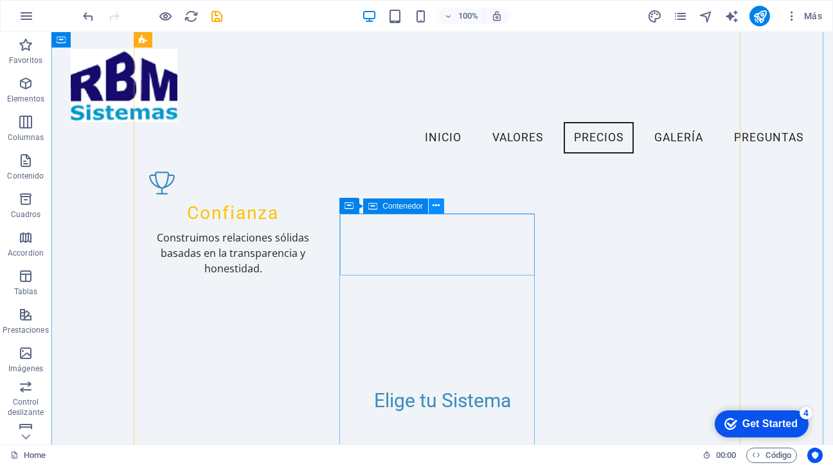
click at [432, 206] on icon at bounding box center [435, 205] width 7 height 13
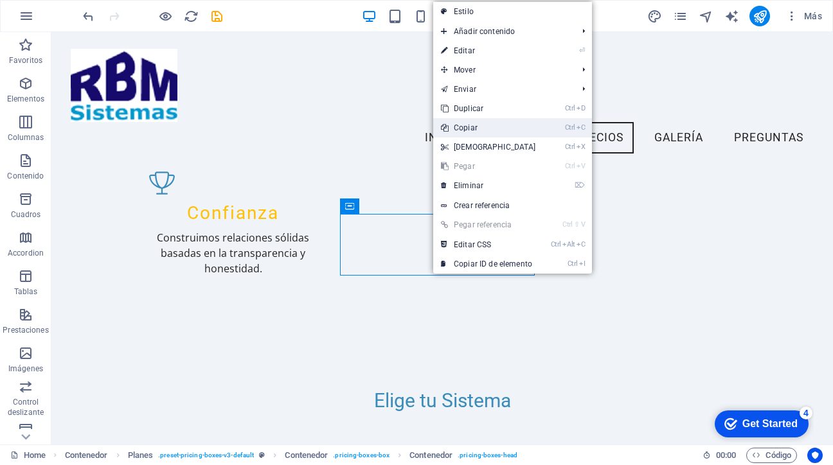
click at [472, 129] on link "Ctrl C Copiar" at bounding box center [488, 127] width 111 height 19
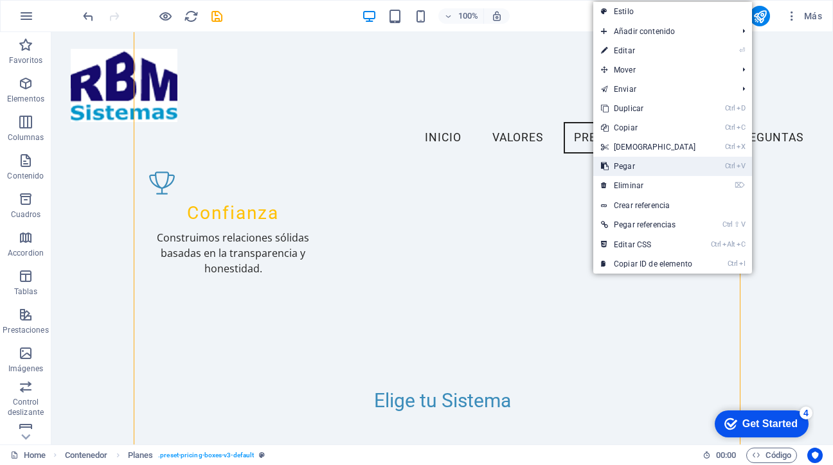
click at [622, 170] on link "Ctrl V Pegar" at bounding box center [648, 166] width 111 height 19
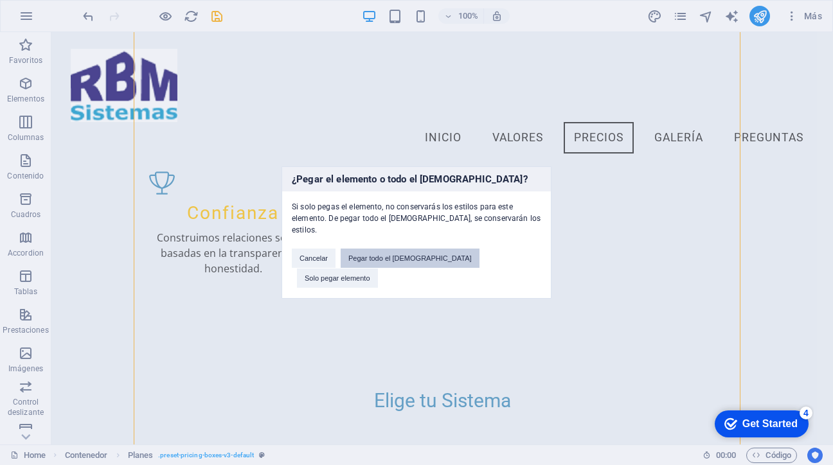
click at [419, 267] on button "Pegar todo el preajuste" at bounding box center [410, 258] width 139 height 19
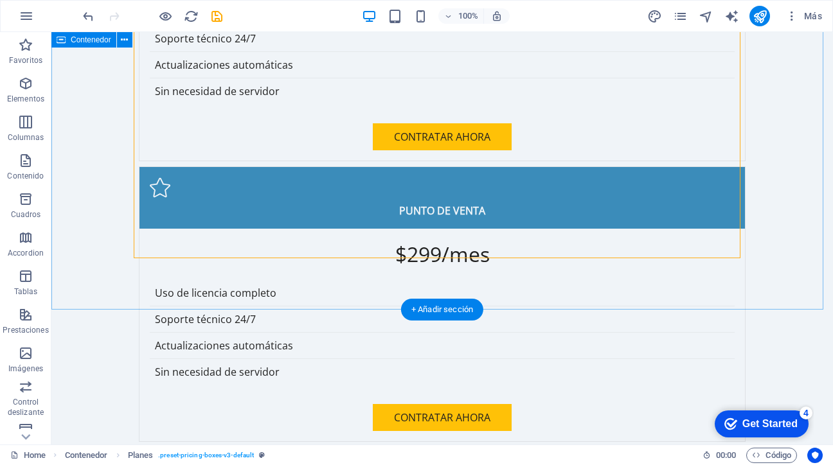
scroll to position [1882, 0]
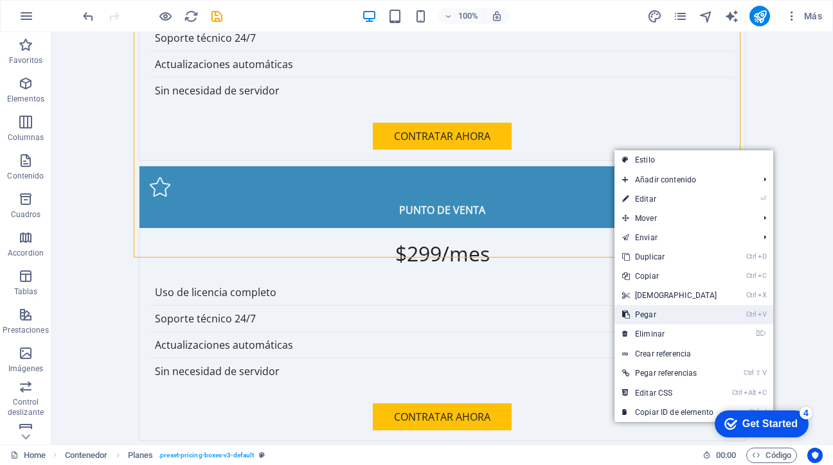
click at [643, 311] on link "Ctrl V Pegar" at bounding box center [669, 314] width 111 height 19
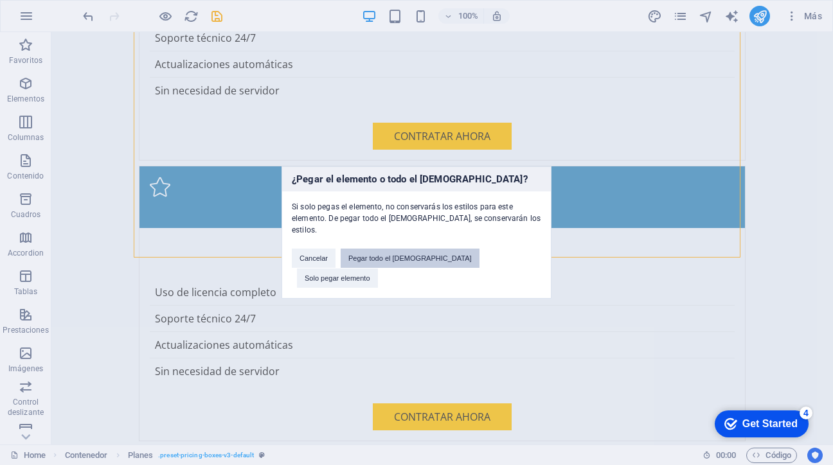
click at [427, 268] on button "Pegar todo el preajuste" at bounding box center [410, 258] width 139 height 19
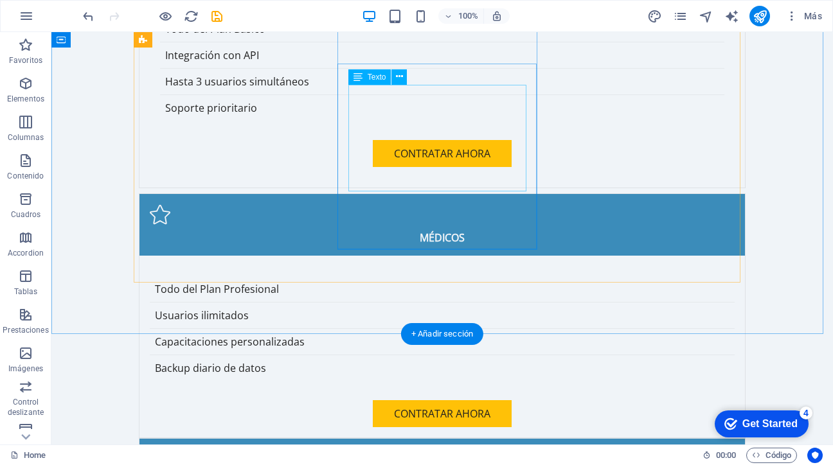
scroll to position [2458, 0]
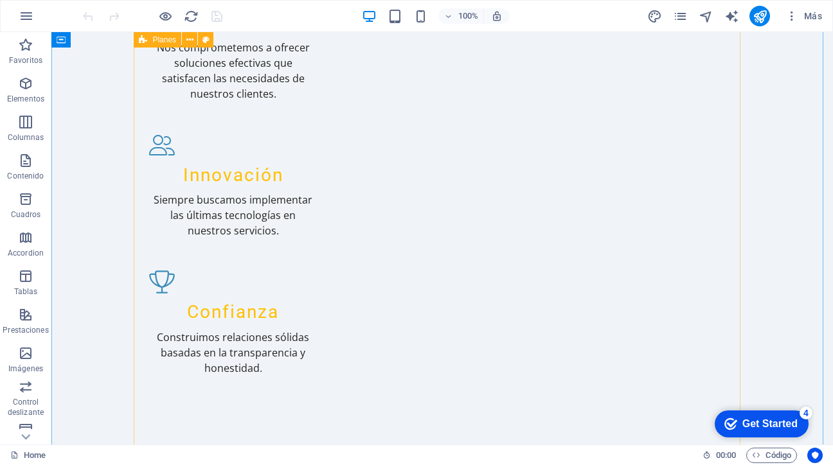
scroll to position [936, 0]
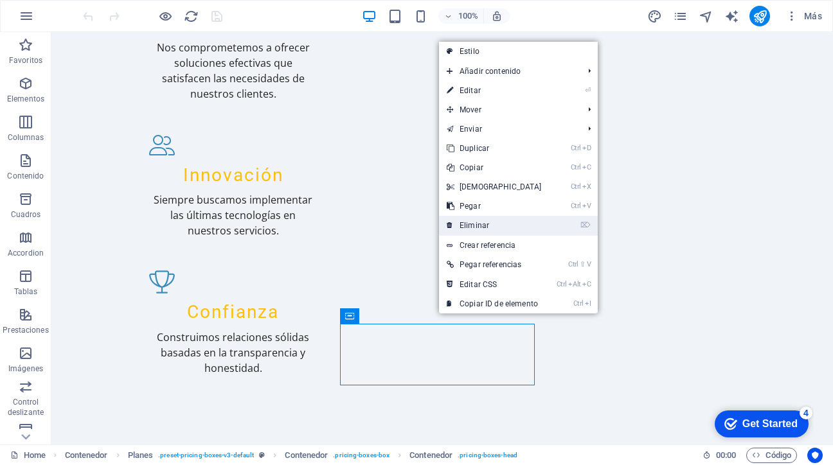
click at [481, 227] on link "⌦ Eliminar" at bounding box center [494, 225] width 111 height 19
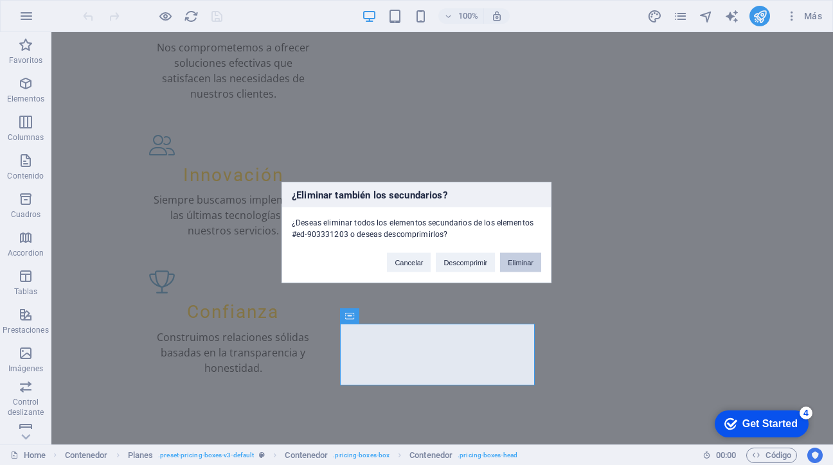
click at [516, 259] on button "Eliminar" at bounding box center [520, 262] width 41 height 19
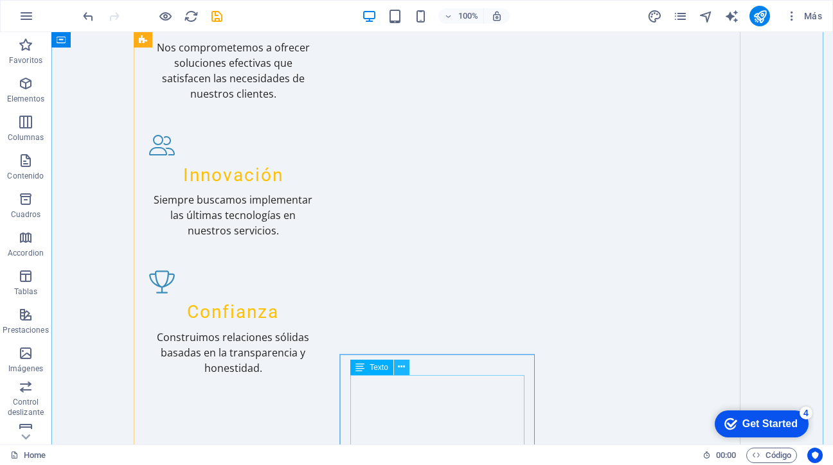
click at [401, 367] on icon at bounding box center [401, 367] width 7 height 13
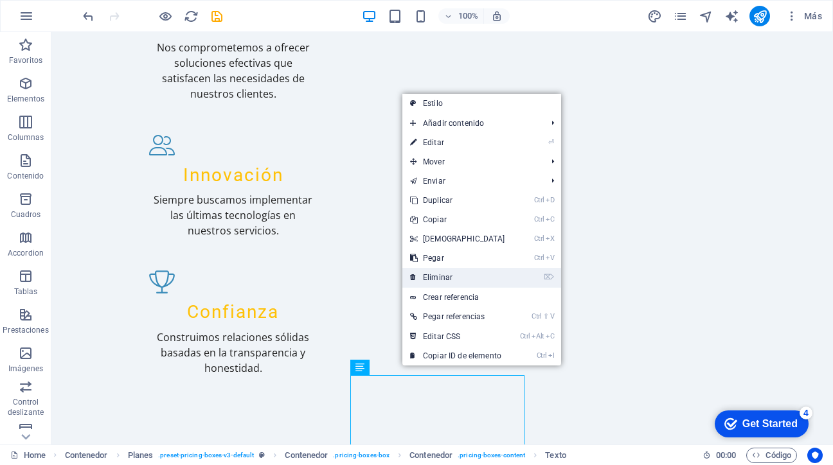
click at [443, 275] on link "⌦ Eliminar" at bounding box center [457, 277] width 111 height 19
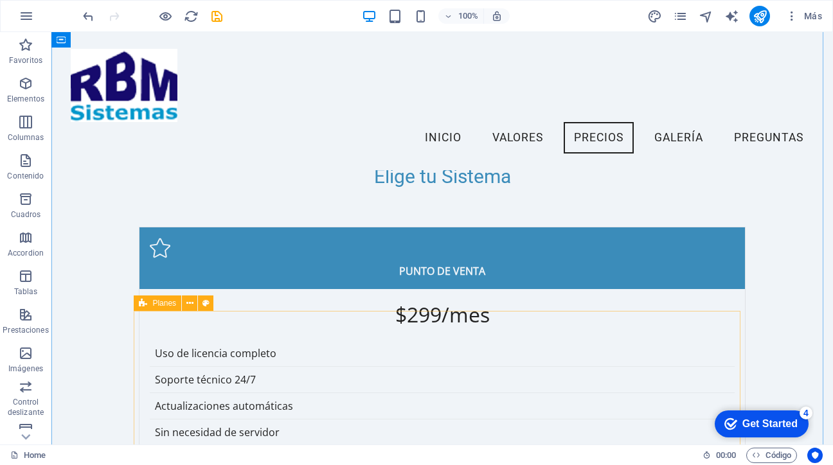
scroll to position [1227, 0]
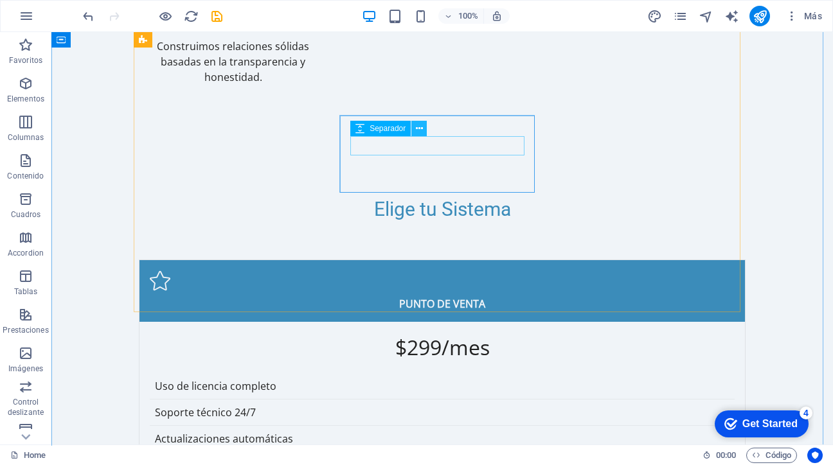
click at [422, 123] on icon at bounding box center [419, 128] width 7 height 13
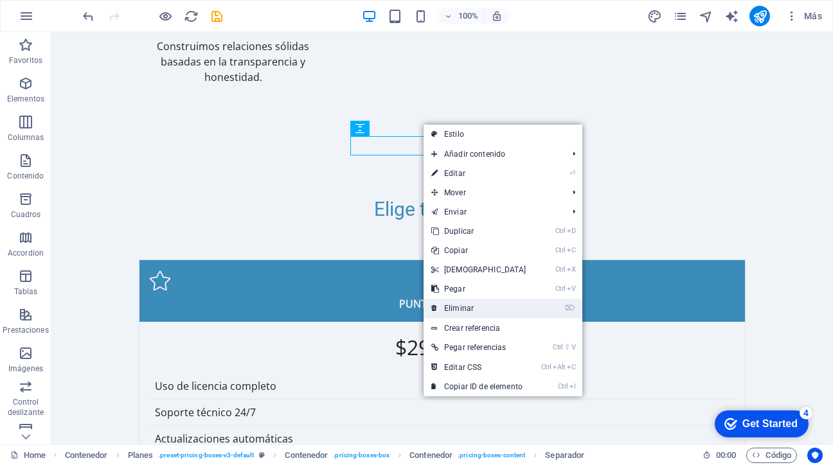
click at [452, 301] on link "⌦ Eliminar" at bounding box center [478, 308] width 111 height 19
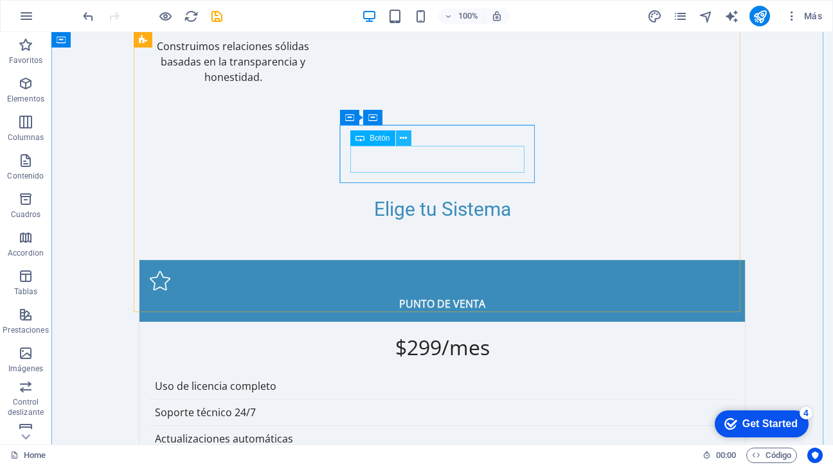
click at [402, 136] on icon at bounding box center [403, 138] width 7 height 13
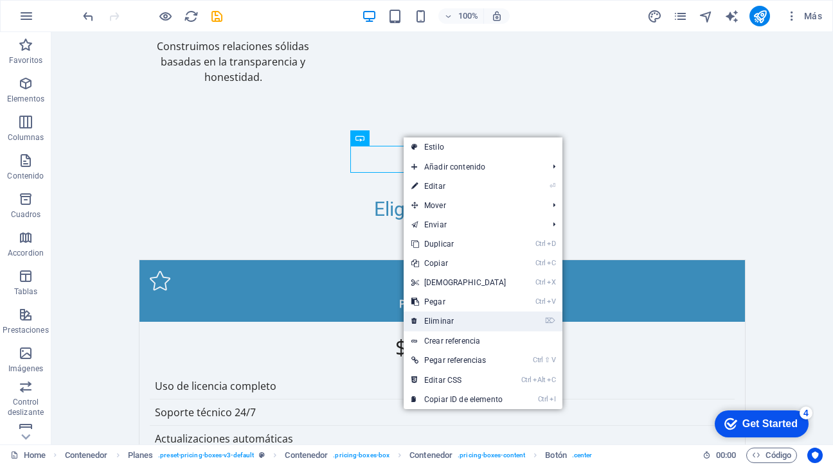
click at [437, 324] on link "⌦ Eliminar" at bounding box center [459, 321] width 111 height 19
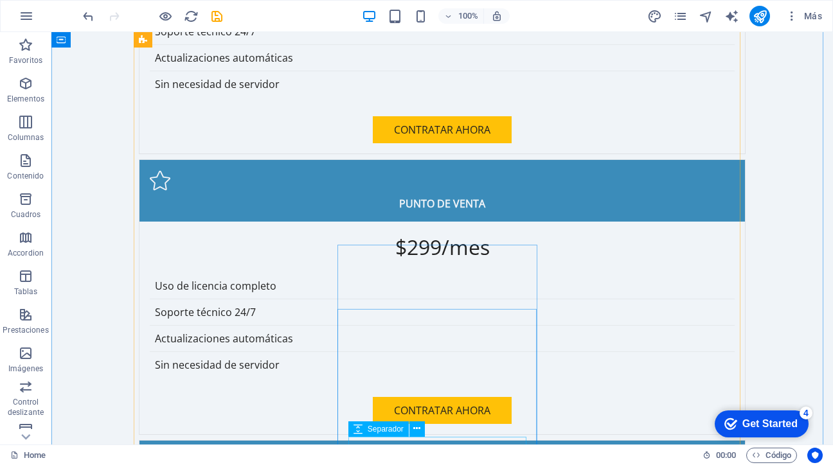
scroll to position [1612, 0]
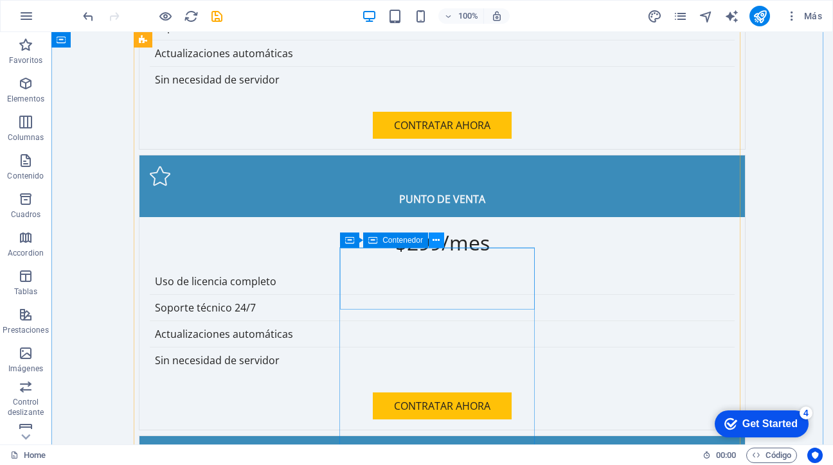
click at [434, 242] on icon at bounding box center [435, 240] width 7 height 13
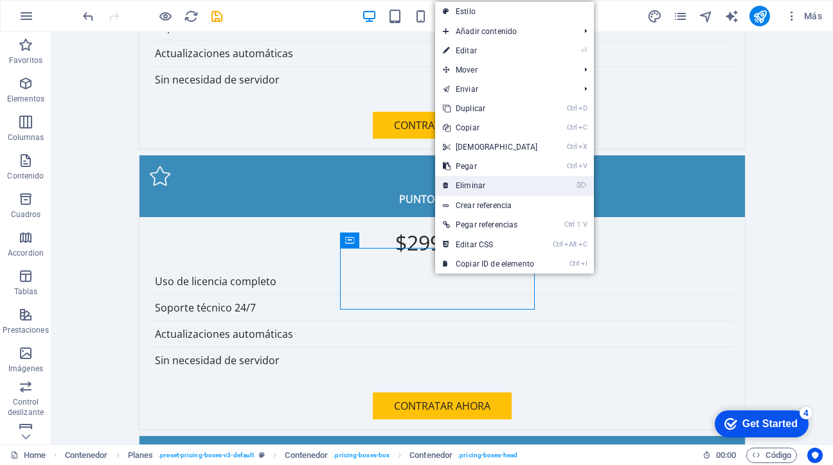
click at [487, 183] on link "⌦ Eliminar" at bounding box center [490, 185] width 111 height 19
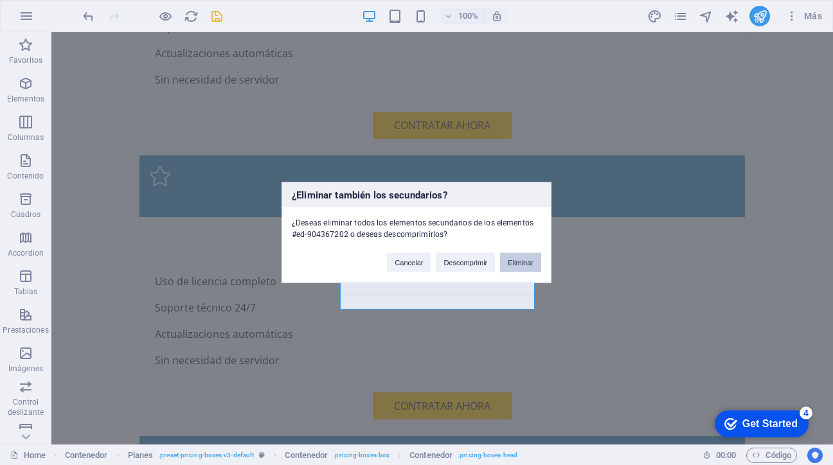
click at [519, 264] on button "Eliminar" at bounding box center [520, 262] width 41 height 19
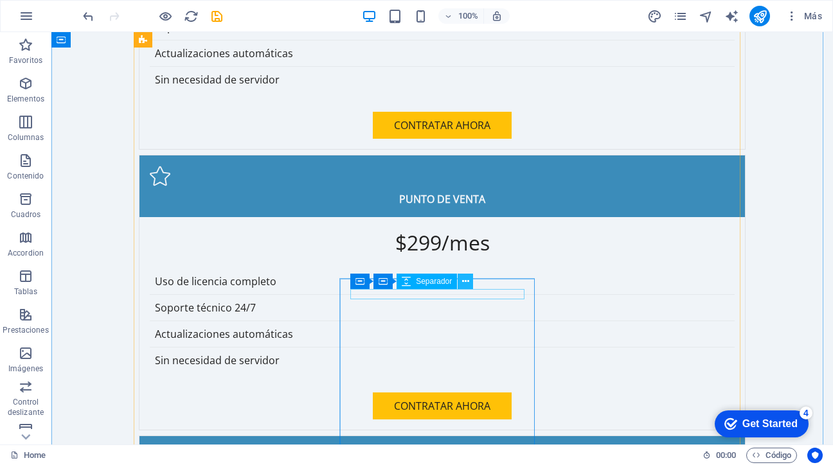
click at [463, 284] on icon at bounding box center [465, 281] width 7 height 13
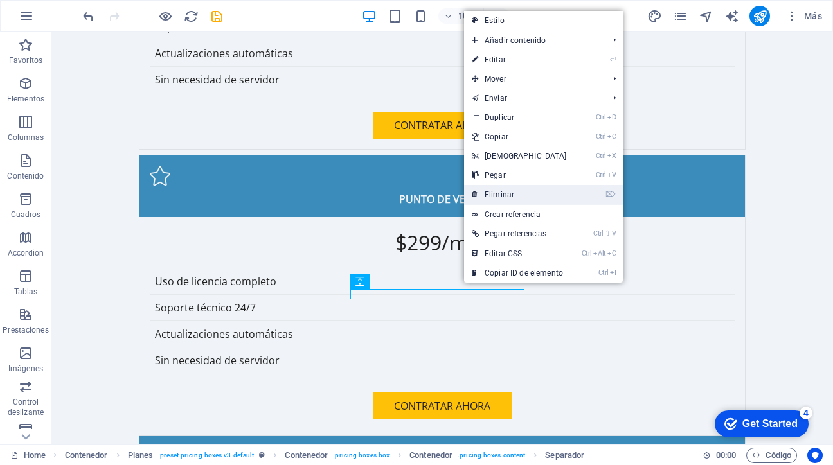
click at [499, 195] on link "⌦ Eliminar" at bounding box center [519, 194] width 111 height 19
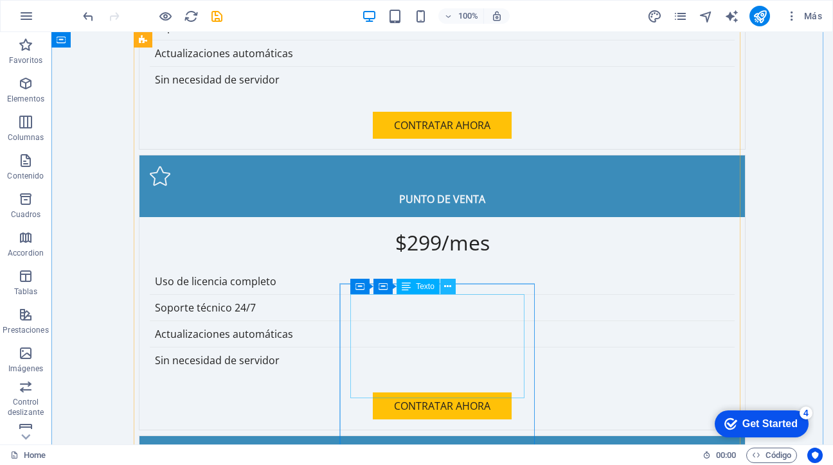
click at [447, 289] on icon at bounding box center [447, 286] width 7 height 13
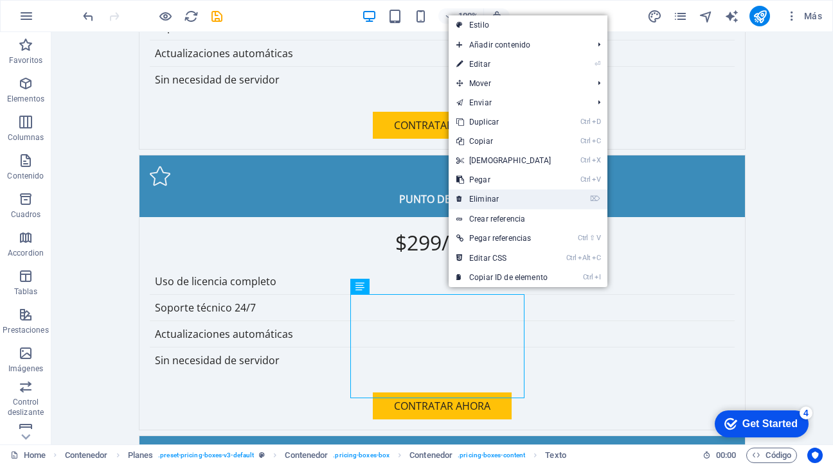
click at [499, 201] on link "⌦ Eliminar" at bounding box center [504, 199] width 111 height 19
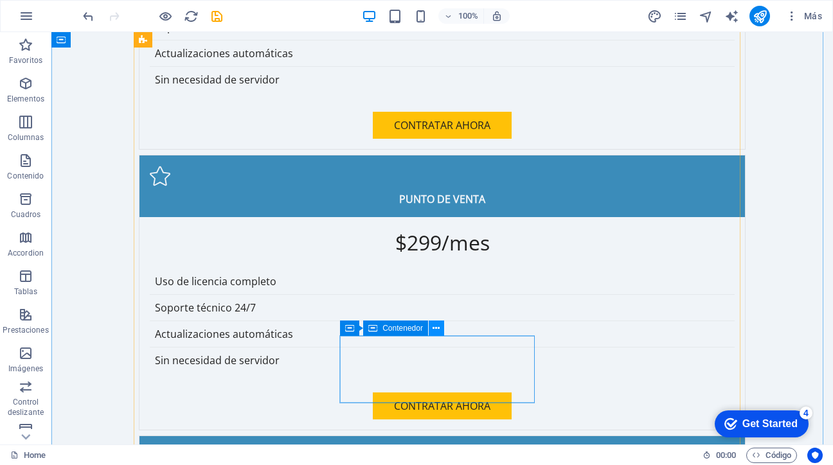
click at [439, 330] on icon at bounding box center [435, 328] width 7 height 13
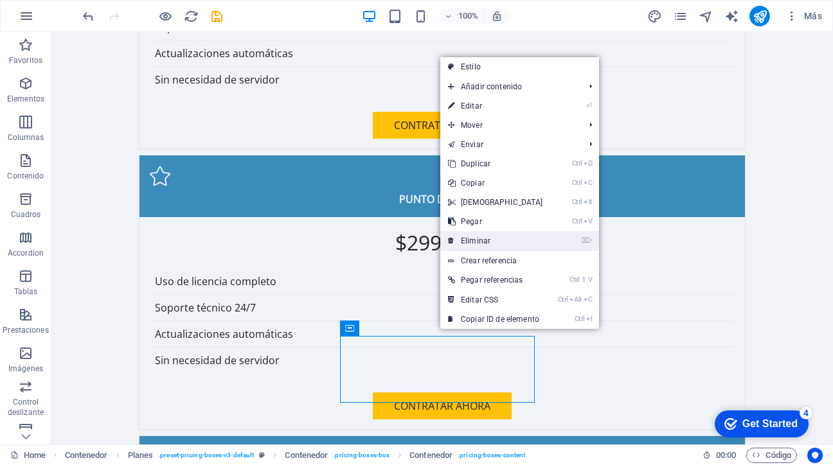
click at [489, 242] on link "⌦ Eliminar" at bounding box center [495, 240] width 111 height 19
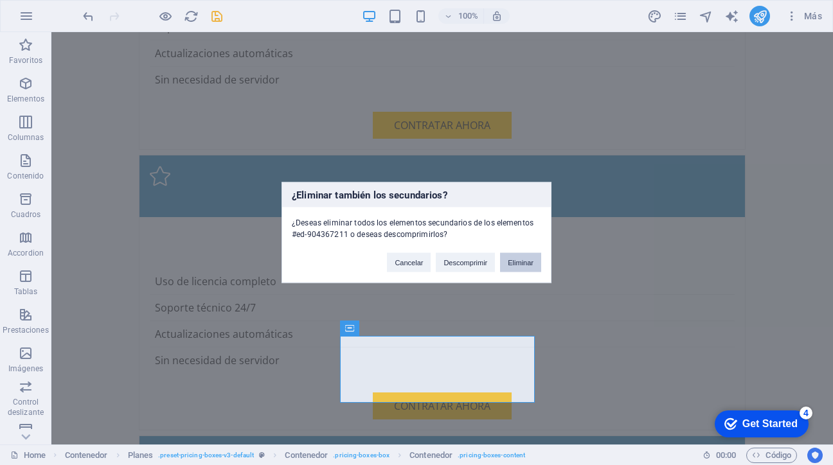
click at [522, 264] on button "Eliminar" at bounding box center [520, 262] width 41 height 19
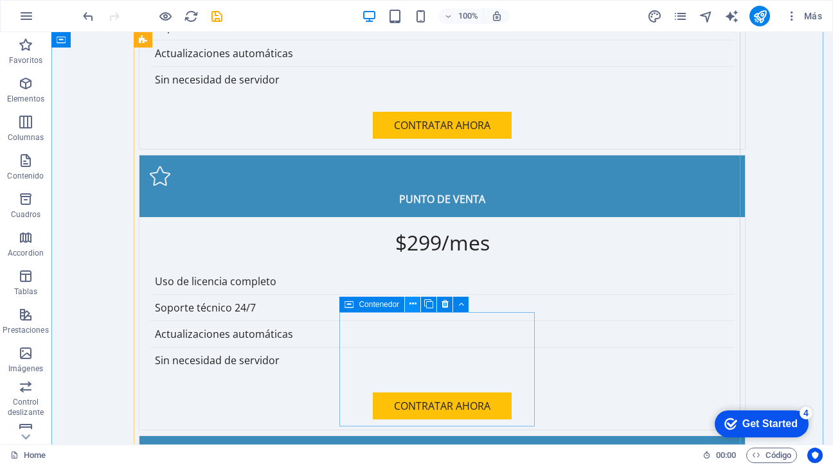
click at [409, 305] on icon at bounding box center [412, 304] width 7 height 13
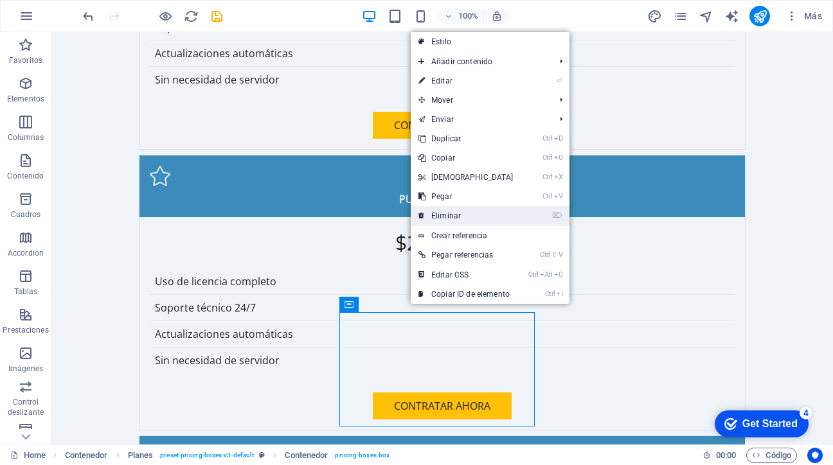
click at [445, 217] on link "⌦ Eliminar" at bounding box center [466, 215] width 111 height 19
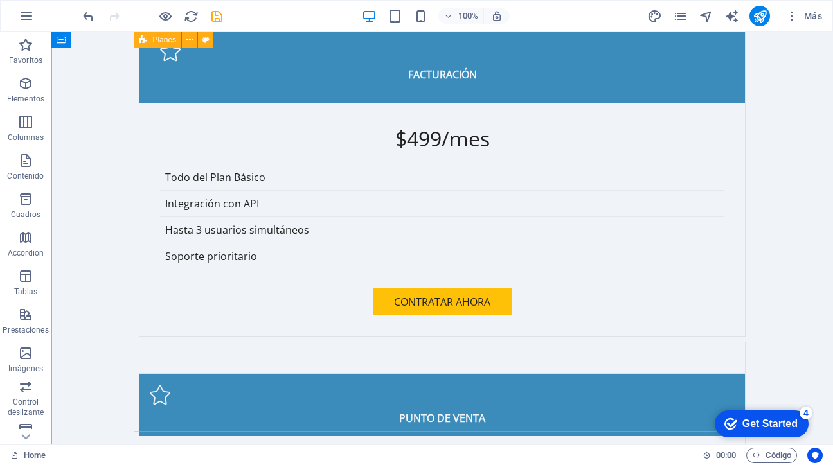
scroll to position [2308, 0]
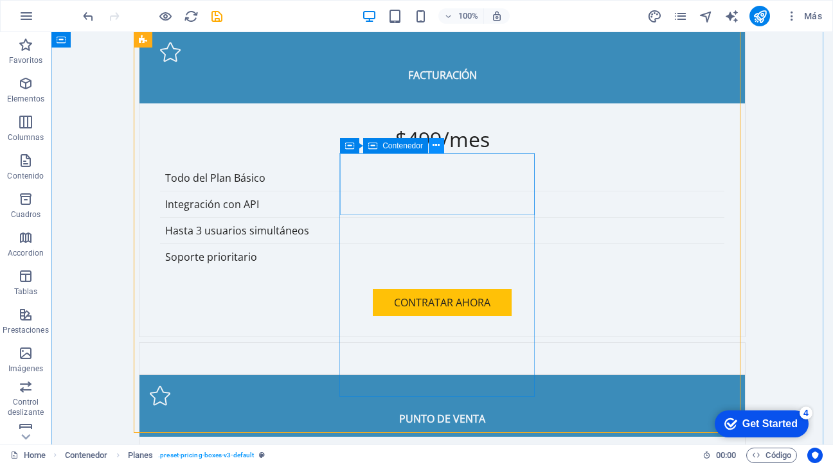
click at [434, 144] on icon at bounding box center [435, 145] width 7 height 13
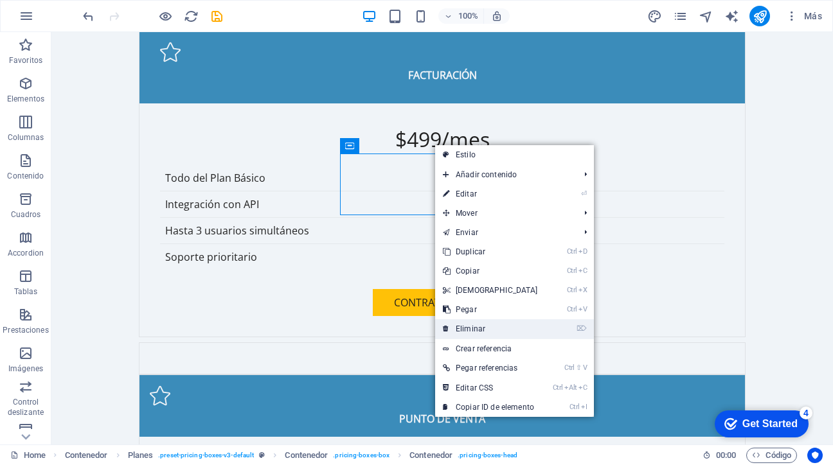
click at [470, 324] on link "⌦ Eliminar" at bounding box center [490, 328] width 111 height 19
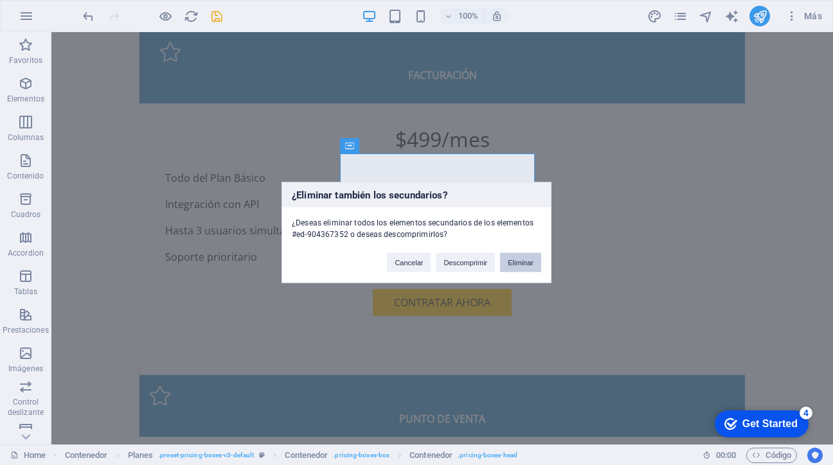
click at [524, 266] on button "Eliminar" at bounding box center [520, 262] width 41 height 19
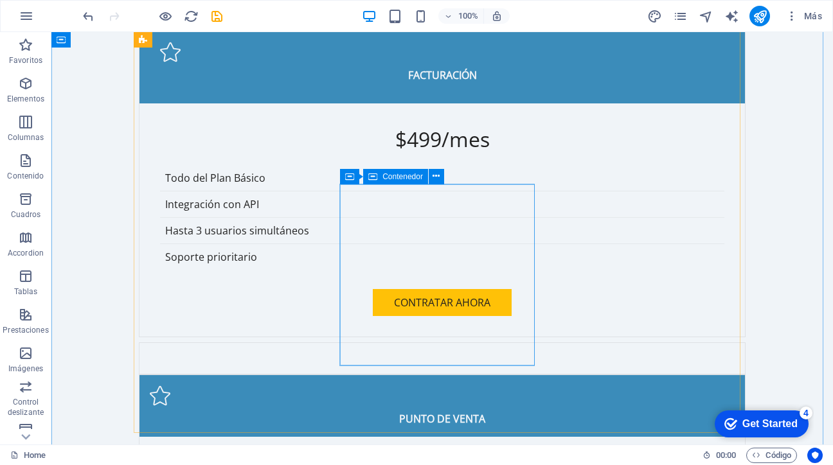
click at [375, 177] on icon at bounding box center [372, 176] width 9 height 15
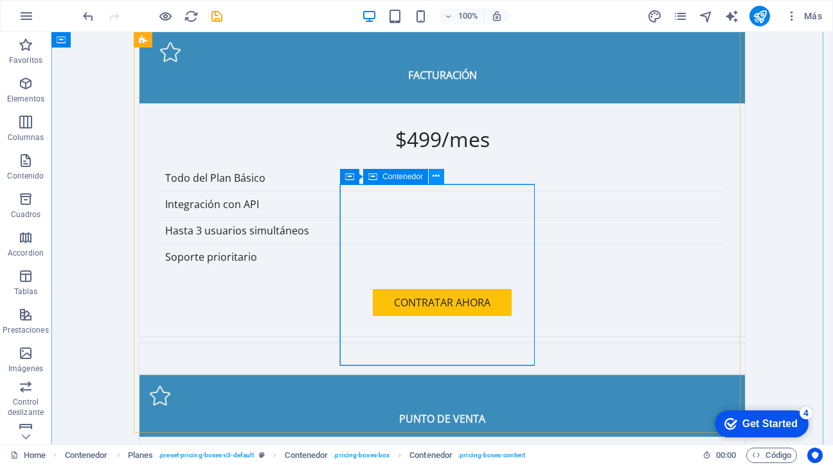
click at [434, 171] on icon at bounding box center [435, 176] width 7 height 13
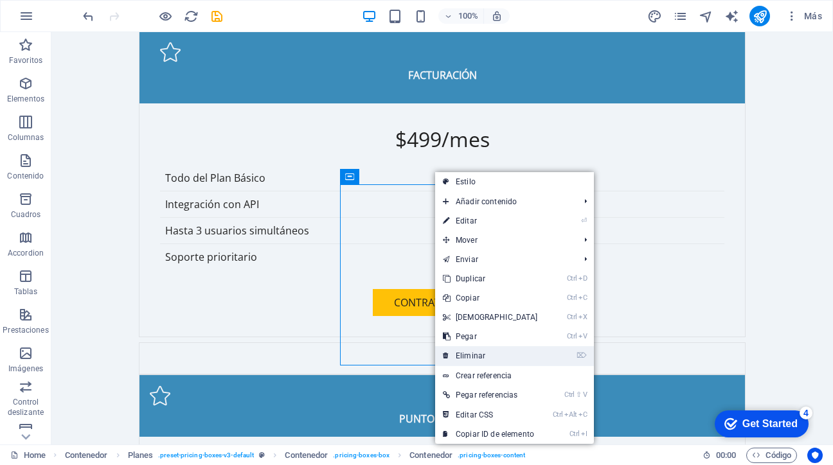
click at [487, 355] on link "⌦ Eliminar" at bounding box center [490, 355] width 111 height 19
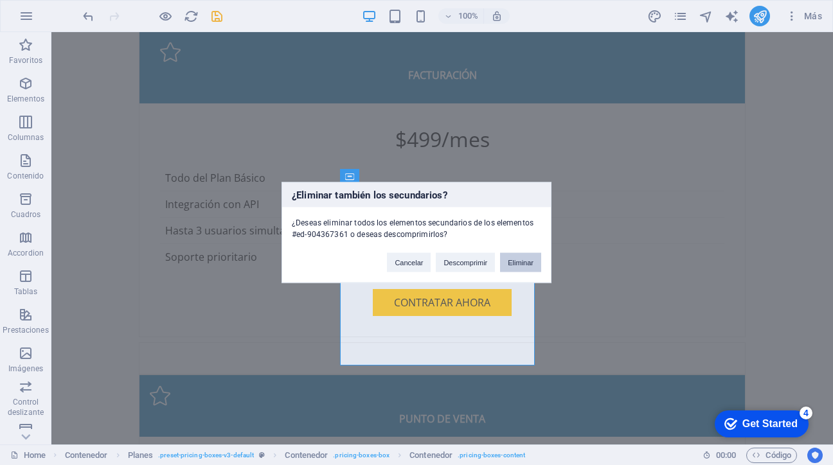
click at [528, 259] on button "Eliminar" at bounding box center [520, 262] width 41 height 19
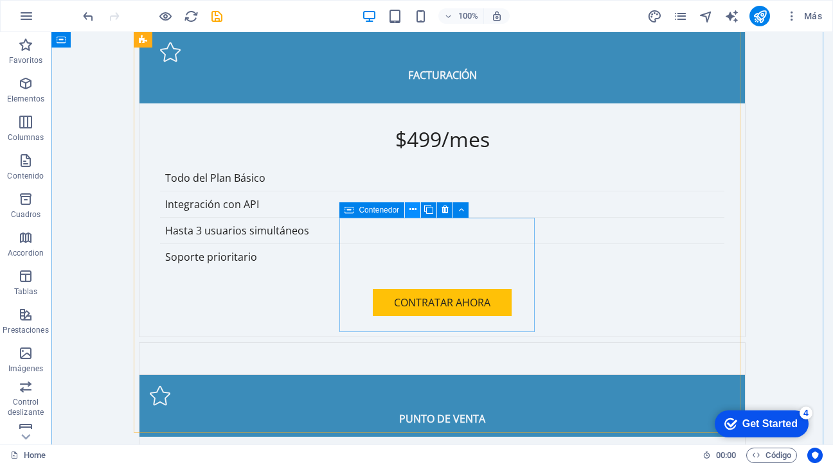
click at [410, 209] on icon at bounding box center [412, 209] width 7 height 13
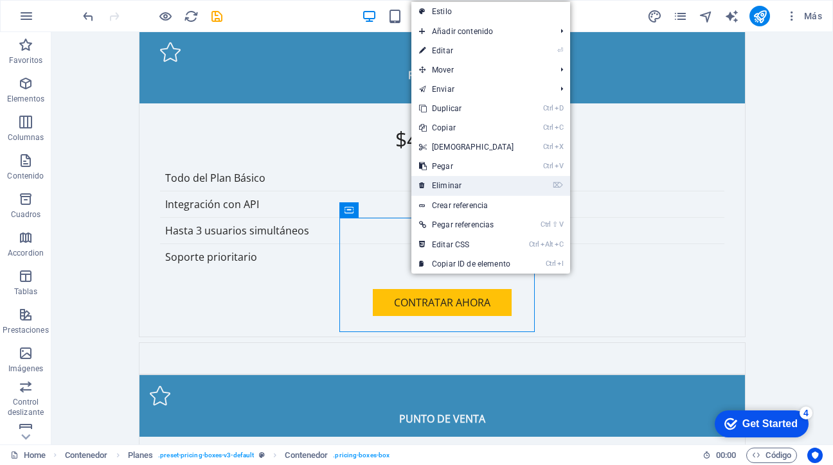
click at [441, 183] on link "⌦ Eliminar" at bounding box center [466, 185] width 111 height 19
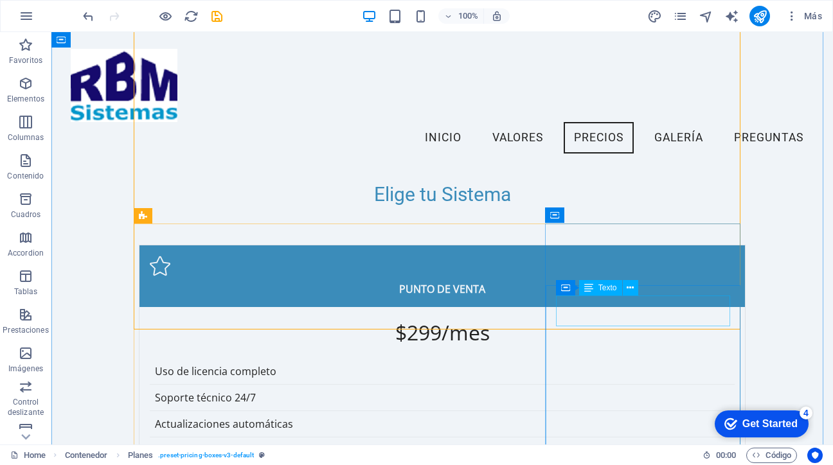
scroll to position [1209, 0]
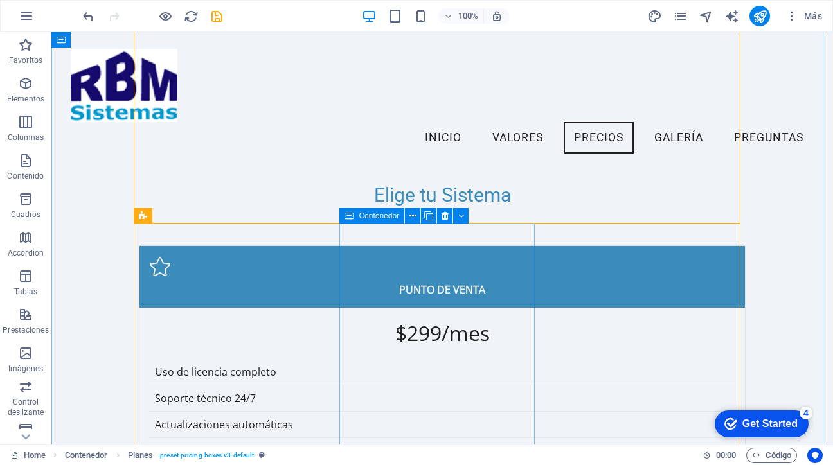
click at [370, 218] on span "Contenedor" at bounding box center [379, 216] width 40 height 8
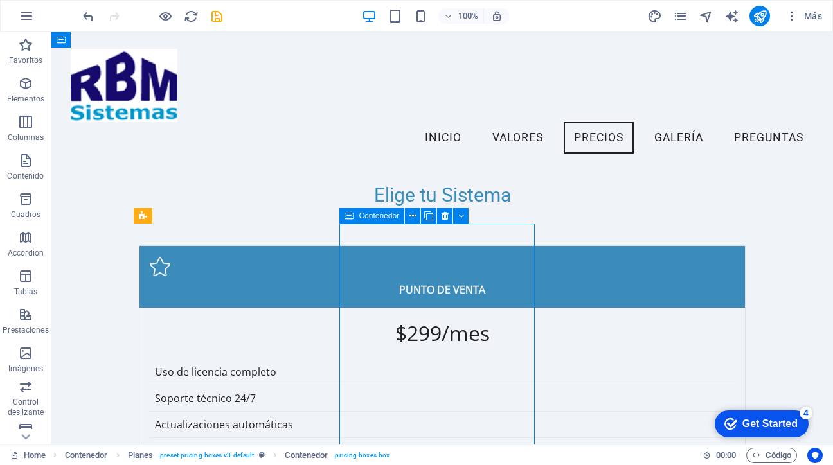
click at [370, 218] on span "Contenedor" at bounding box center [379, 216] width 40 height 8
click at [416, 218] on button at bounding box center [412, 215] width 15 height 15
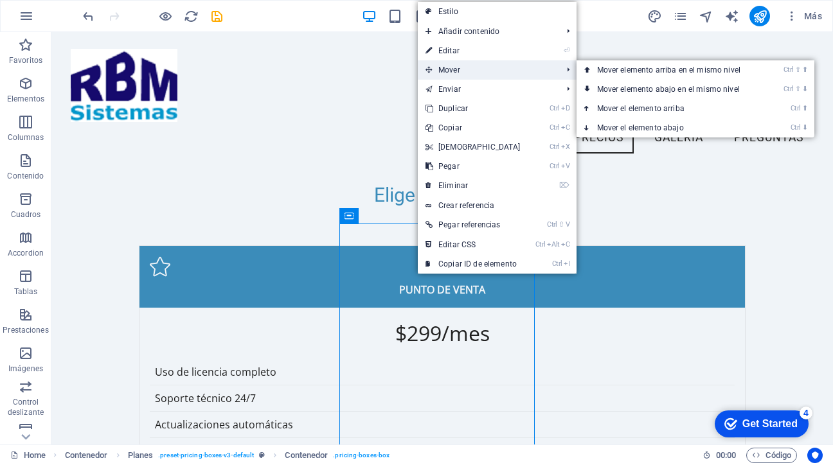
click at [474, 71] on span "Mover" at bounding box center [487, 69] width 139 height 19
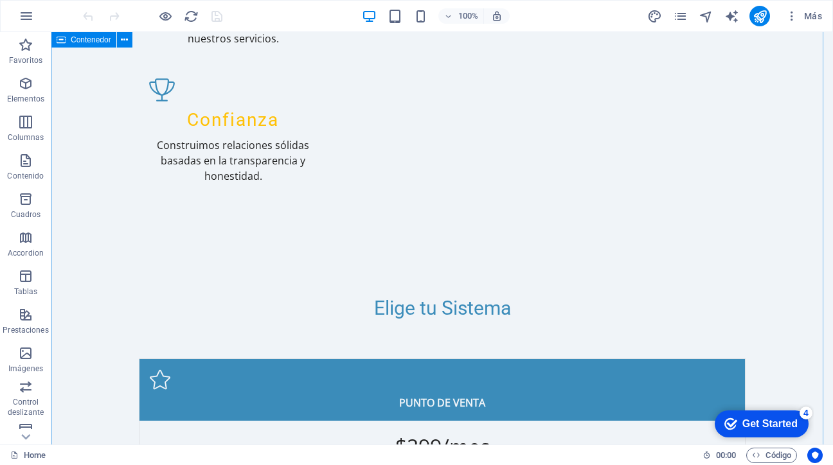
scroll to position [1132, 0]
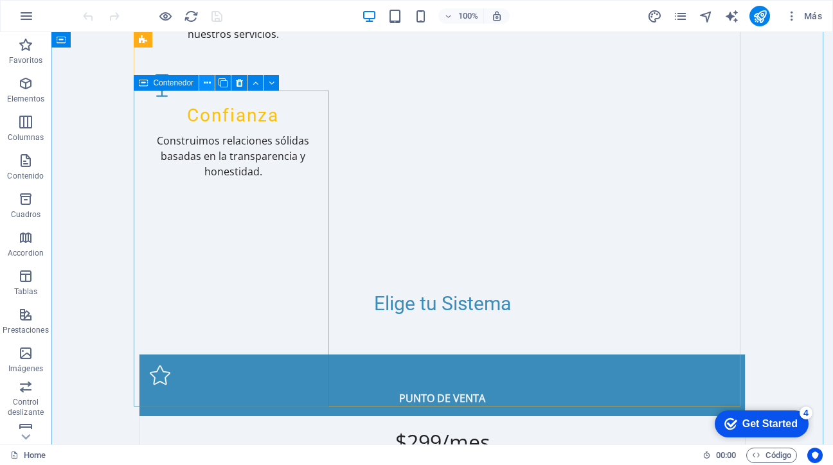
click at [204, 84] on icon at bounding box center [207, 82] width 7 height 13
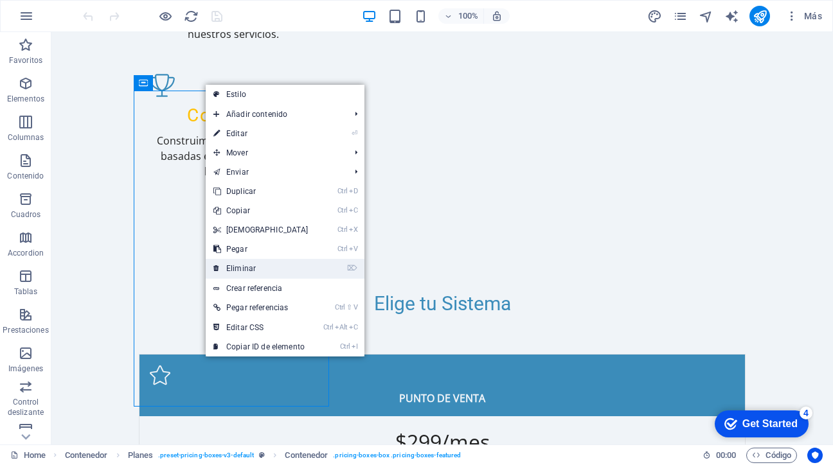
click at [240, 265] on link "⌦ Eliminar" at bounding box center [261, 268] width 111 height 19
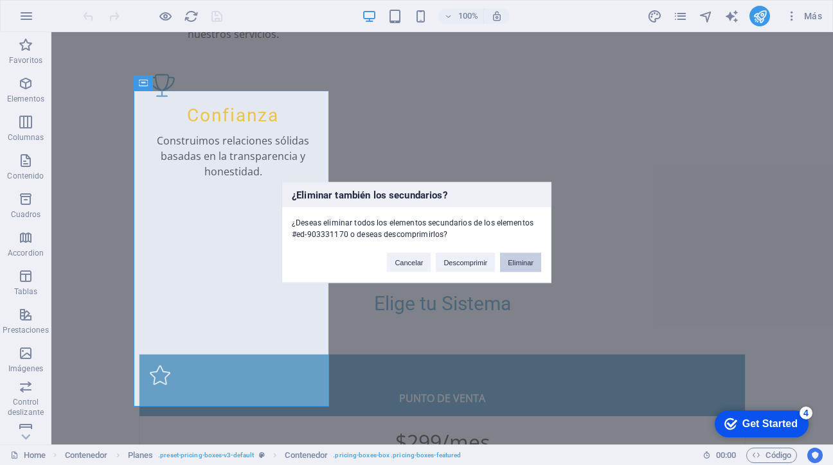
click at [519, 263] on button "Eliminar" at bounding box center [520, 262] width 41 height 19
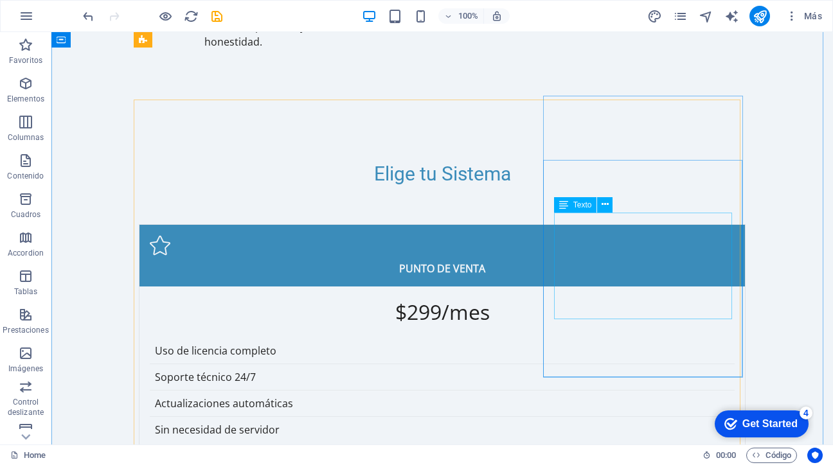
scroll to position [1261, 0]
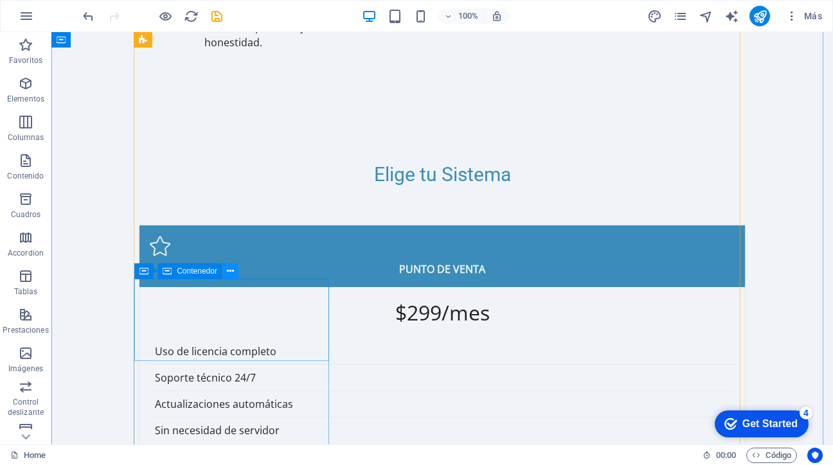
click at [230, 272] on icon at bounding box center [230, 271] width 7 height 13
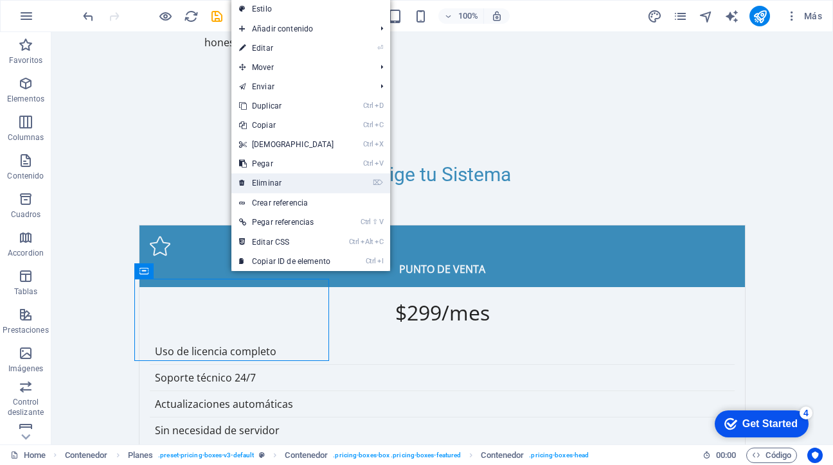
click at [272, 185] on link "⌦ Eliminar" at bounding box center [286, 183] width 111 height 19
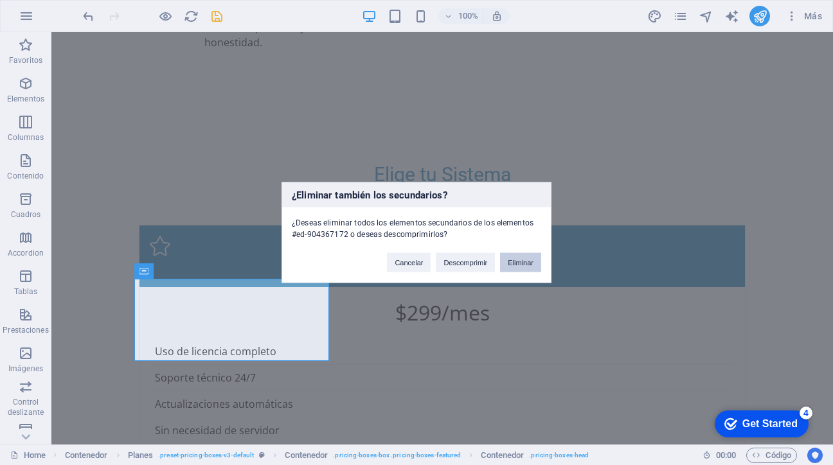
click at [520, 267] on button "Eliminar" at bounding box center [520, 262] width 41 height 19
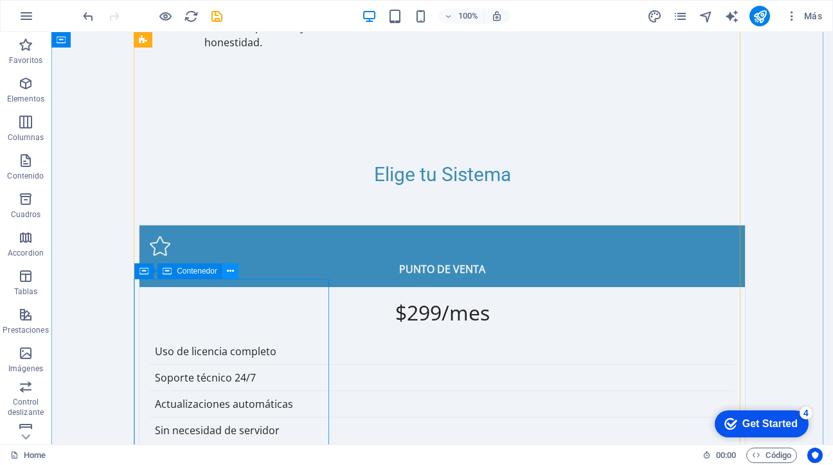
click at [230, 272] on icon at bounding box center [230, 271] width 7 height 13
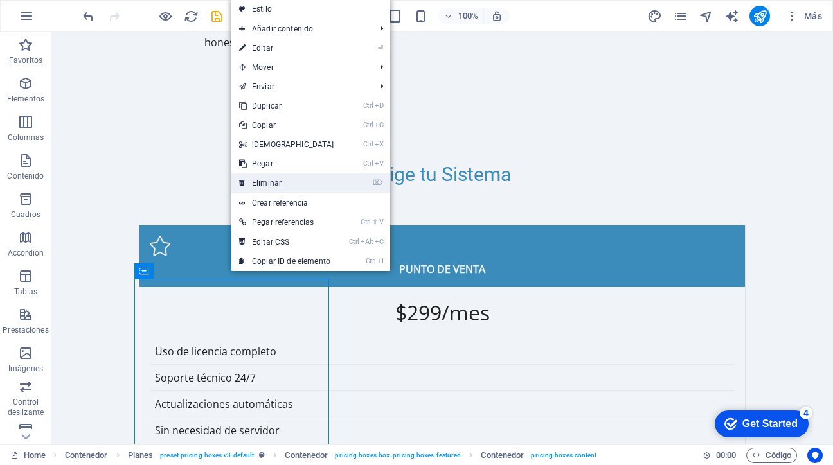
click at [267, 183] on link "⌦ Eliminar" at bounding box center [286, 183] width 111 height 19
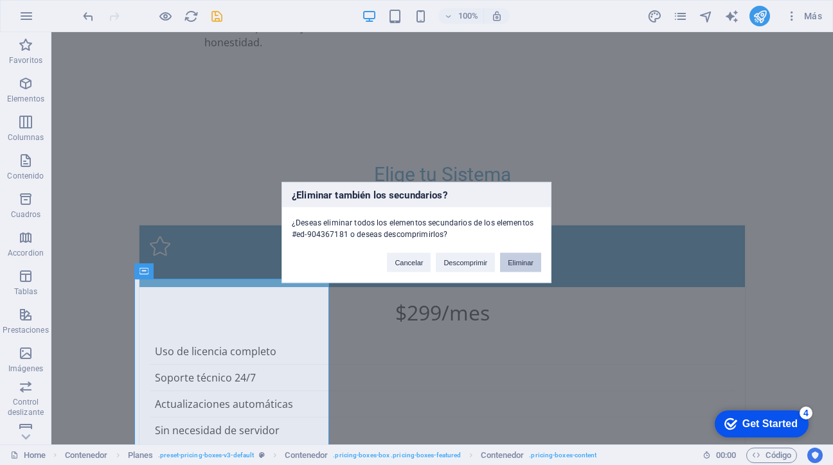
click at [519, 265] on button "Eliminar" at bounding box center [520, 262] width 41 height 19
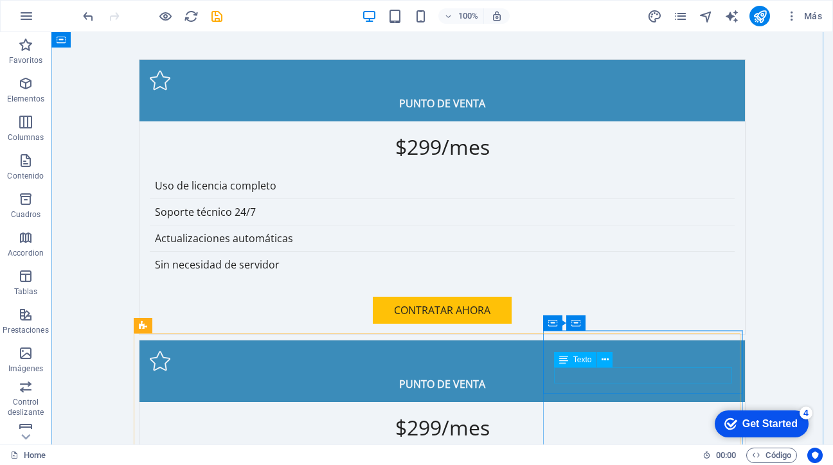
scroll to position [1427, 0]
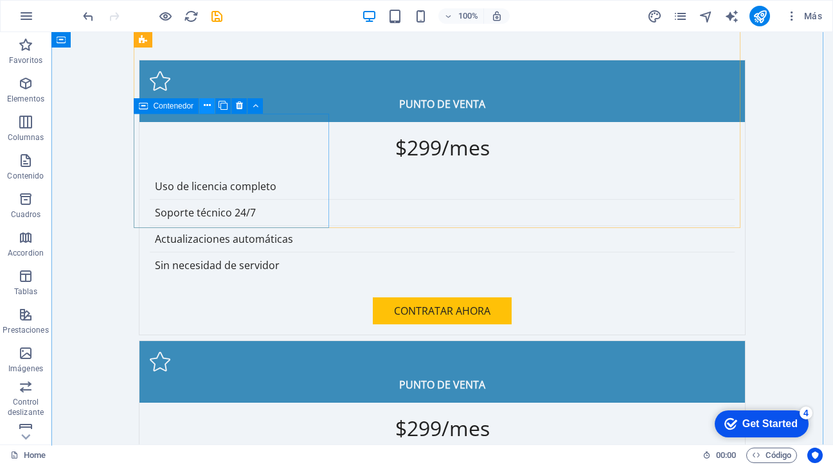
click at [204, 105] on icon at bounding box center [207, 105] width 7 height 13
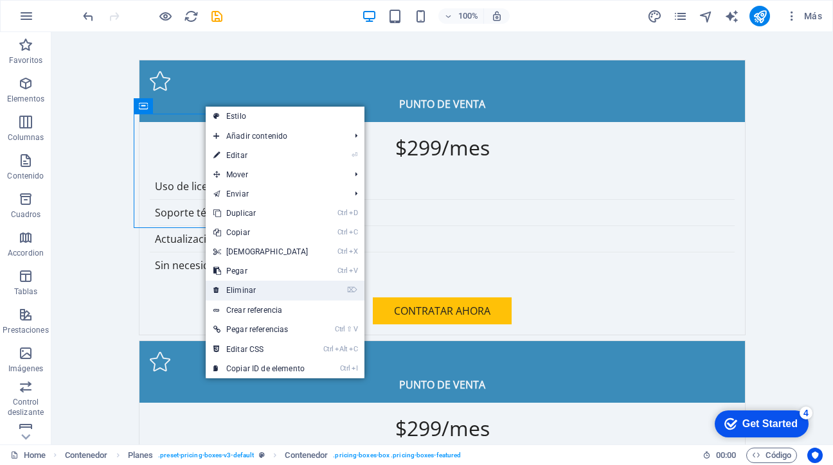
click at [242, 289] on link "⌦ Eliminar" at bounding box center [261, 290] width 111 height 19
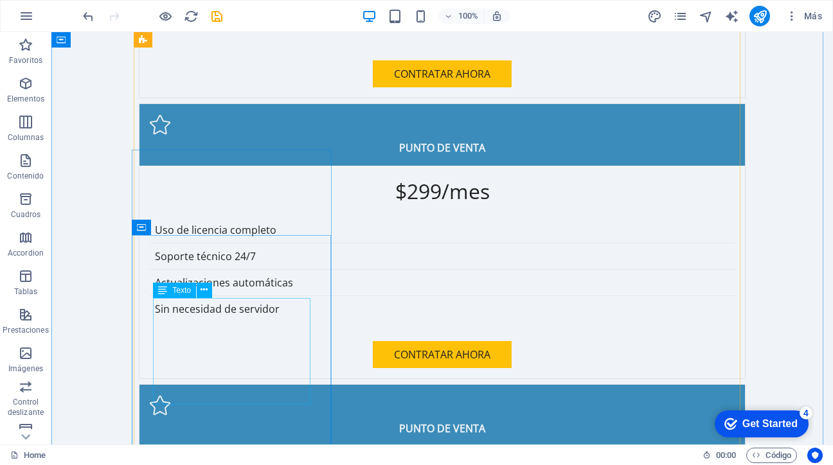
scroll to position [1664, 0]
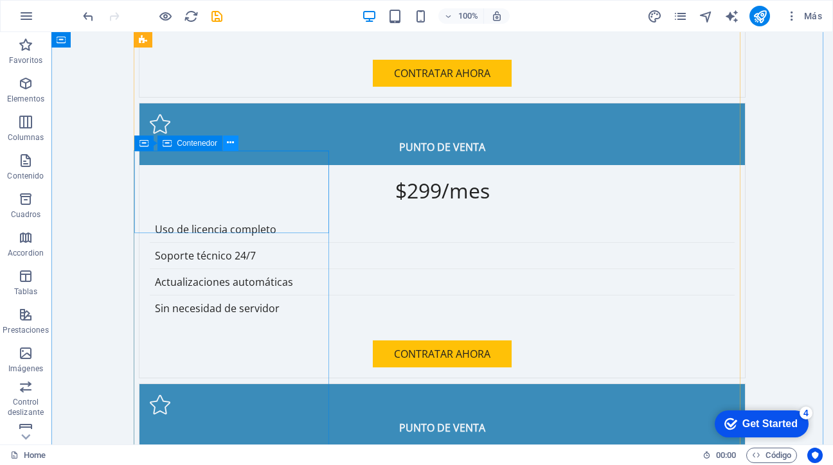
click at [231, 138] on icon at bounding box center [230, 142] width 7 height 13
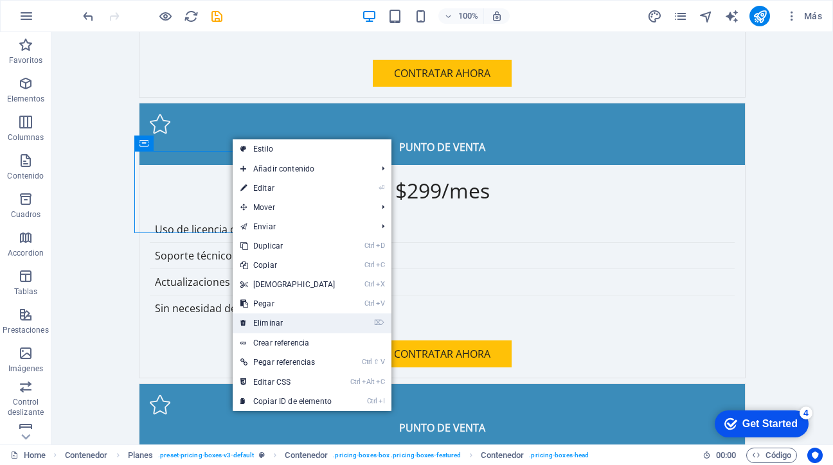
click at [263, 325] on link "⌦ Eliminar" at bounding box center [288, 323] width 111 height 19
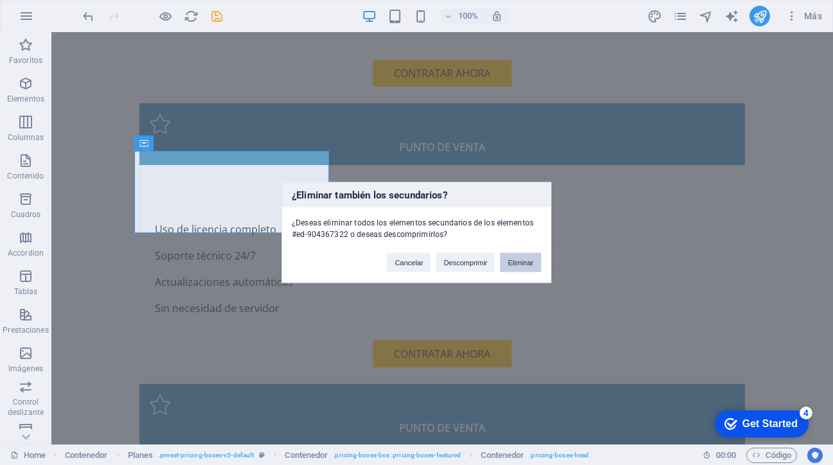
drag, startPoint x: 550, startPoint y: 247, endPoint x: 524, endPoint y: 260, distance: 28.5
click at [524, 260] on div "Cancelar Descomprimir Eliminar" at bounding box center [464, 256] width 174 height 33
click at [530, 286] on div "¿Eliminar también los secundarios? ¿Deseas eliminar todos los elementos secunda…" at bounding box center [416, 232] width 833 height 465
click at [522, 265] on button "Eliminar" at bounding box center [520, 262] width 41 height 19
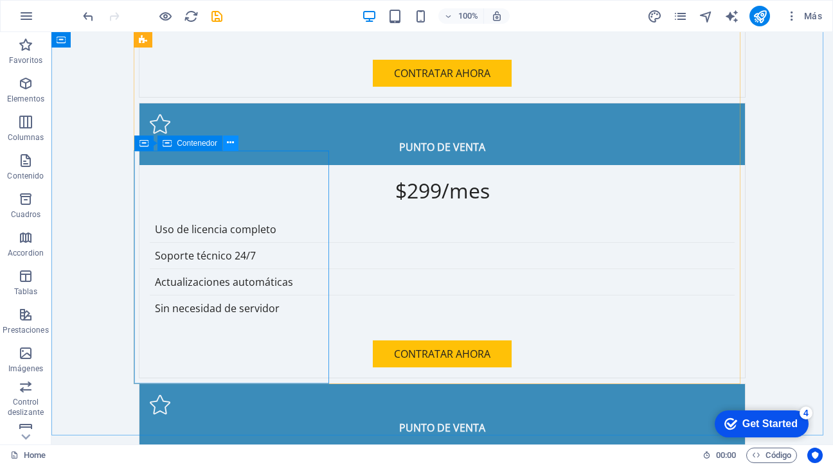
click at [228, 142] on icon at bounding box center [230, 142] width 7 height 13
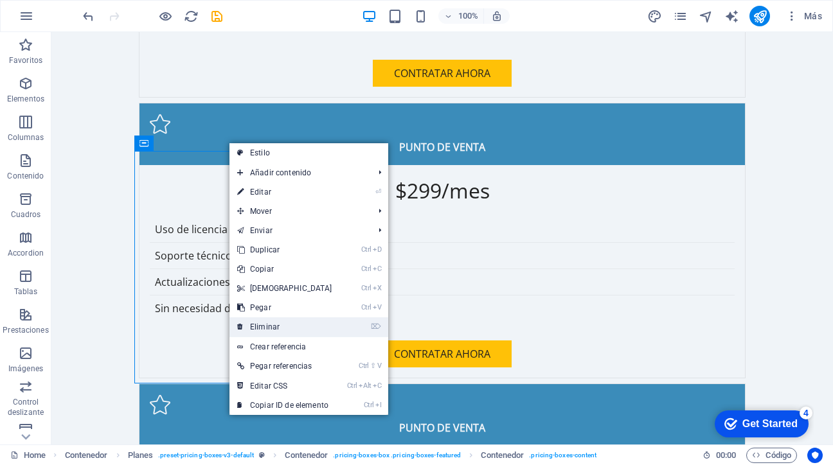
click at [262, 324] on link "⌦ Eliminar" at bounding box center [284, 326] width 111 height 19
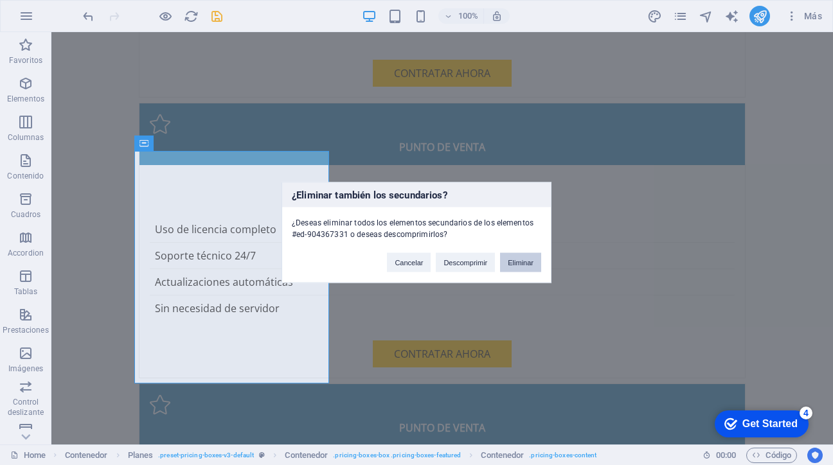
click at [513, 265] on button "Eliminar" at bounding box center [520, 262] width 41 height 19
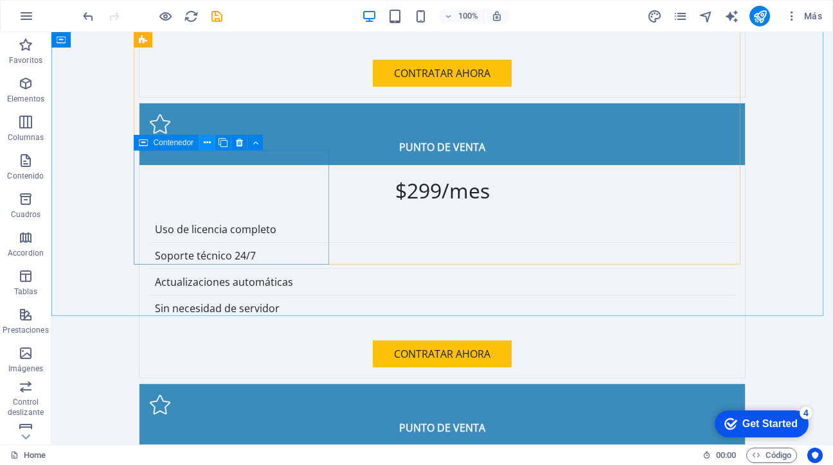
click at [206, 141] on icon at bounding box center [207, 142] width 7 height 13
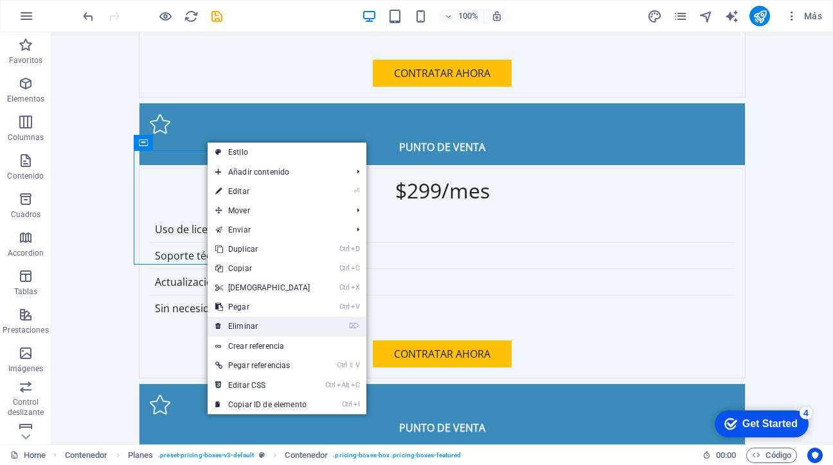
click at [244, 326] on link "⌦ Eliminar" at bounding box center [263, 326] width 111 height 19
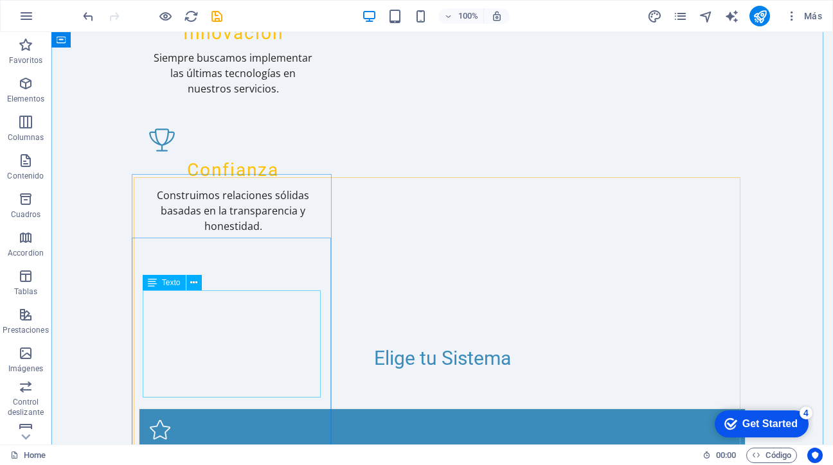
scroll to position [1078, 0]
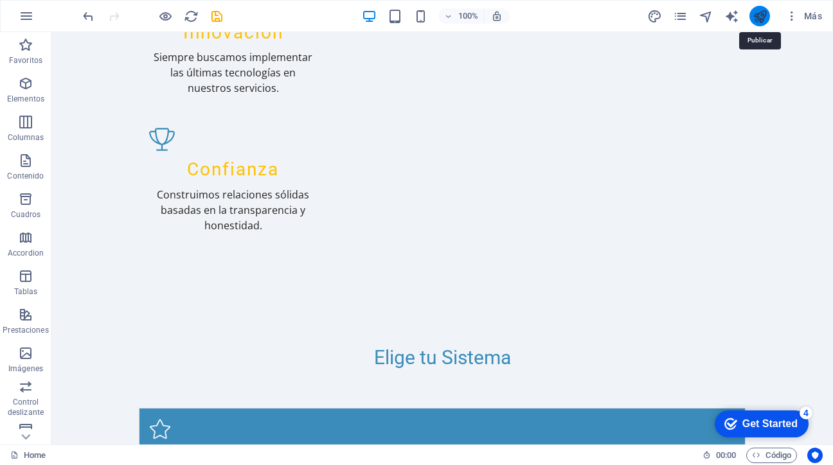
click at [759, 19] on icon "publish" at bounding box center [760, 16] width 15 height 15
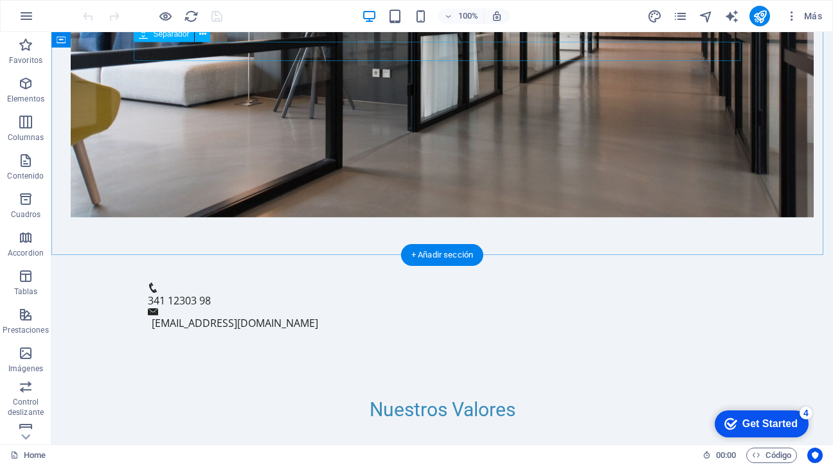
scroll to position [570, 0]
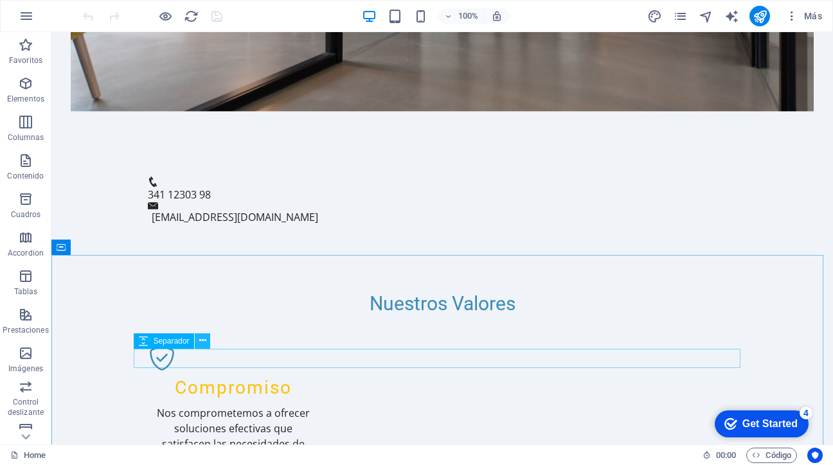
click at [206, 343] on icon at bounding box center [202, 340] width 7 height 13
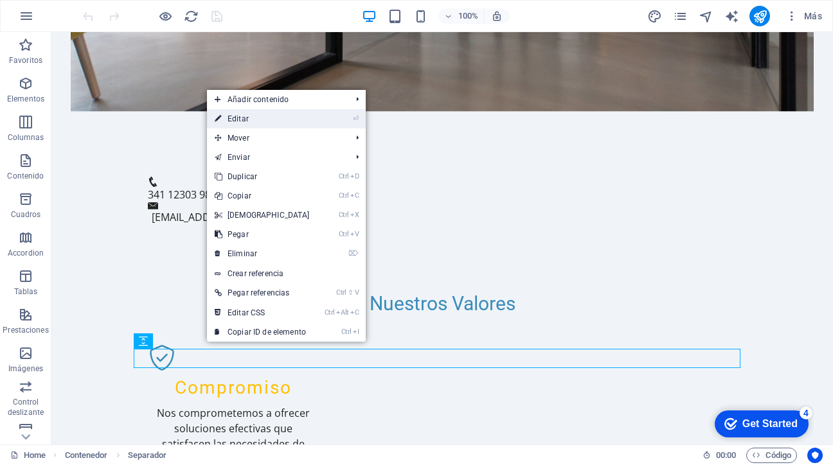
click at [244, 121] on link "⏎ Editar" at bounding box center [262, 118] width 111 height 19
select select "px"
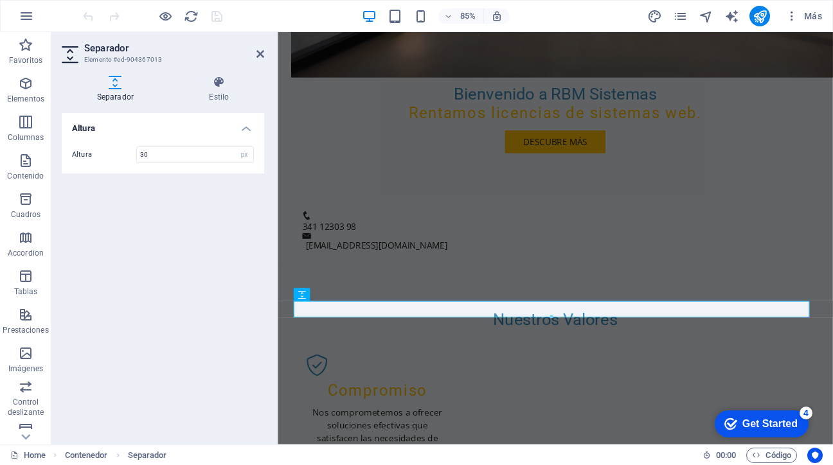
scroll to position [632, 0]
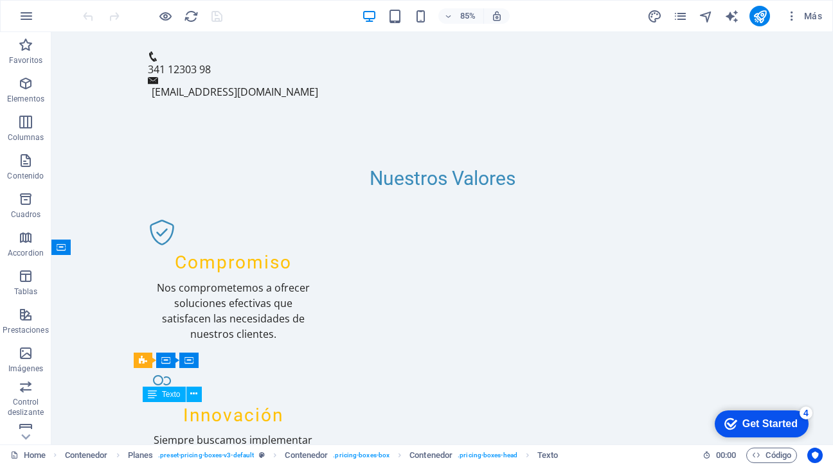
scroll to position [570, 0]
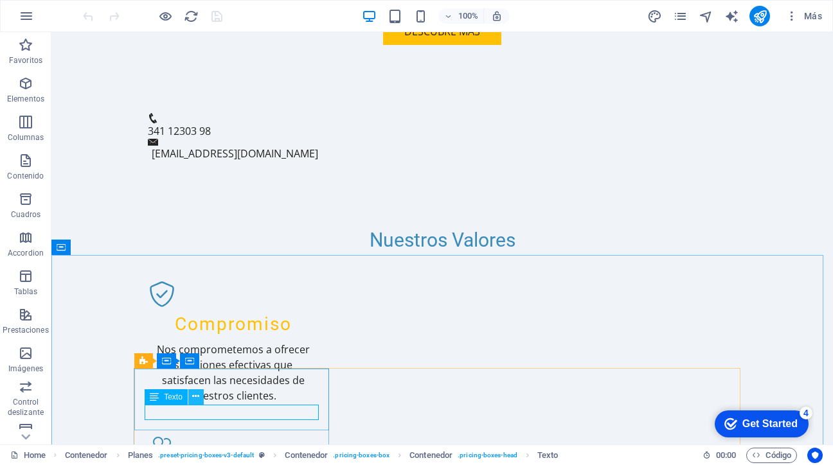
click at [196, 394] on icon at bounding box center [195, 396] width 7 height 13
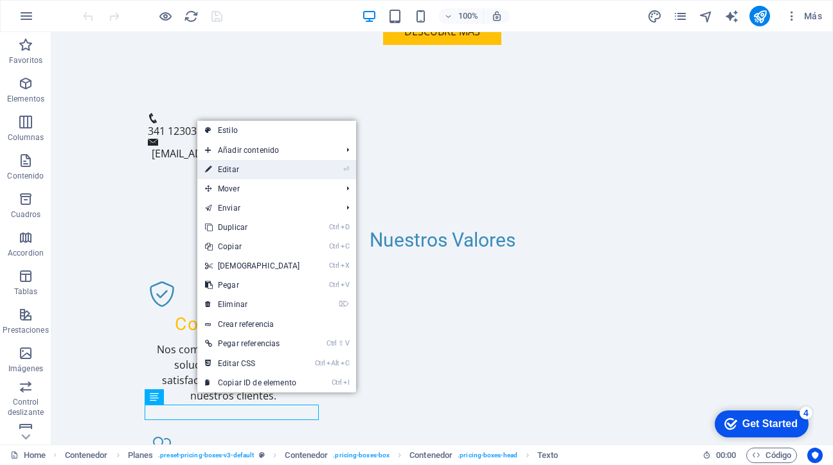
click at [235, 170] on link "⏎ Editar" at bounding box center [252, 169] width 111 height 19
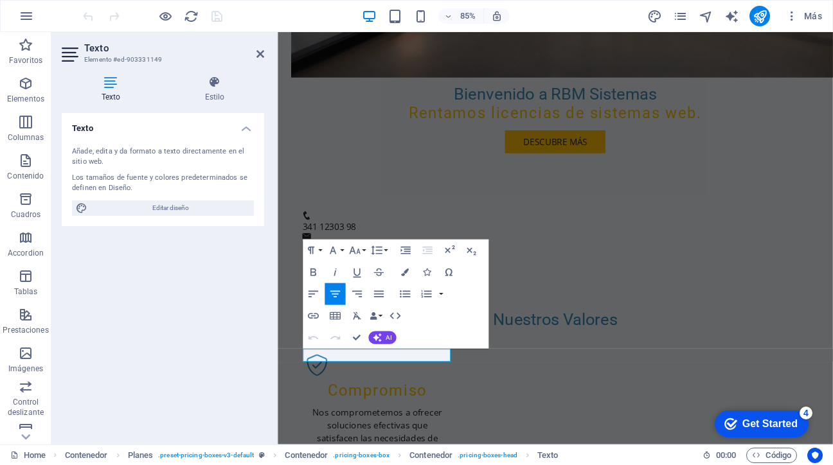
scroll to position [632, 0]
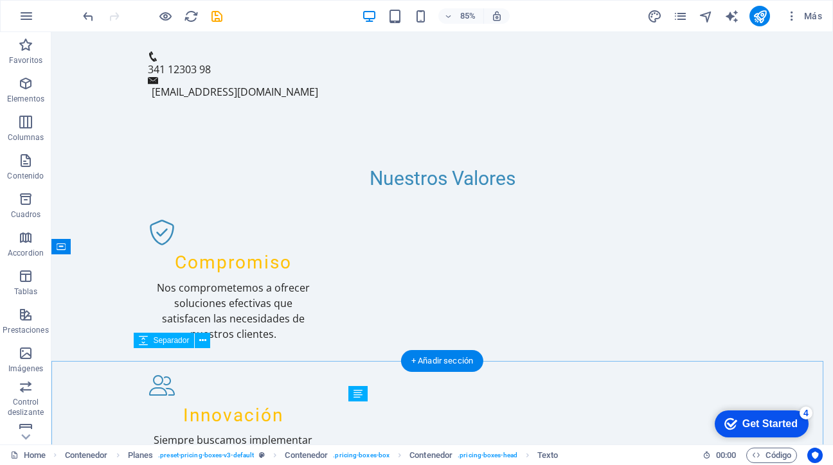
scroll to position [570, 0]
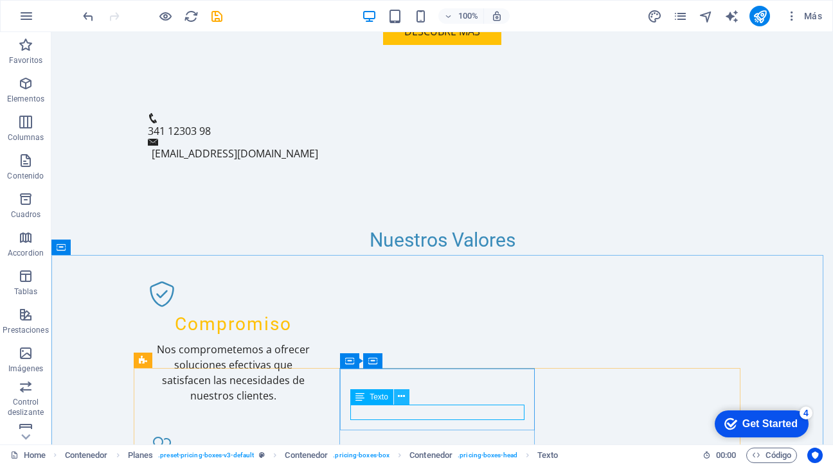
click at [402, 396] on icon at bounding box center [401, 396] width 7 height 13
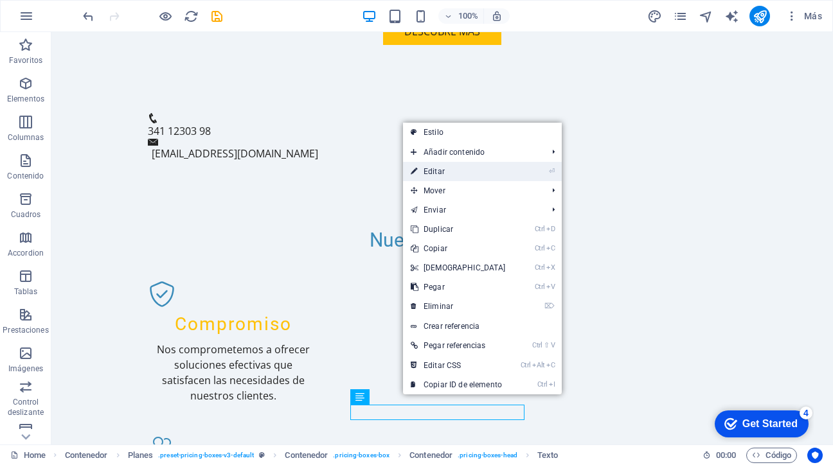
click at [436, 172] on link "⏎ Editar" at bounding box center [458, 171] width 111 height 19
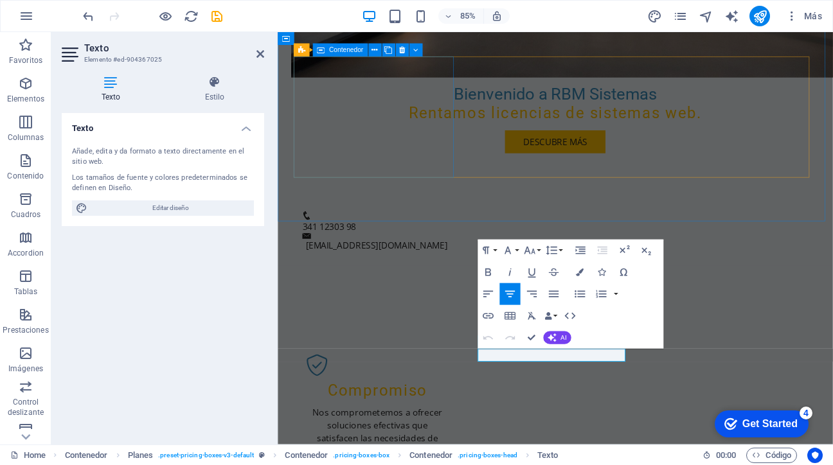
scroll to position [632, 0]
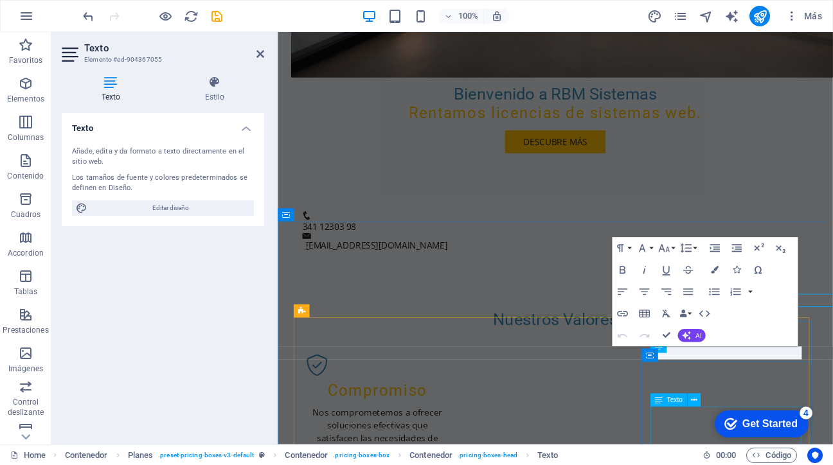
scroll to position [632, 0]
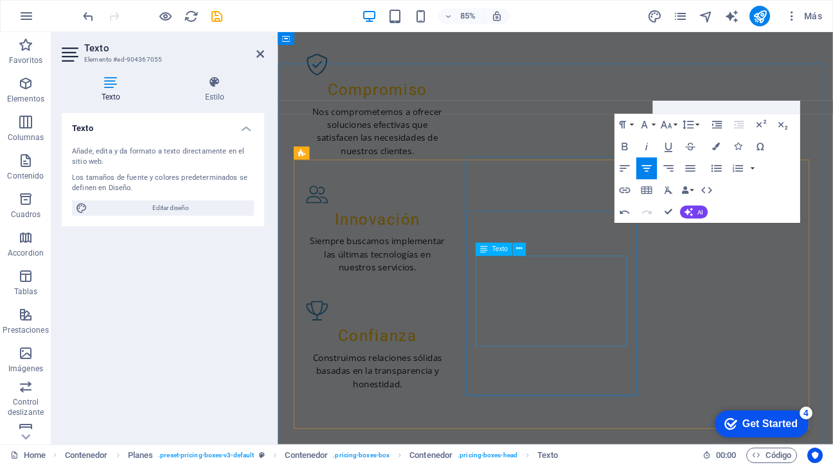
scroll to position [923, 0]
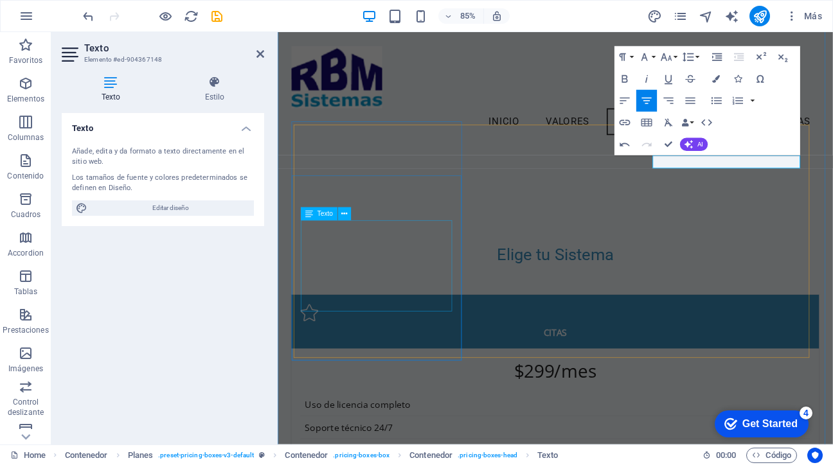
scroll to position [1175, 0]
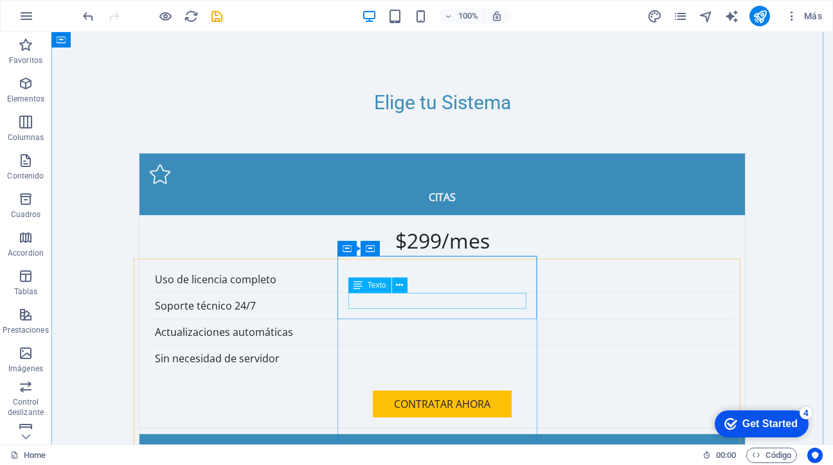
scroll to position [1270, 0]
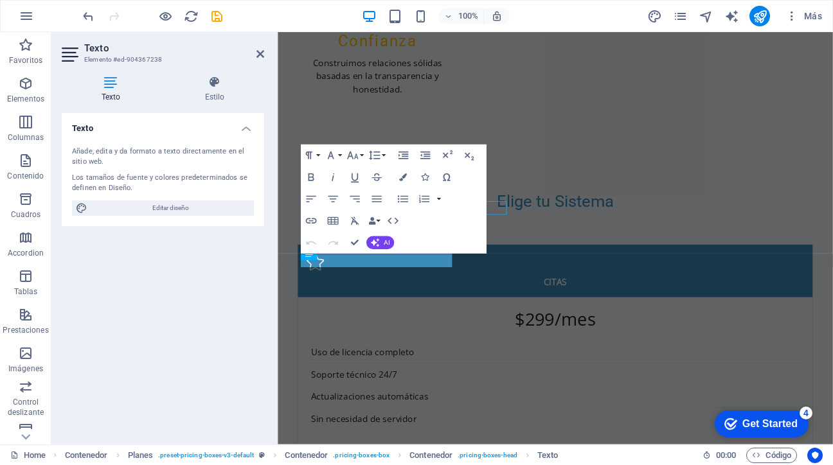
scroll to position [1332, 0]
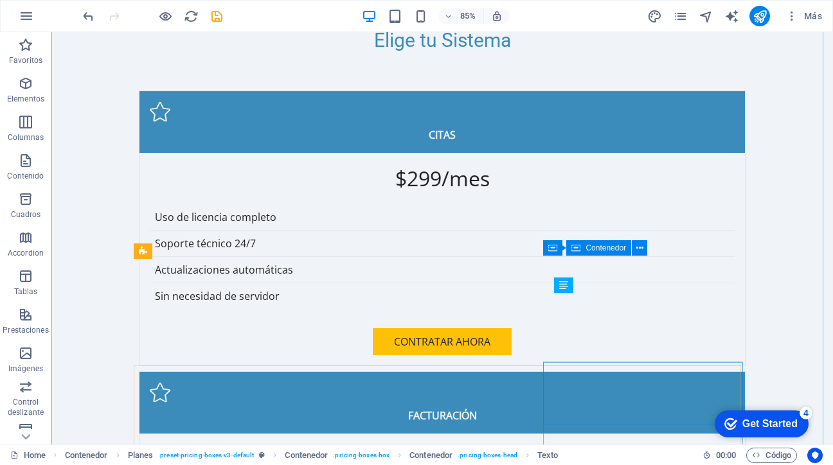
scroll to position [1270, 0]
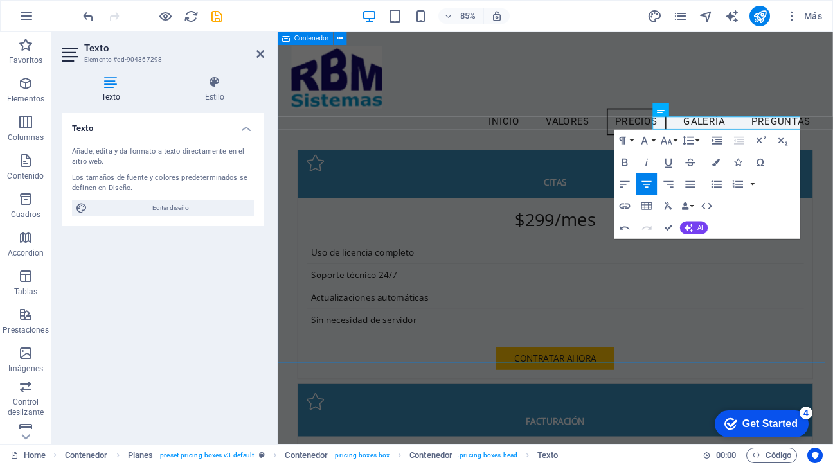
scroll to position [1345, 0]
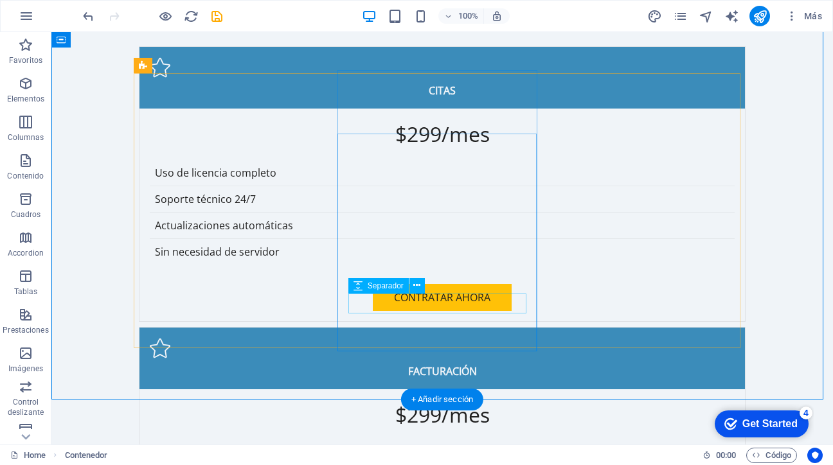
scroll to position [1482, 0]
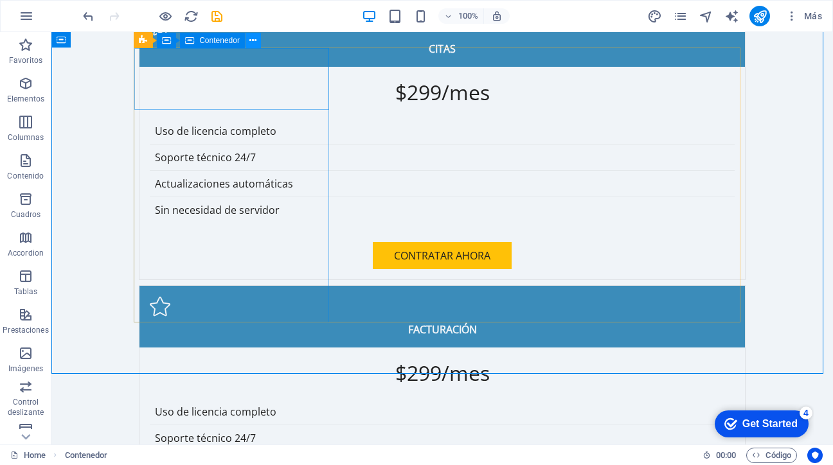
click at [252, 40] on icon at bounding box center [252, 40] width 7 height 13
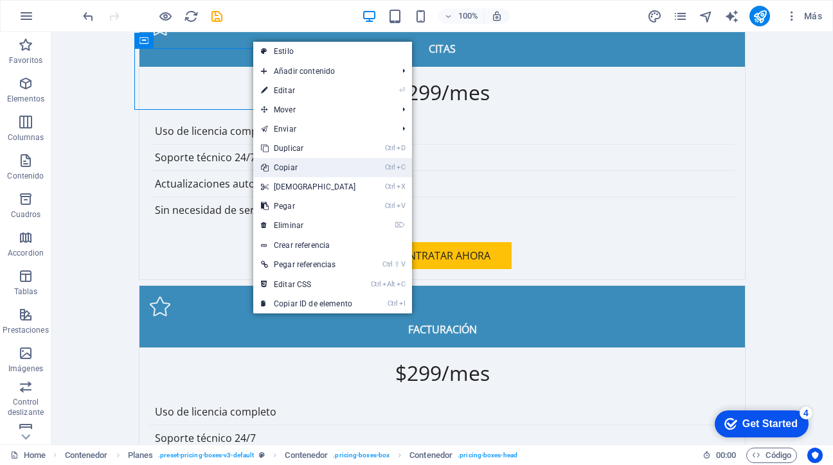
click at [281, 166] on link "Ctrl C Copiar" at bounding box center [308, 167] width 111 height 19
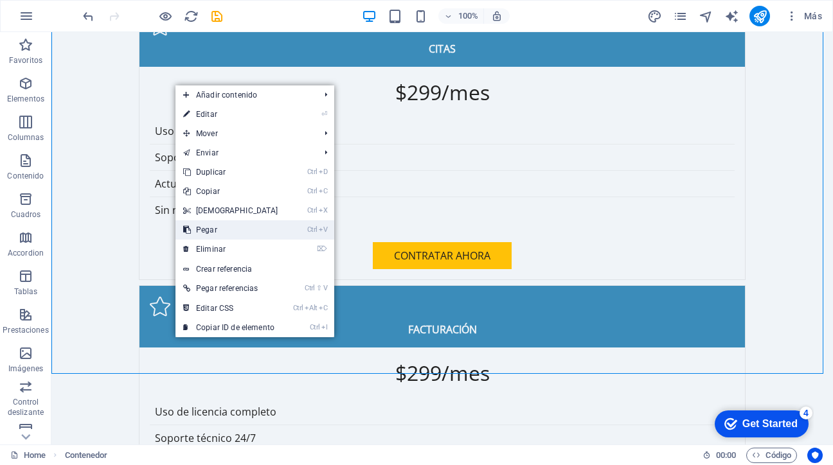
click at [209, 230] on link "Ctrl V Pegar" at bounding box center [230, 229] width 111 height 19
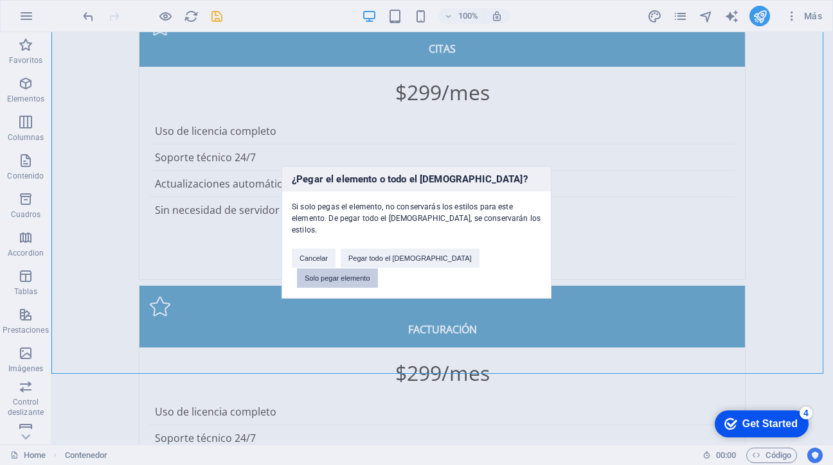
click at [378, 269] on button "Solo pegar elemento" at bounding box center [337, 278] width 81 height 19
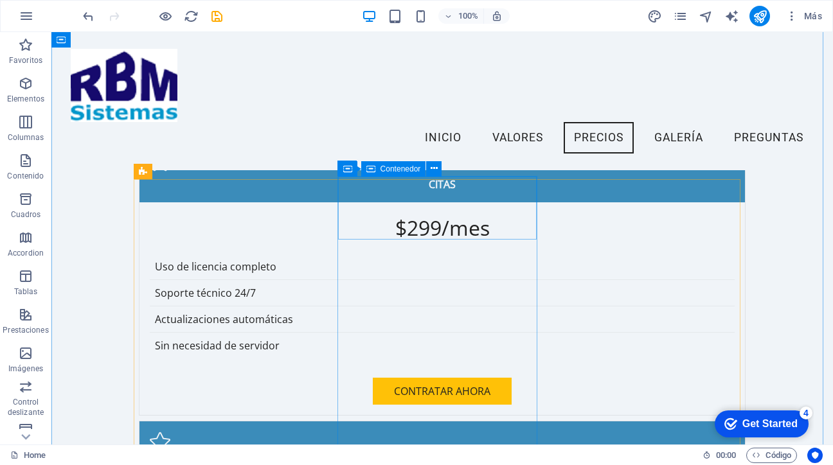
scroll to position [1238, 0]
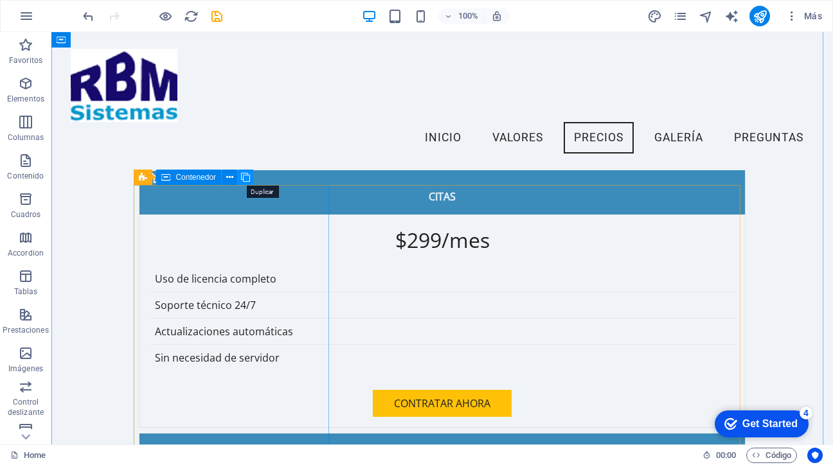
click at [245, 175] on icon at bounding box center [245, 177] width 9 height 13
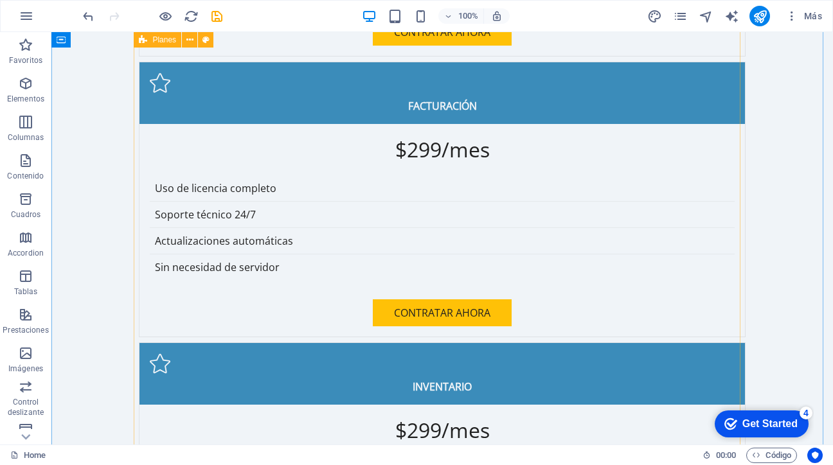
scroll to position [1641, 0]
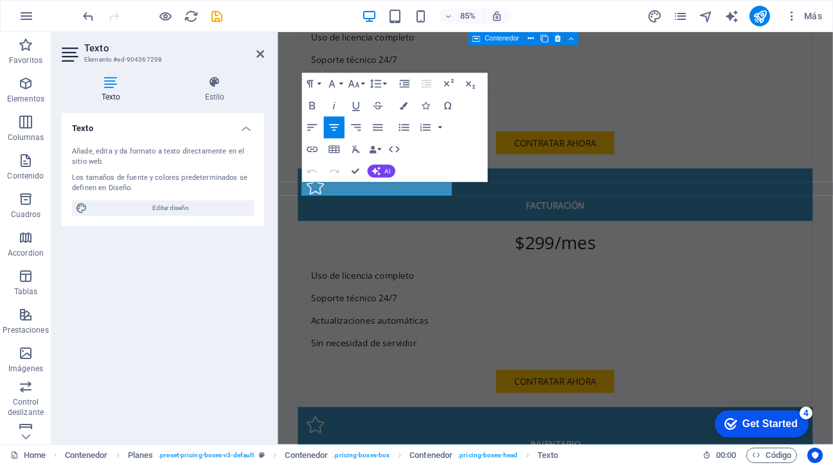
scroll to position [1702, 0]
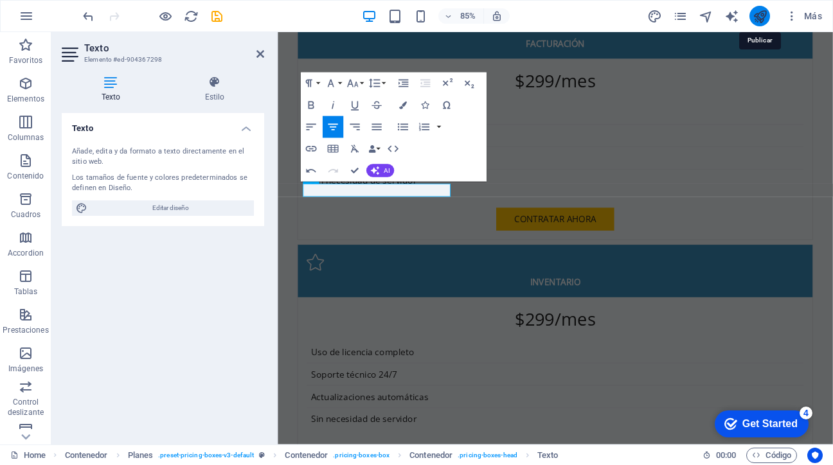
scroll to position [1641, 0]
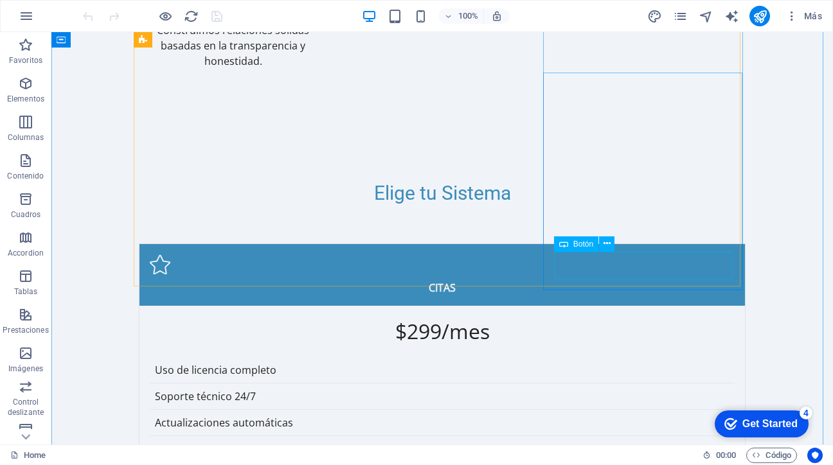
scroll to position [1242, 0]
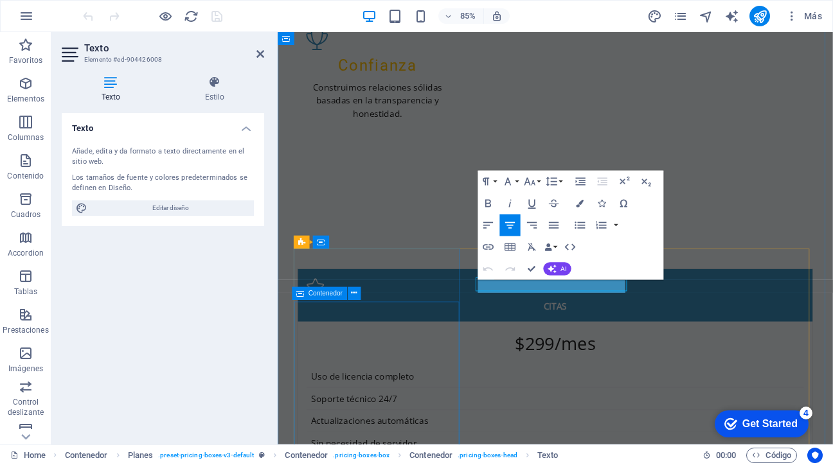
scroll to position [1304, 0]
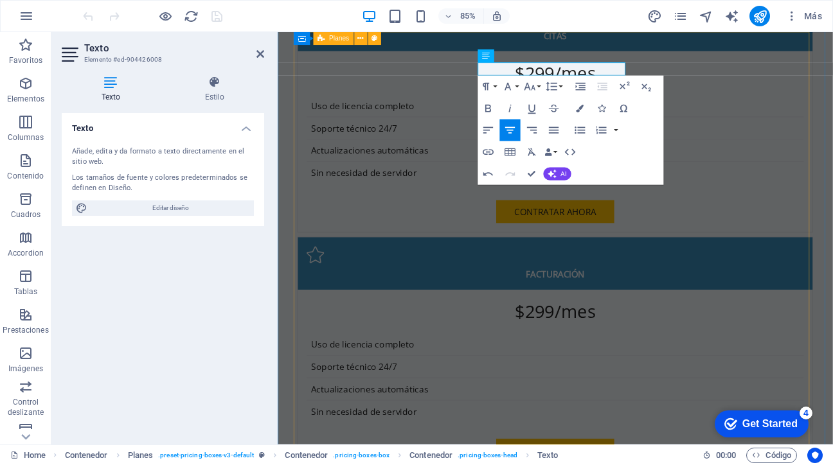
scroll to position [1559, 0]
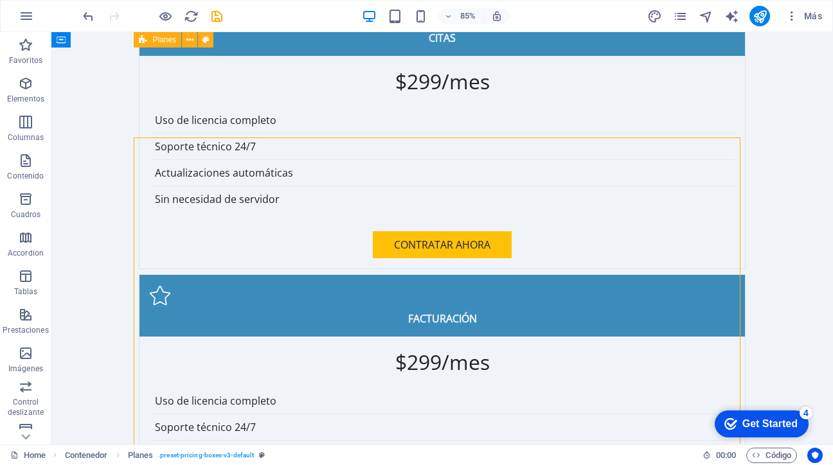
scroll to position [1498, 0]
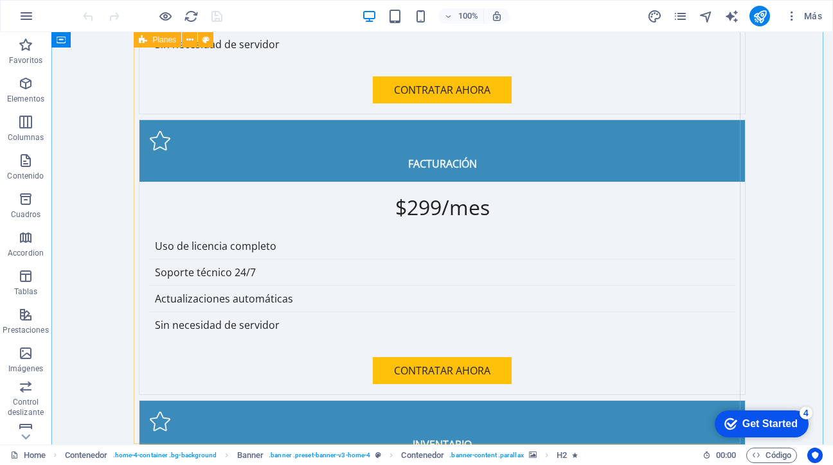
scroll to position [1650, 0]
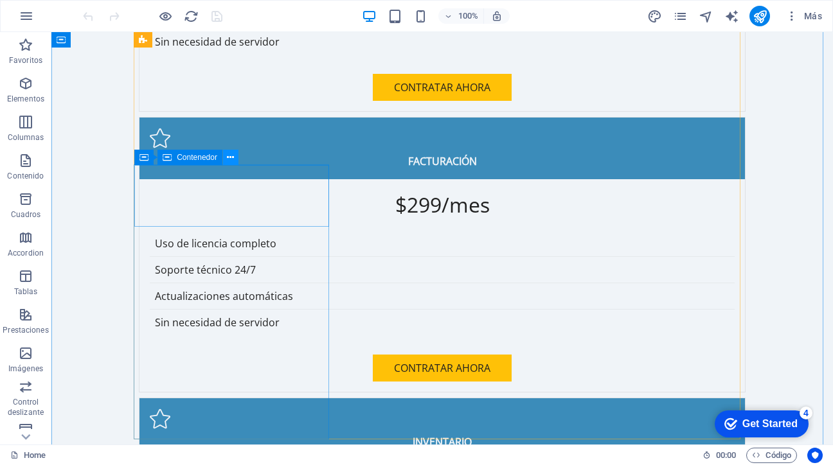
click at [226, 157] on button at bounding box center [230, 157] width 15 height 15
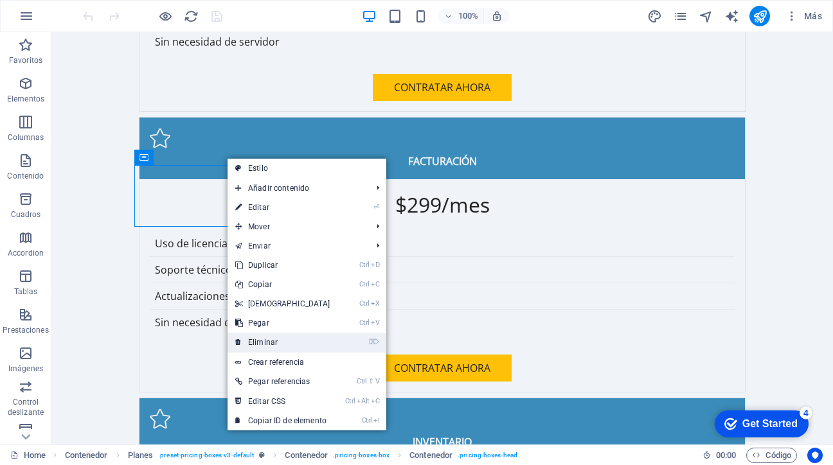
click at [280, 340] on link "⌦ Eliminar" at bounding box center [282, 342] width 111 height 19
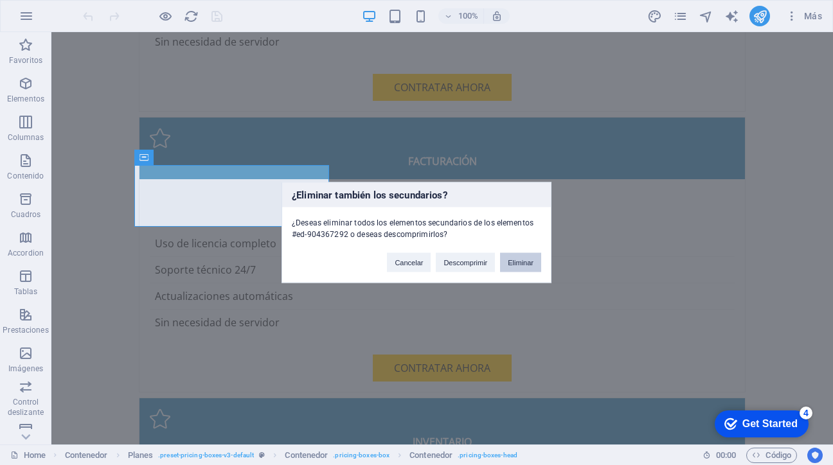
click at [522, 260] on button "Eliminar" at bounding box center [520, 262] width 41 height 19
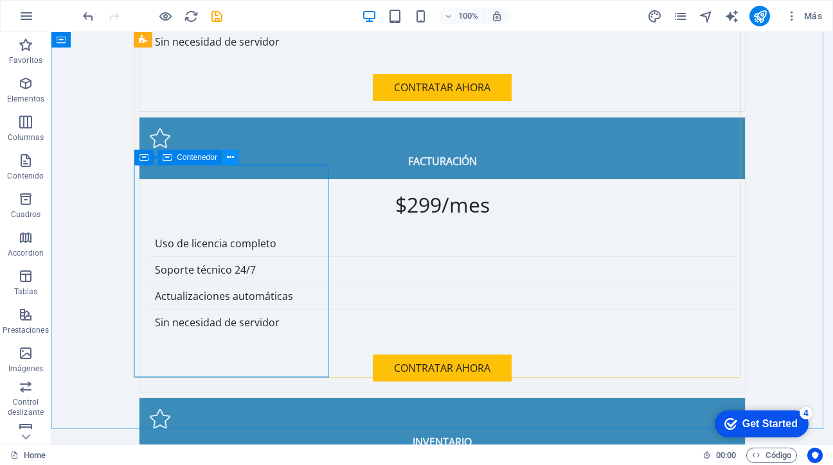
click at [226, 159] on button at bounding box center [230, 157] width 15 height 15
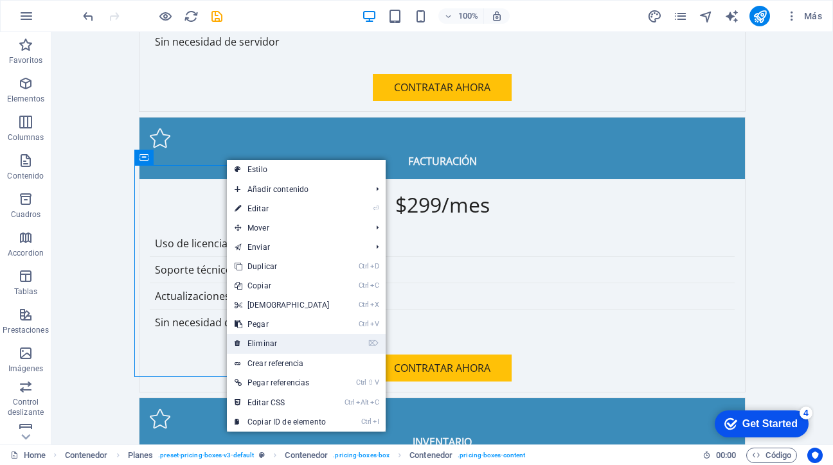
click at [269, 341] on link "⌦ Eliminar" at bounding box center [282, 343] width 111 height 19
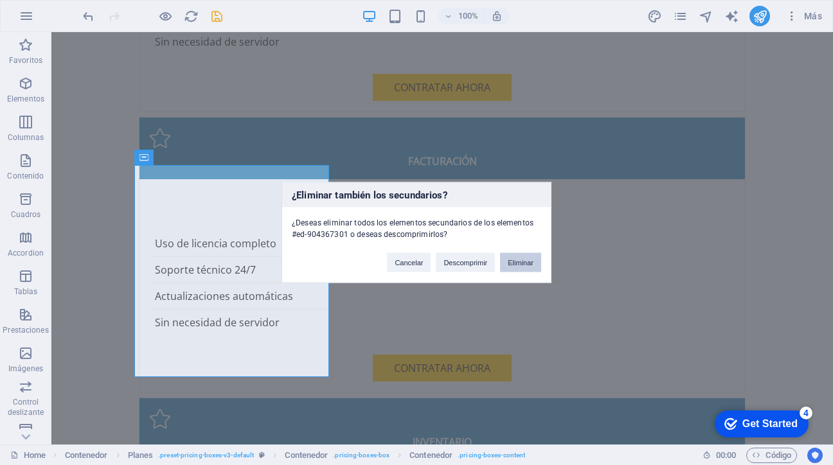
click at [524, 264] on button "Eliminar" at bounding box center [520, 262] width 41 height 19
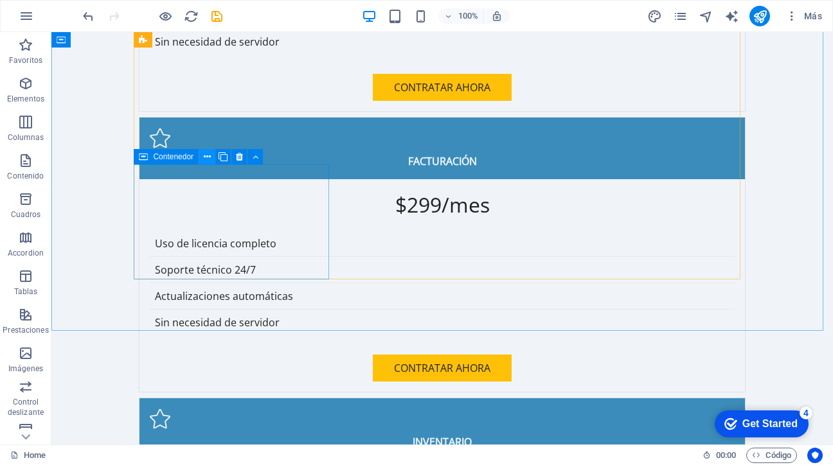
click at [209, 154] on icon at bounding box center [207, 156] width 7 height 13
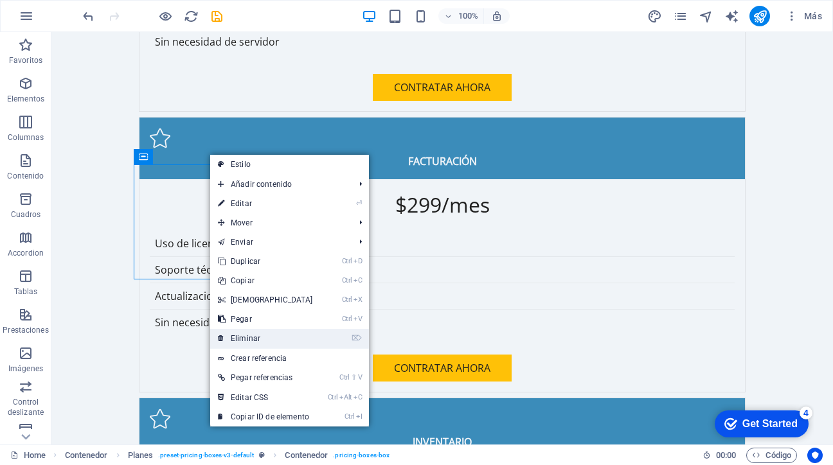
click at [267, 339] on link "⌦ Eliminar" at bounding box center [265, 338] width 111 height 19
